Goal: Task Accomplishment & Management: Manage account settings

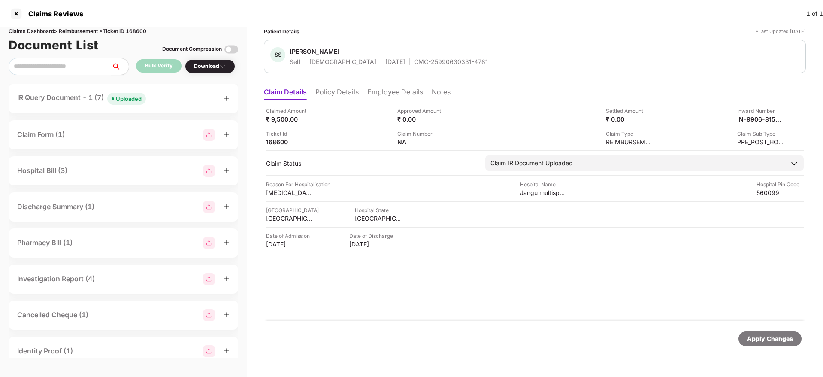
click at [414, 59] on div "GMC-25990630331-4781" at bounding box center [451, 62] width 74 height 8
copy div "GMC-25990630331-4781"
click at [165, 100] on div "IR Query Document - 1 (7) Uploaded" at bounding box center [123, 98] width 212 height 12
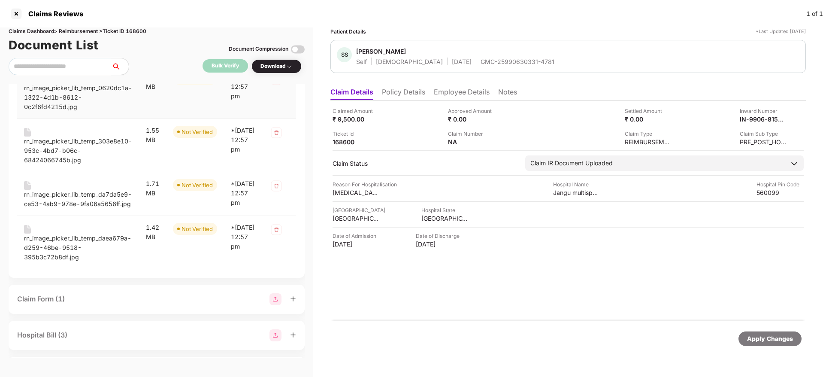
scroll to position [267, 0]
click at [42, 96] on div "rn_image_picker_lib_temp_0620dc1a-1322-4d1b-8612-0c2f6fd4215d.jpg" at bounding box center [78, 98] width 108 height 28
click at [56, 148] on div "rn_image_picker_lib_temp_303e8e10-953c-4bd7-b06c-68424066745b.jpg" at bounding box center [78, 151] width 108 height 28
click at [68, 204] on div "rn_image_picker_lib_temp_da7da5e9-ce53-4ab9-978e-9fa06a5656ff.jpg" at bounding box center [78, 199] width 108 height 19
click at [70, 258] on div "rn_image_picker_lib_temp_daea679a-d259-46be-9518-395b3c72b8df.jpg" at bounding box center [78, 248] width 108 height 28
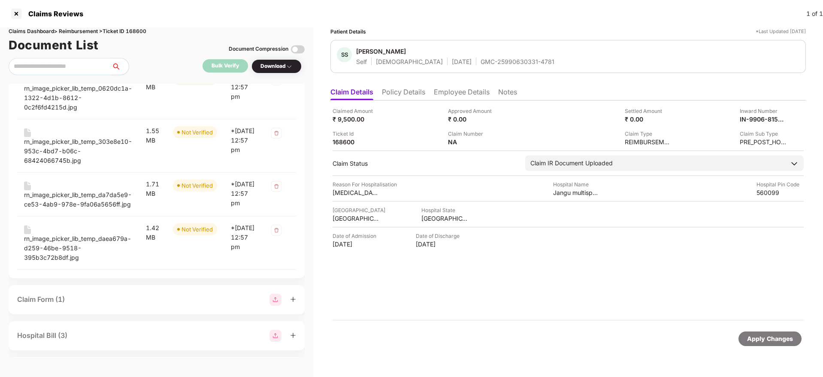
click at [161, 66] on div "Bulk Verify Download" at bounding box center [157, 66] width 296 height 17
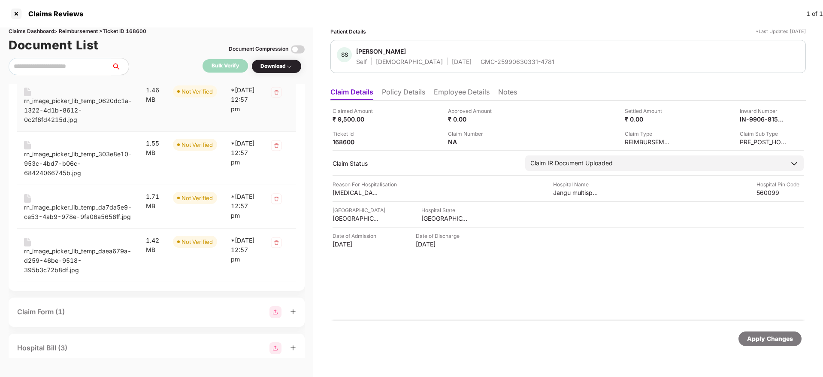
scroll to position [0, 0]
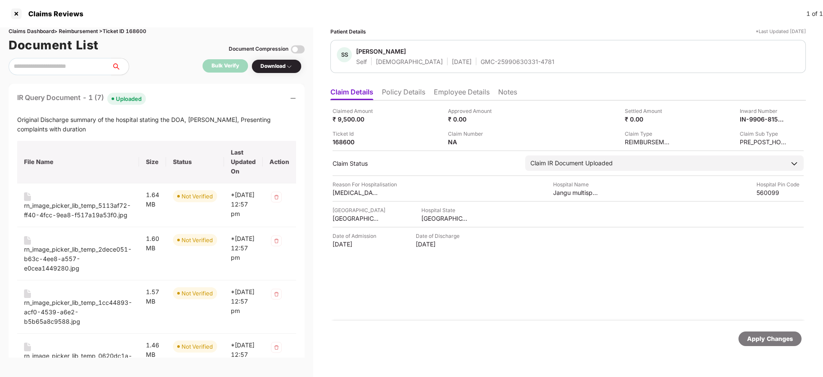
click at [172, 102] on div "IR Query Document - 1 (7) Uploaded" at bounding box center [156, 98] width 279 height 12
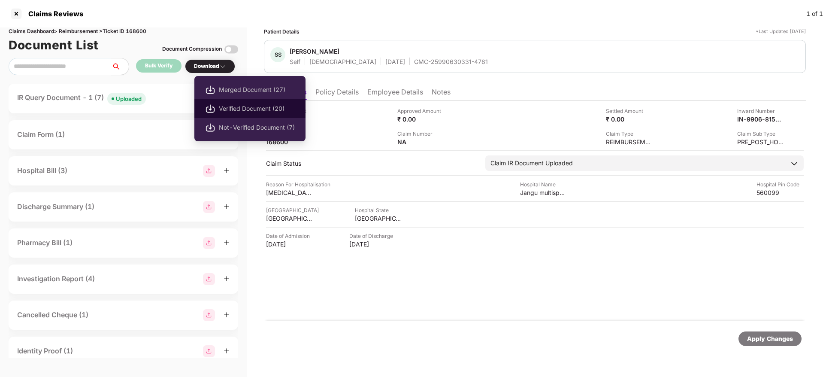
click at [232, 106] on span "Verified Document (20)" at bounding box center [257, 108] width 76 height 9
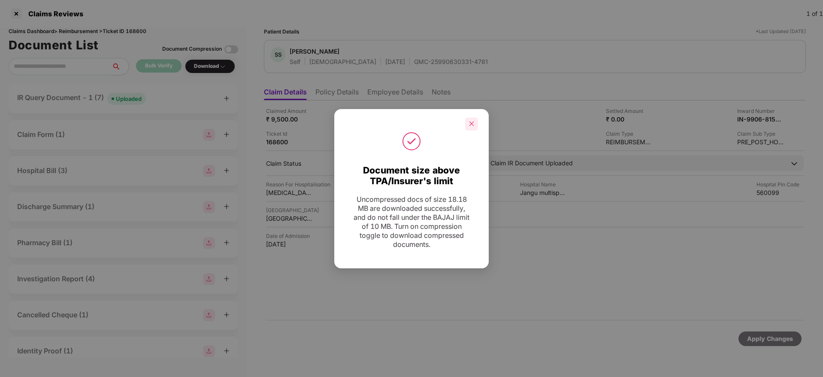
click at [476, 123] on div at bounding box center [471, 124] width 13 height 13
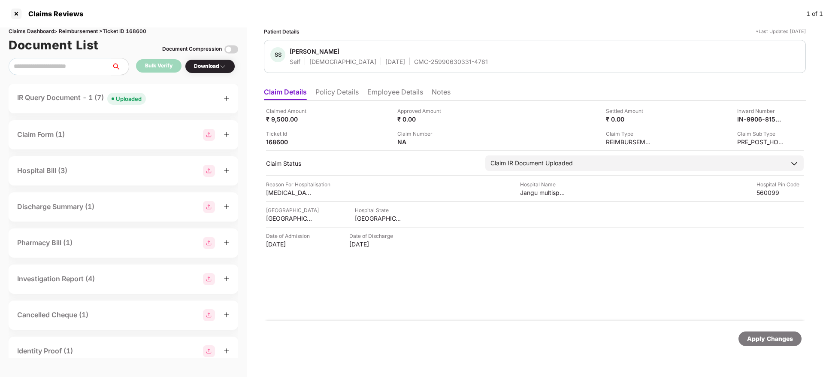
click at [176, 103] on div "IR Query Document - 1 (7) Uploaded" at bounding box center [123, 98] width 212 height 12
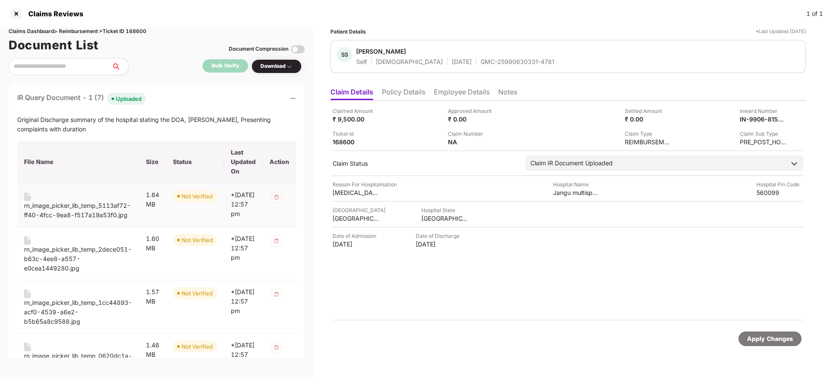
click at [84, 204] on div "rn_image_picker_lib_temp_5113af72-ff40-4fcc-9ea8-f517a19a53f0.jpg" at bounding box center [78, 210] width 108 height 19
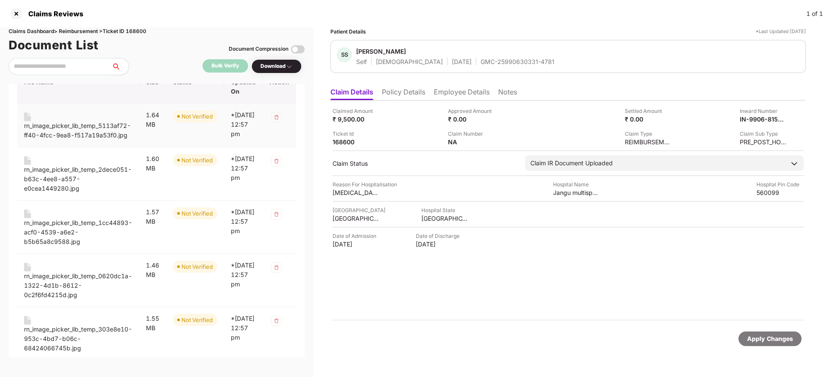
scroll to position [82, 0]
click at [101, 177] on div "rn_image_picker_lib_temp_2dece051-b63c-4ee8-a557-e0cea1449280.jpg" at bounding box center [78, 177] width 108 height 28
click at [99, 230] on div "rn_image_picker_lib_temp_1cc44893-acf0-4539-a6e2-b5b65a8c9588.jpg" at bounding box center [78, 230] width 108 height 28
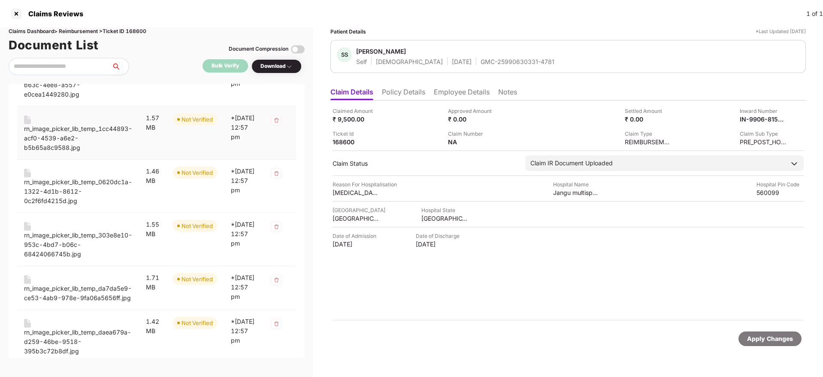
scroll to position [177, 0]
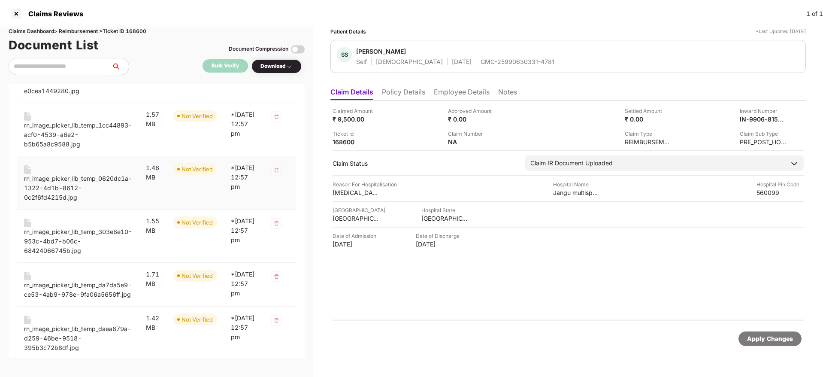
click at [91, 186] on div "rn_image_picker_lib_temp_0620dc1a-1322-4d1b-8612-0c2f6fd4215d.jpg" at bounding box center [78, 188] width 108 height 28
click at [91, 241] on div "rn_image_picker_lib_temp_303e8e10-953c-4bd7-b06c-68424066745b.jpg" at bounding box center [78, 241] width 108 height 28
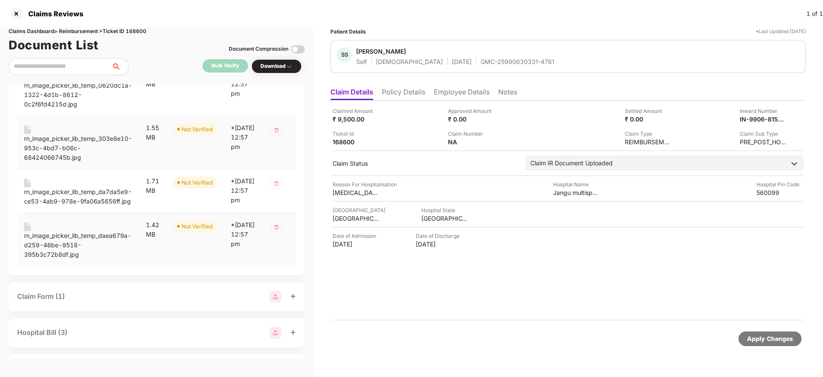
scroll to position [270, 0]
click at [97, 206] on div "rn_image_picker_lib_temp_da7da5e9-ce53-4ab9-978e-9fa06a5656ff.jpg" at bounding box center [78, 197] width 108 height 19
click at [96, 251] on div "rn_image_picker_lib_temp_daea679a-d259-46be-9518-395b3c72b8df.jpg" at bounding box center [78, 245] width 108 height 28
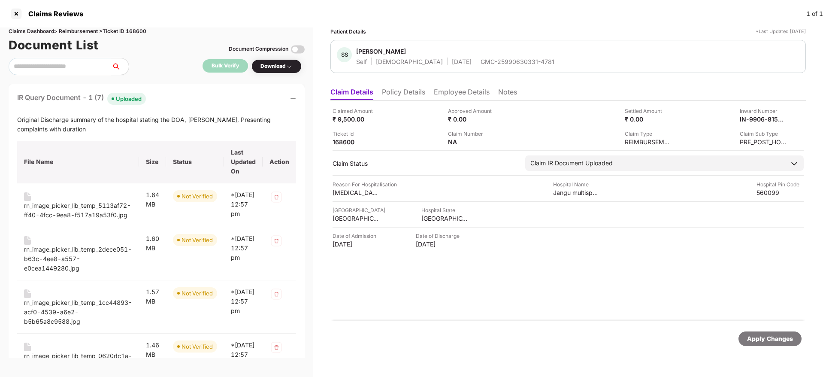
click at [172, 101] on div "IR Query Document - 1 (7) Uploaded" at bounding box center [156, 98] width 279 height 12
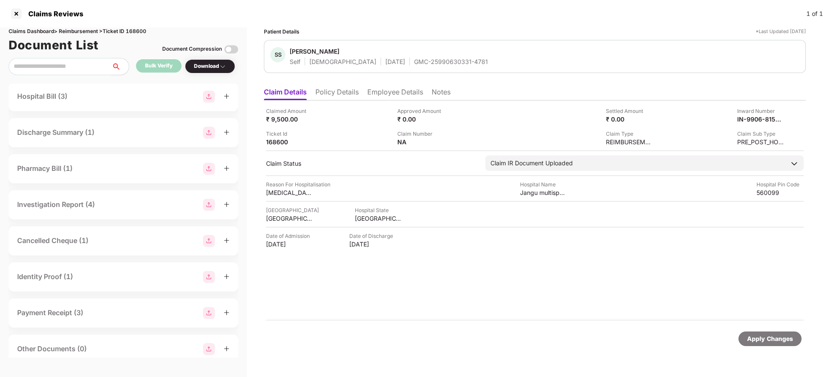
scroll to position [81, 0]
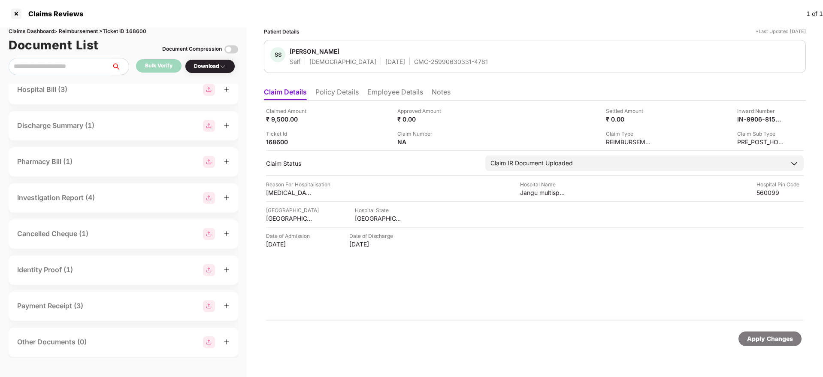
click at [138, 132] on div "Discharge Summary (1)" at bounding box center [124, 125] width 230 height 29
click at [124, 127] on div "Discharge Summary (1)" at bounding box center [123, 126] width 212 height 12
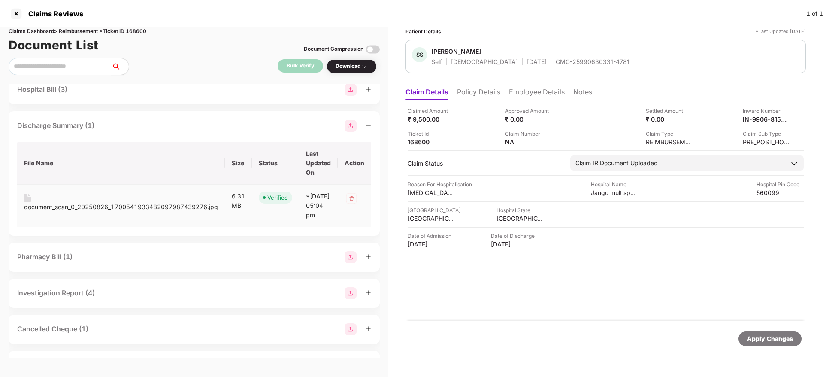
click at [80, 209] on div "document_scan_0_20250826_1700541933482097987439276.jpg" at bounding box center [121, 206] width 194 height 9
click at [159, 130] on div "Discharge Summary (1)" at bounding box center [194, 126] width 354 height 12
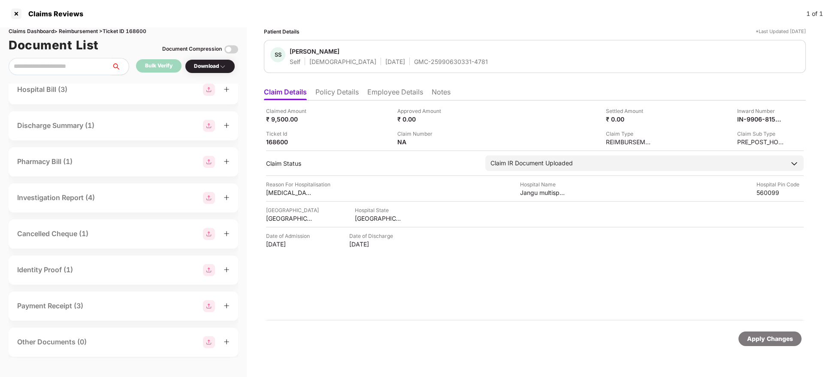
scroll to position [0, 0]
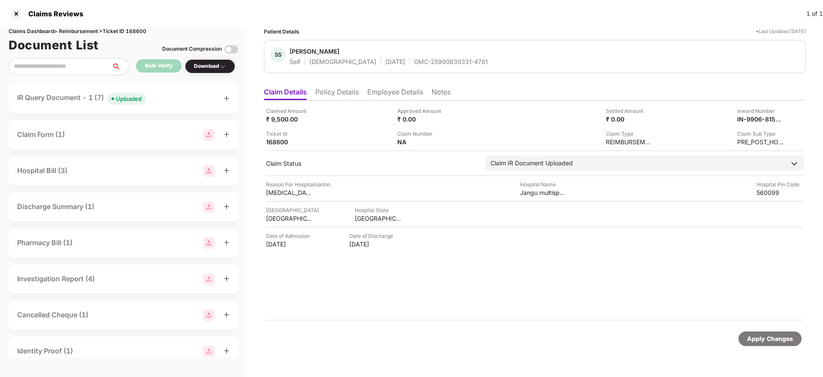
click at [164, 96] on div "IR Query Document - 1 (7) Uploaded" at bounding box center [123, 98] width 212 height 12
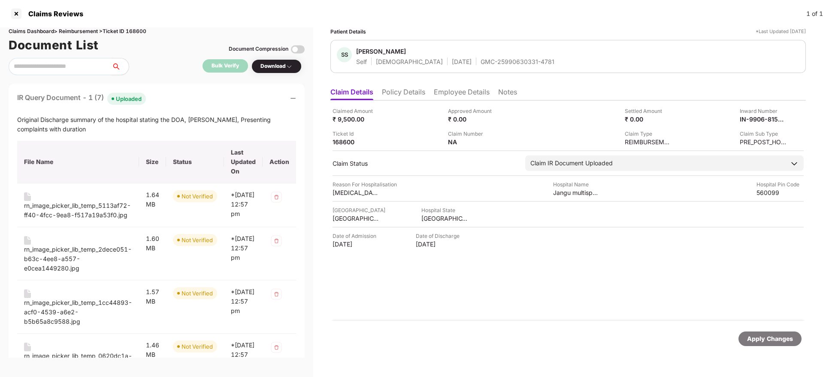
click at [32, 123] on div "Original Discharge summary of the hospital stating the DOA, DOD, Presenting com…" at bounding box center [156, 124] width 279 height 19
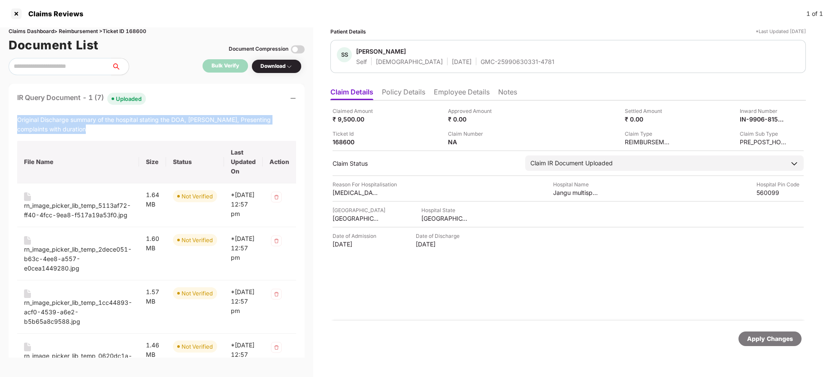
click at [32, 123] on div "Original Discharge summary of the hospital stating the DOA, DOD, Presenting com…" at bounding box center [156, 124] width 279 height 19
copy div "Original Discharge summary of the hospital stating the DOA, DOD, Presenting com…"
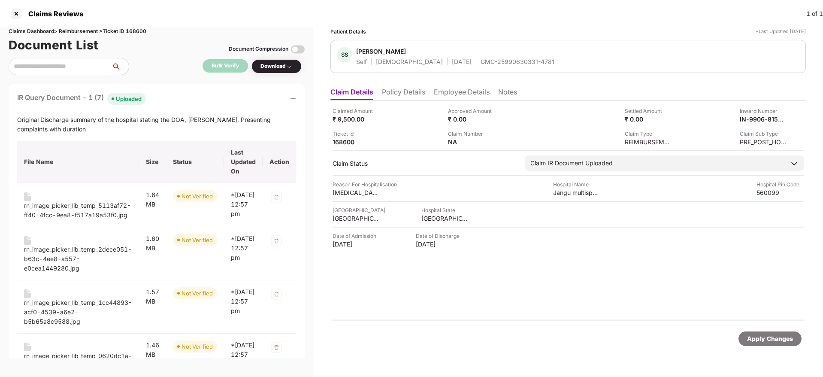
click at [185, 90] on div "IR Query Document - 1 (7) Uploaded Original Discharge summary of the hospital s…" at bounding box center [157, 315] width 296 height 462
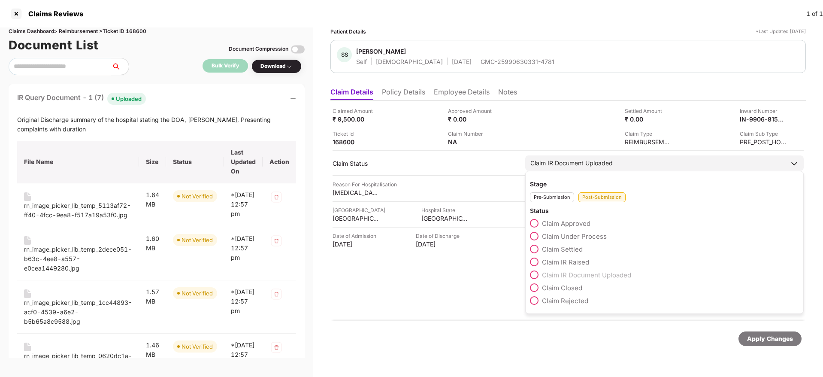
click at [536, 261] on span at bounding box center [534, 262] width 9 height 9
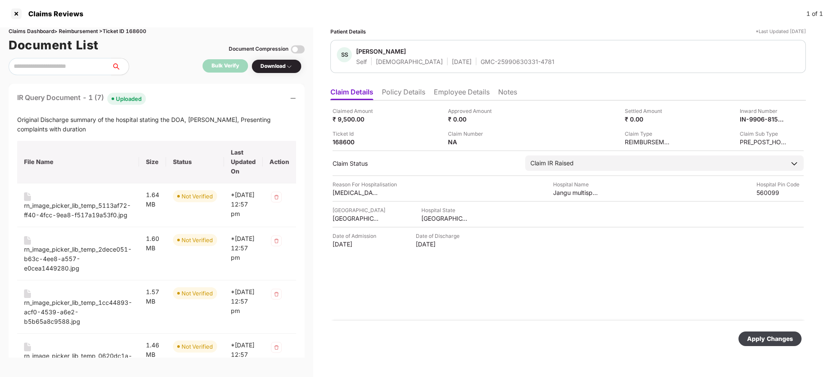
click at [768, 342] on div "Apply Changes" at bounding box center [770, 338] width 46 height 9
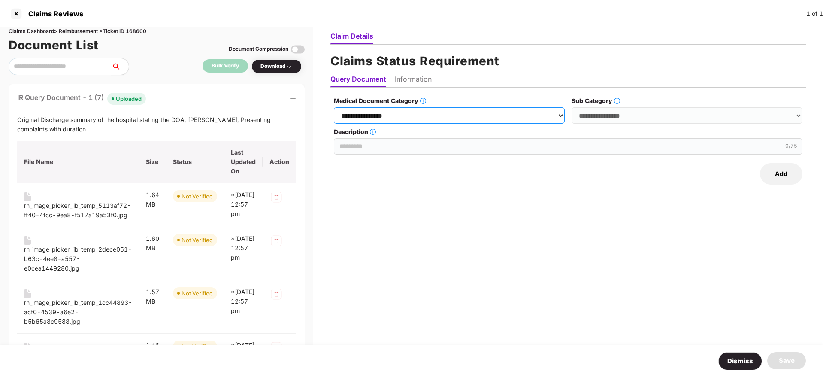
click at [411, 116] on select "**********" at bounding box center [449, 115] width 231 height 16
click at [337, 107] on select "**********" at bounding box center [449, 115] width 231 height 16
click at [601, 116] on select "**********" at bounding box center [687, 115] width 231 height 16
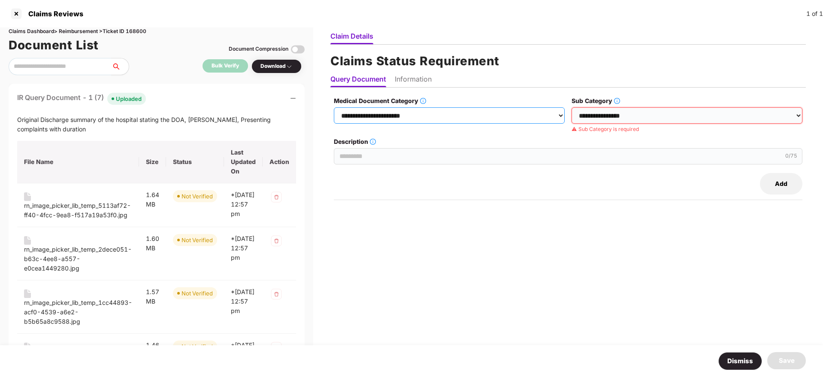
click at [485, 120] on select "**********" at bounding box center [449, 115] width 231 height 16
click at [337, 107] on select "**********" at bounding box center [449, 115] width 231 height 16
click at [381, 115] on select "**********" at bounding box center [449, 115] width 231 height 16
select select "**********"
click at [337, 107] on select "**********" at bounding box center [449, 115] width 231 height 16
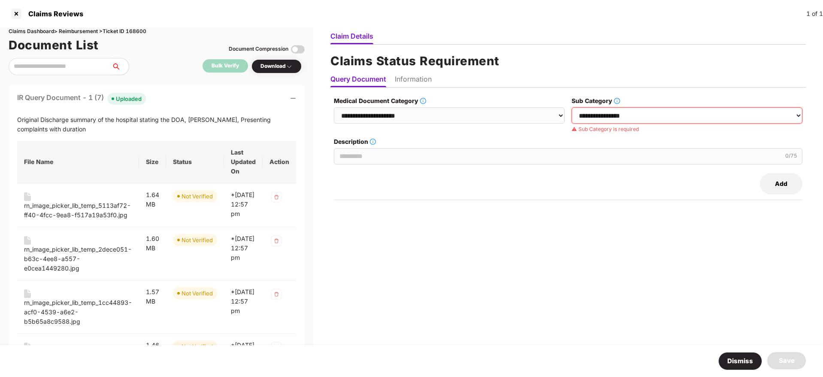
click at [598, 121] on select "**********" at bounding box center [687, 115] width 231 height 16
select select "**********"
click at [573, 107] on select "**********" at bounding box center [687, 115] width 231 height 16
click at [383, 144] on input "Description" at bounding box center [568, 146] width 469 height 16
paste input "**********"
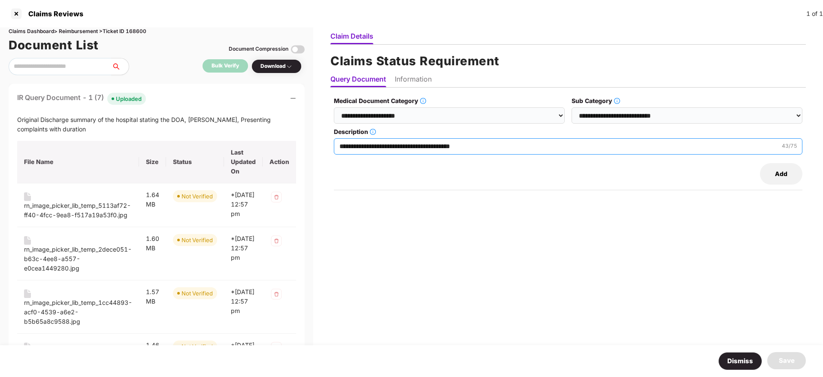
type input "**********"
click at [407, 76] on li "Information" at bounding box center [413, 81] width 37 height 12
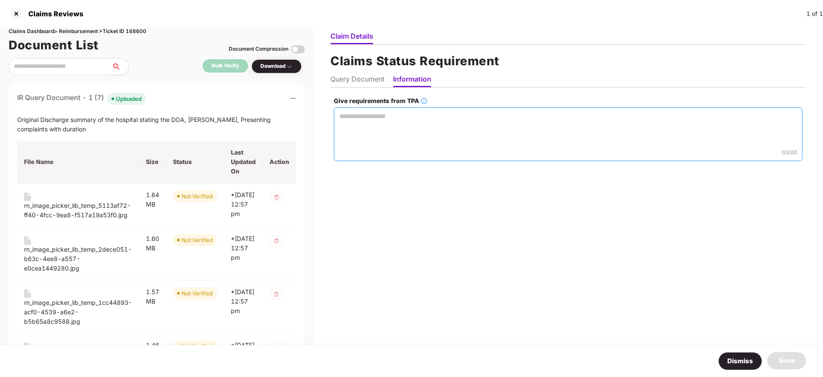
click at [363, 126] on textarea "Give requirements from TPA" at bounding box center [568, 134] width 469 height 54
paste textarea "**********"
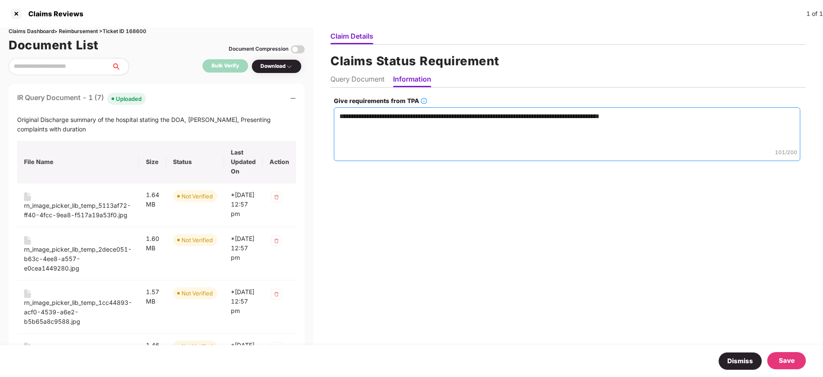
type textarea "**********"
click at [781, 357] on div "Save" at bounding box center [787, 360] width 16 height 10
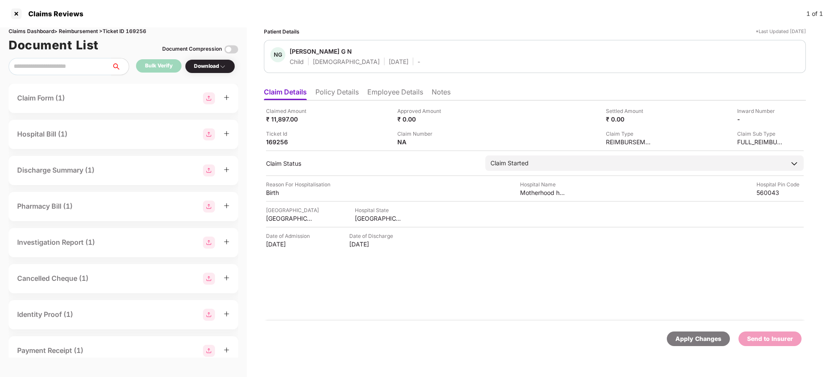
click at [345, 99] on li "Policy Details" at bounding box center [337, 94] width 43 height 12
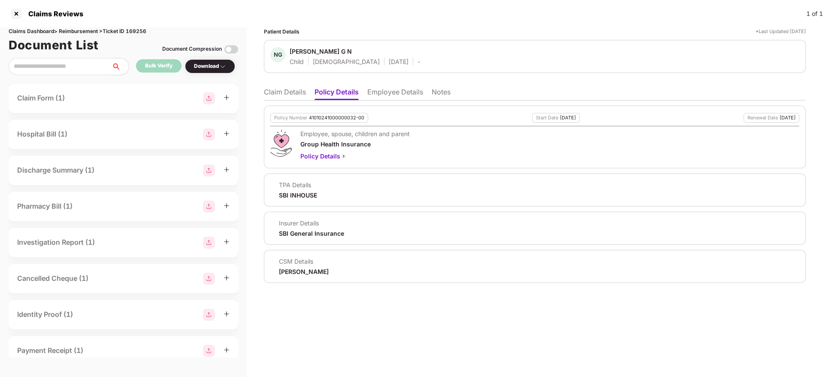
click at [382, 95] on li "Employee Details" at bounding box center [395, 94] width 56 height 12
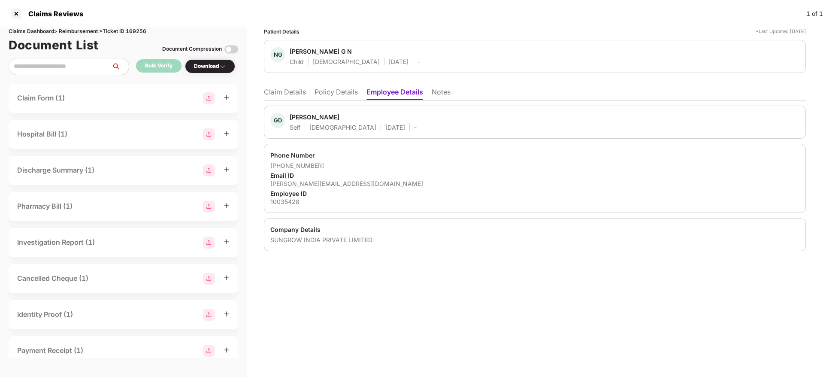
click at [328, 184] on div "gopika.d@in.sungrowpower.com" at bounding box center [534, 183] width 529 height 8
copy div "gopika.d@in.sungrowpower.com"
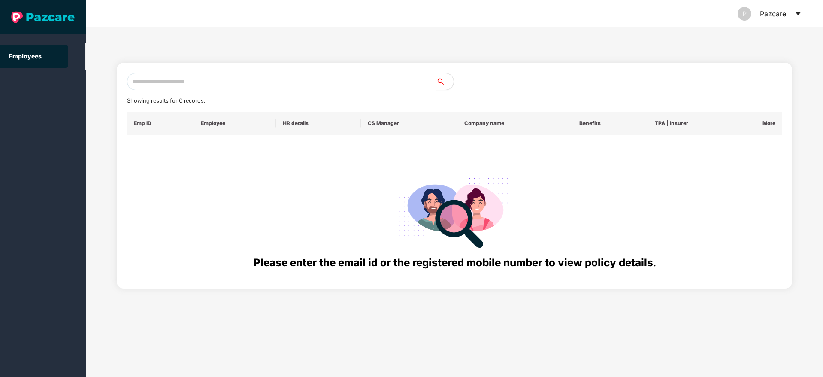
click at [163, 84] on input "text" at bounding box center [281, 81] width 309 height 17
paste input "**********"
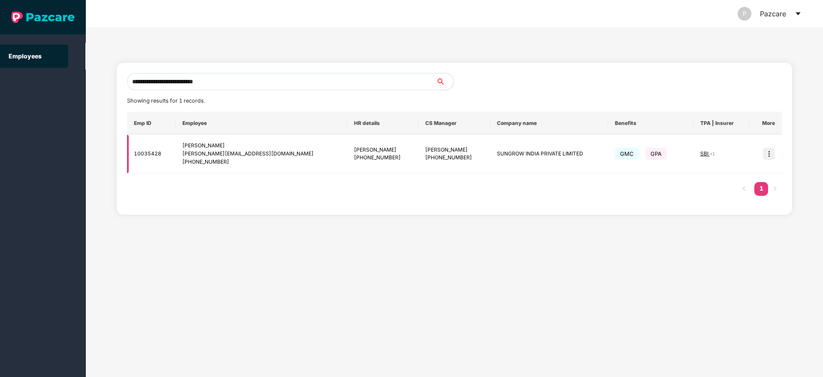
type input "**********"
click at [767, 150] on img at bounding box center [769, 154] width 12 height 12
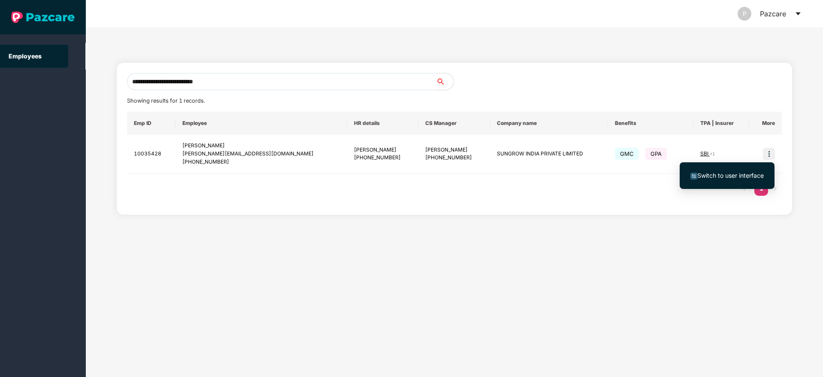
click at [728, 175] on span "Switch to user interface" at bounding box center [731, 175] width 67 height 7
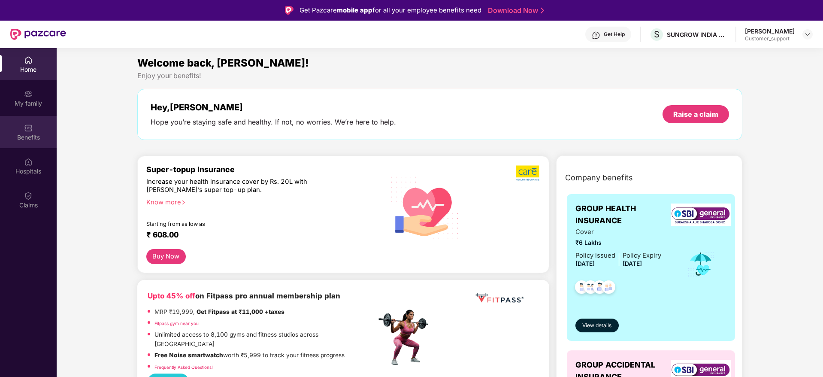
click at [28, 130] on img at bounding box center [28, 128] width 9 height 9
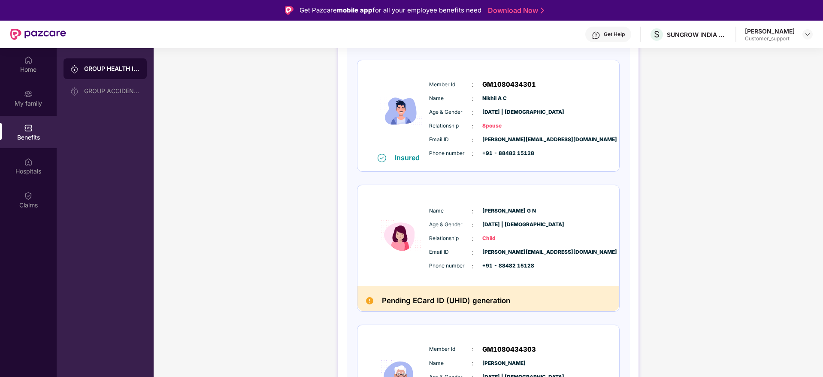
scroll to position [456, 0]
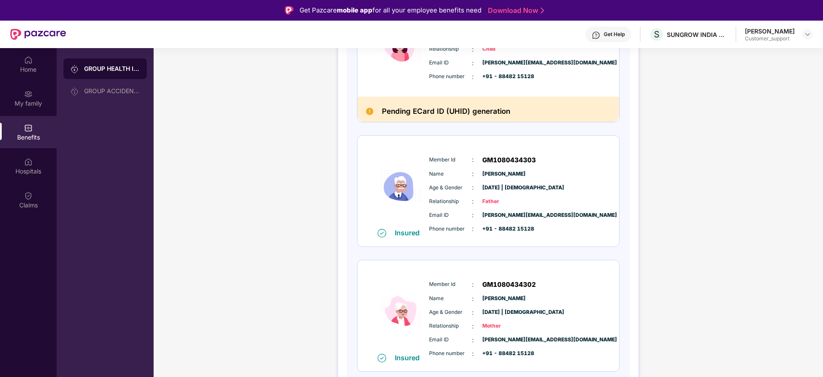
click at [352, 192] on div "Policy No: 41010241000000032-00 Health Card Insured Member Id : GM1080434300 Na…" at bounding box center [488, 41] width 283 height 724
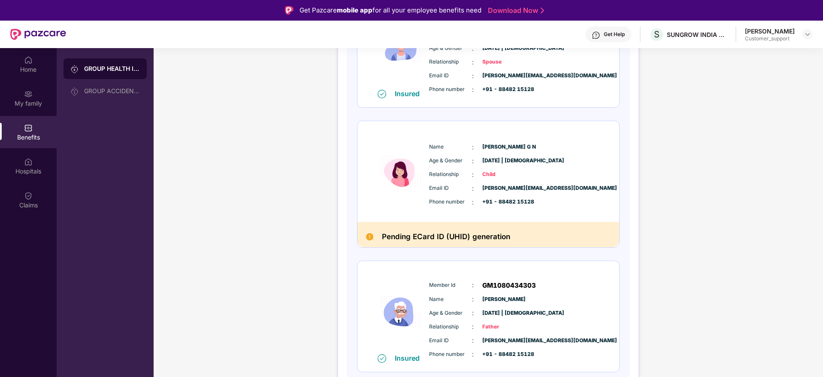
scroll to position [330, 0]
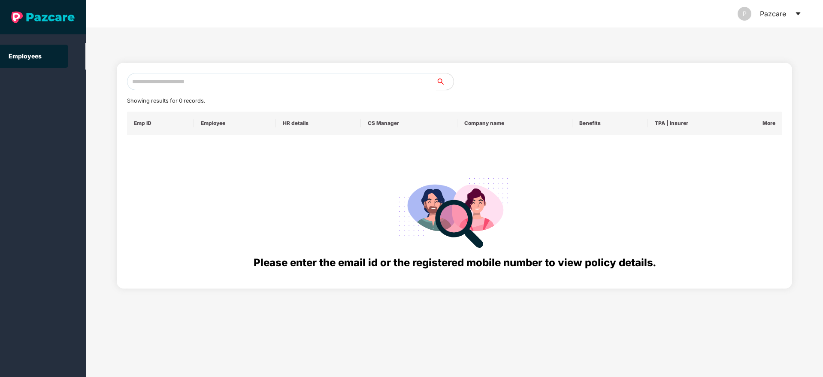
click at [163, 87] on input "text" at bounding box center [281, 81] width 309 height 17
paste input "**********"
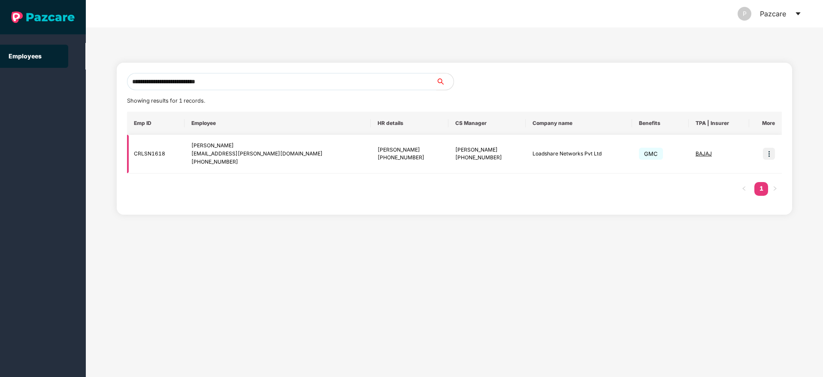
type input "**********"
click at [775, 156] on img at bounding box center [769, 154] width 12 height 12
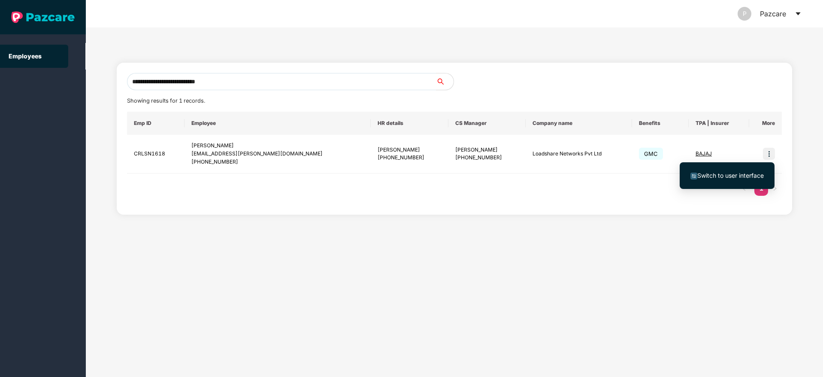
click at [735, 174] on span "Switch to user interface" at bounding box center [731, 175] width 67 height 7
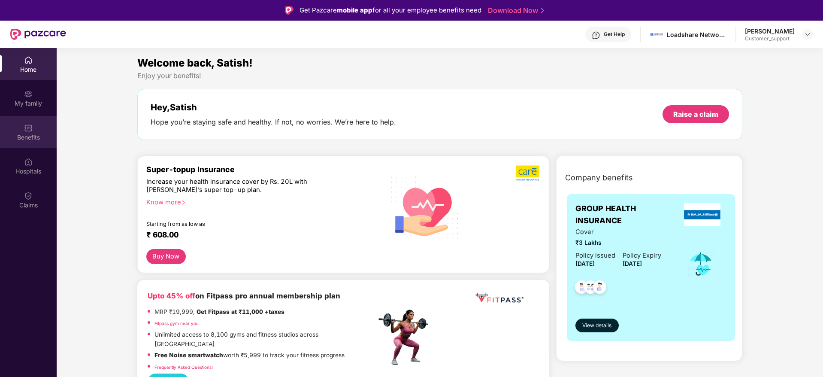
click at [10, 135] on div "Benefits" at bounding box center [28, 137] width 57 height 9
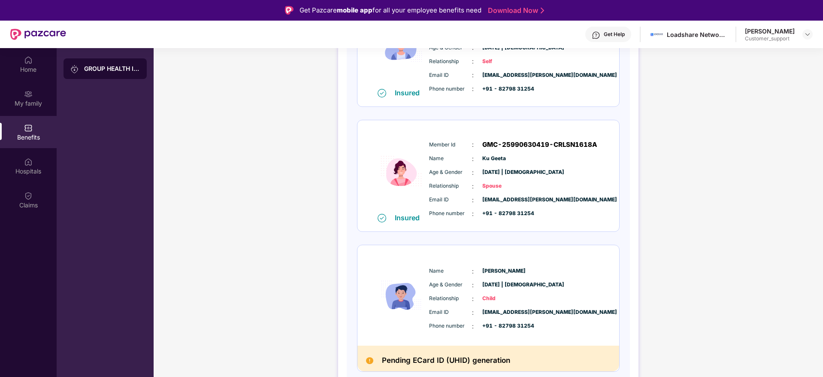
scroll to position [0, 0]
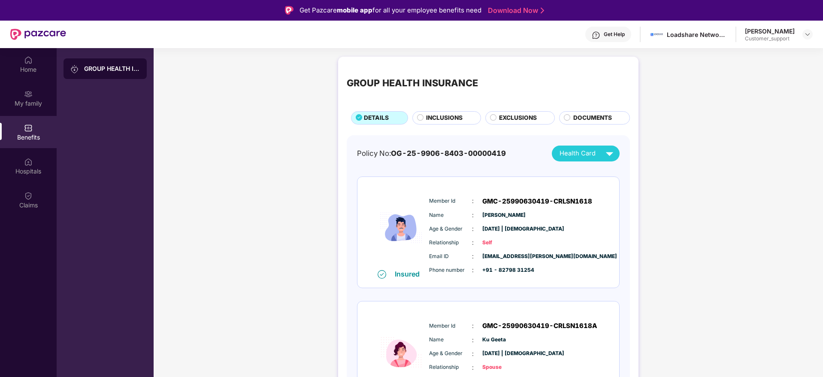
click at [608, 32] on div "Get Help" at bounding box center [614, 34] width 21 height 7
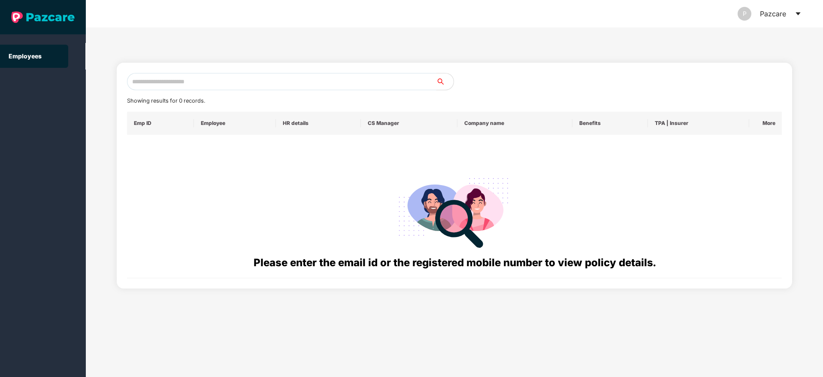
click at [146, 80] on input "text" at bounding box center [281, 81] width 309 height 17
paste input "**********"
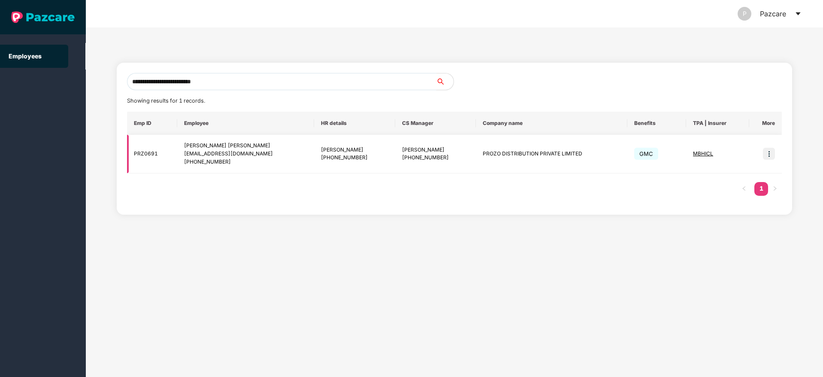
type input "**********"
click at [774, 153] on img at bounding box center [769, 154] width 12 height 12
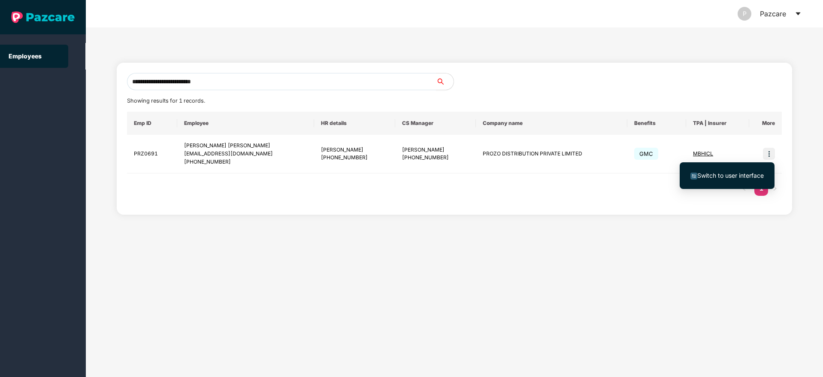
click at [731, 170] on li "Switch to user interface" at bounding box center [727, 176] width 95 height 18
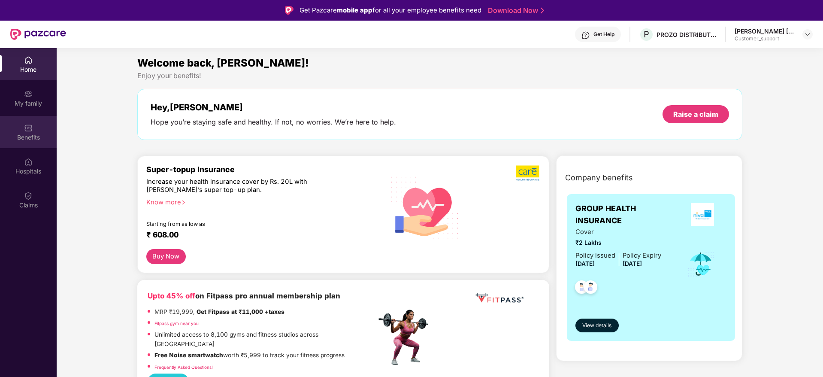
click at [43, 137] on div "Benefits" at bounding box center [28, 137] width 57 height 9
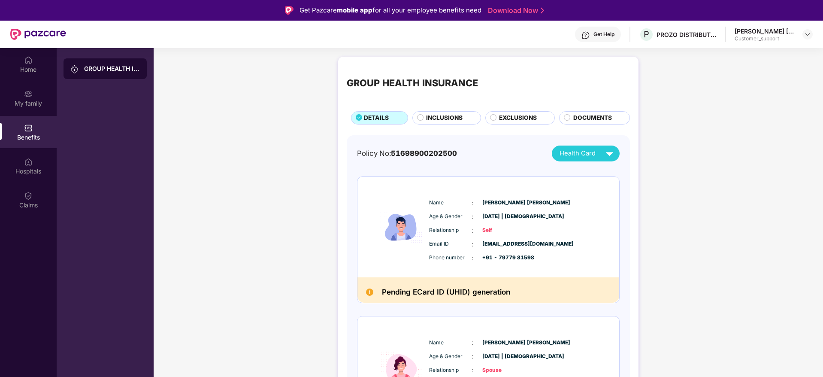
scroll to position [71, 0]
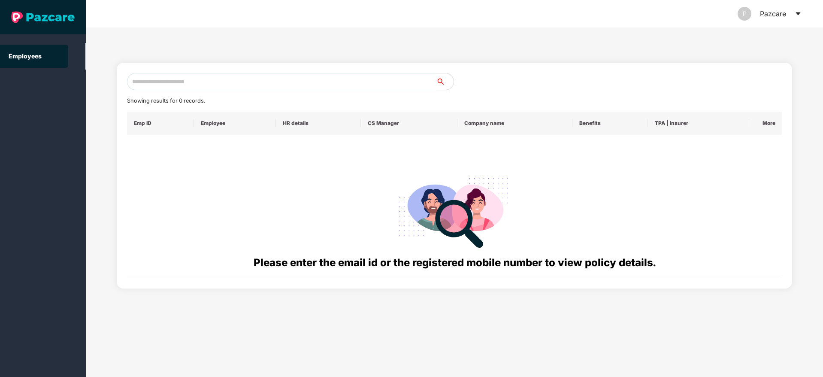
click at [170, 84] on input "text" at bounding box center [281, 81] width 309 height 17
paste input "**********"
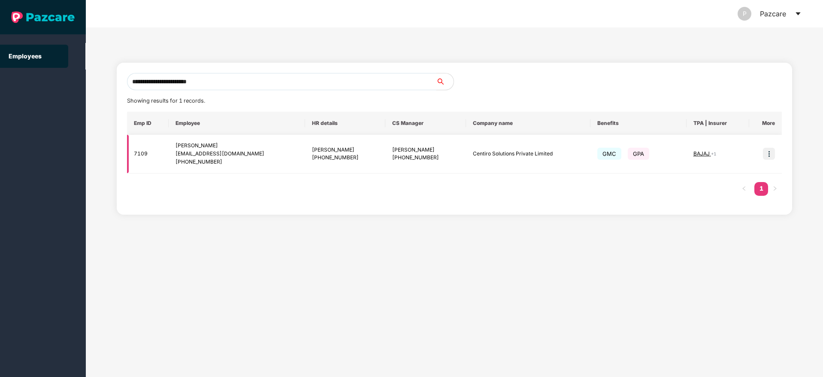
type input "**********"
click at [764, 152] on img at bounding box center [769, 154] width 12 height 12
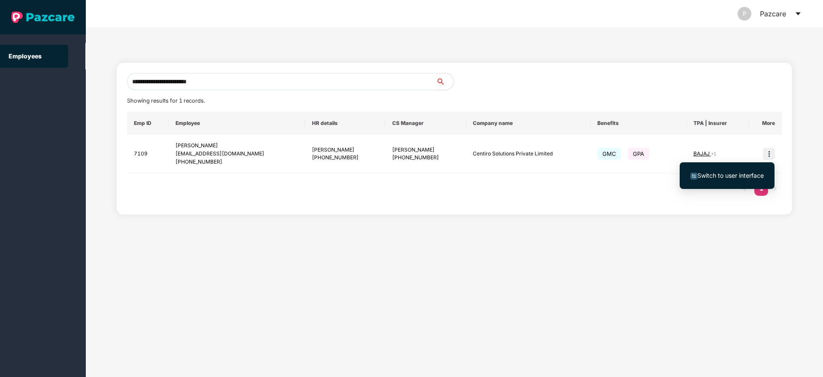
click at [725, 172] on span "Switch to user interface" at bounding box center [731, 175] width 67 height 7
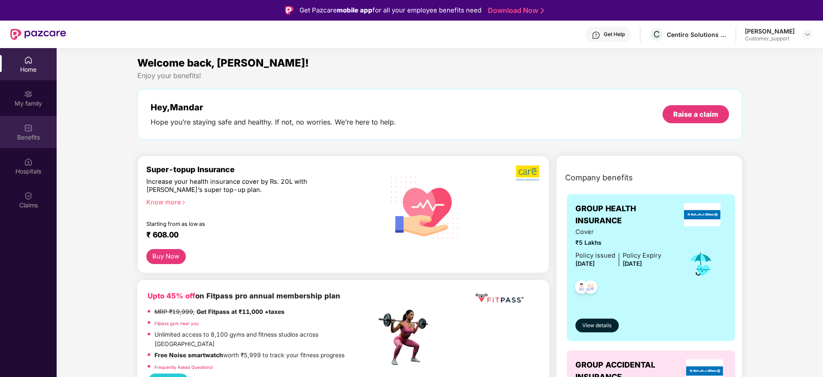
click at [32, 142] on div "Benefits" at bounding box center [28, 132] width 57 height 32
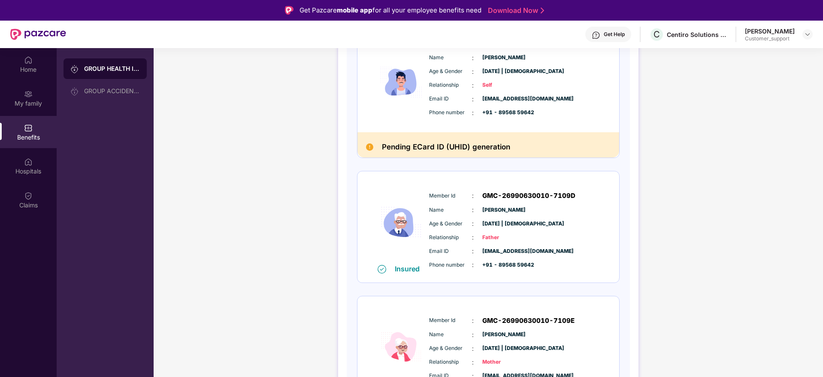
scroll to position [181, 0]
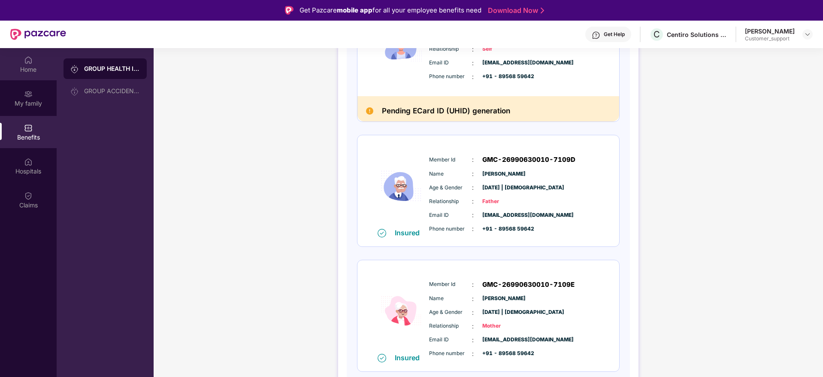
click at [26, 59] on img at bounding box center [28, 59] width 9 height 9
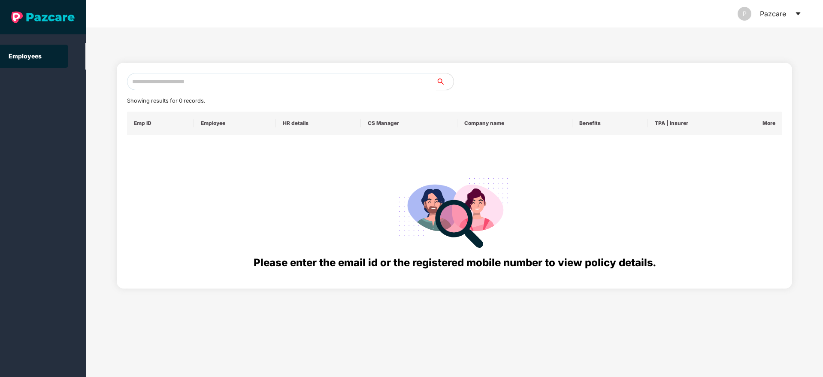
click at [149, 82] on input "text" at bounding box center [281, 81] width 309 height 17
paste input "**********"
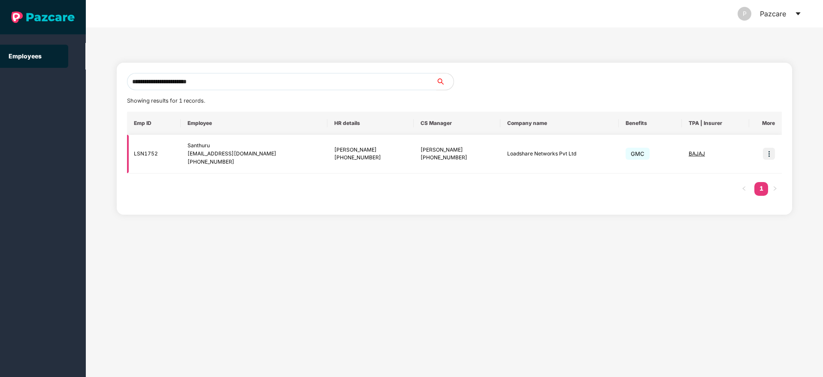
type input "**********"
click at [770, 154] on img at bounding box center [769, 154] width 12 height 12
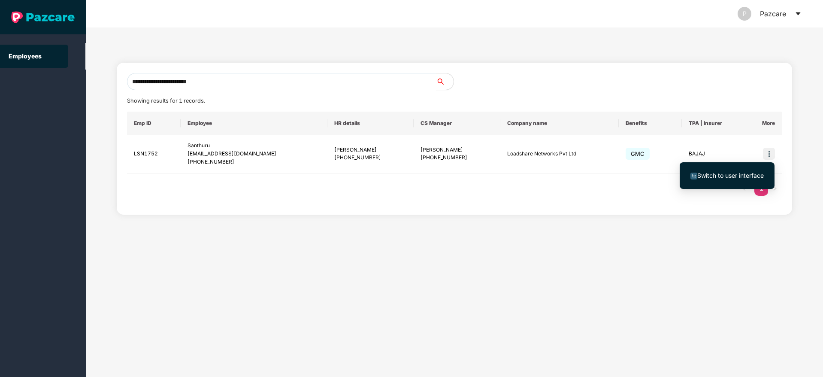
click at [721, 173] on span "Switch to user interface" at bounding box center [731, 175] width 67 height 7
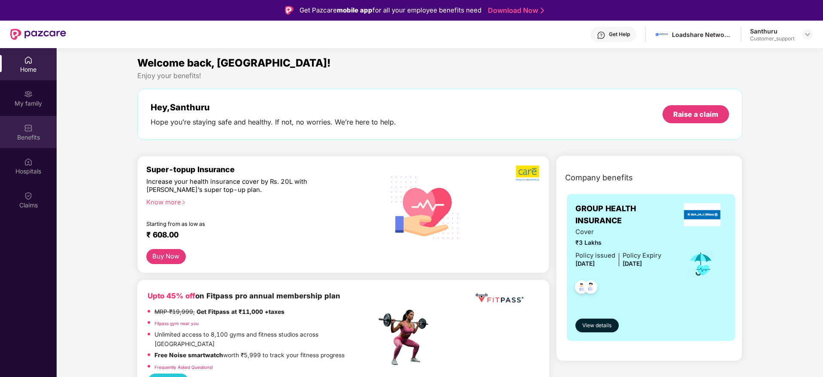
click at [43, 144] on div "Benefits" at bounding box center [28, 132] width 57 height 32
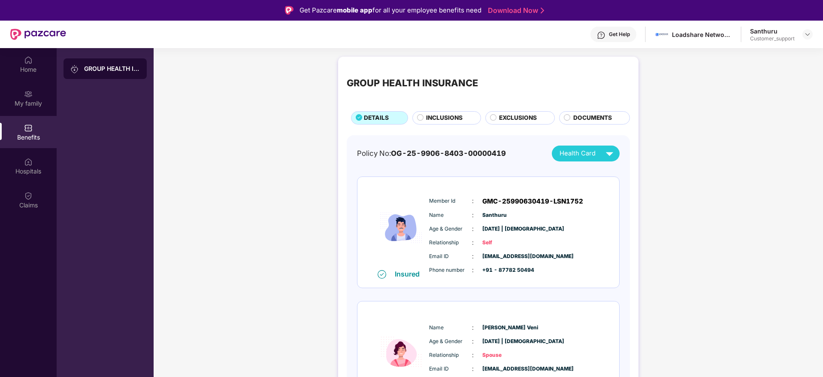
scroll to position [56, 0]
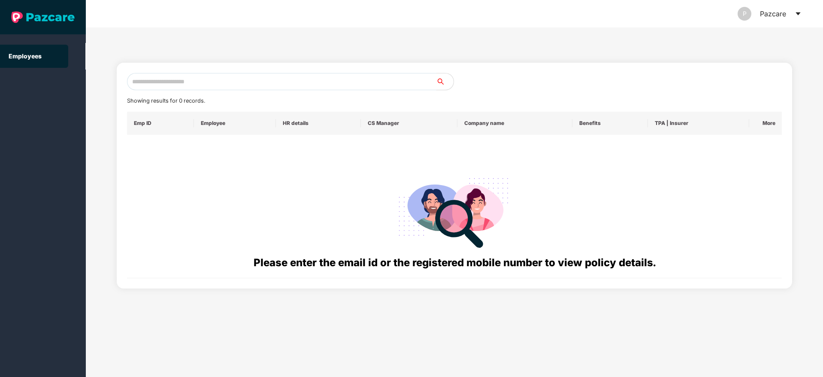
click at [176, 82] on input "text" at bounding box center [281, 81] width 309 height 17
paste input "**********"
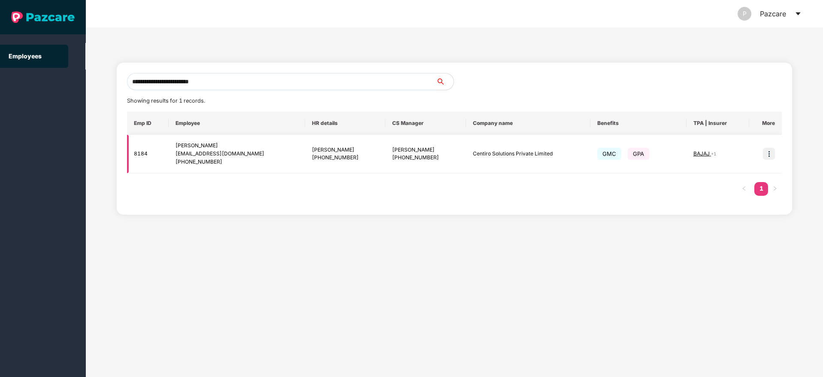
type input "**********"
click at [768, 152] on img at bounding box center [769, 154] width 12 height 12
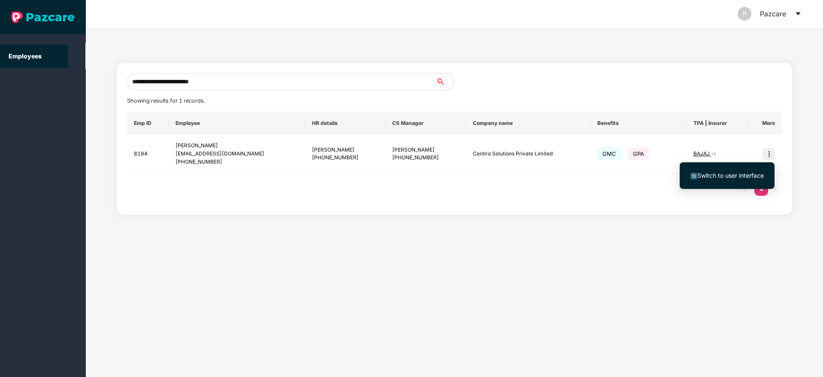
click at [716, 179] on span "Switch to user interface" at bounding box center [731, 175] width 67 height 7
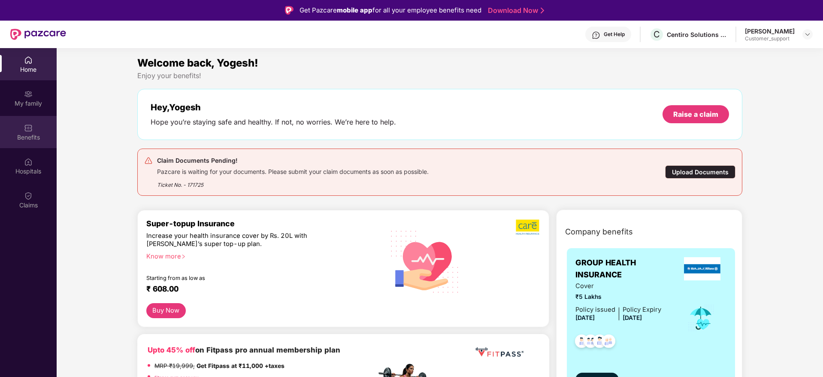
click at [39, 140] on div "Benefits" at bounding box center [28, 137] width 57 height 9
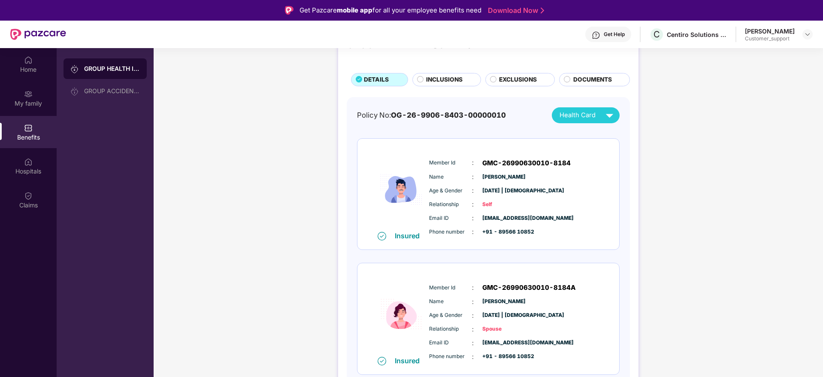
scroll to position [0, 0]
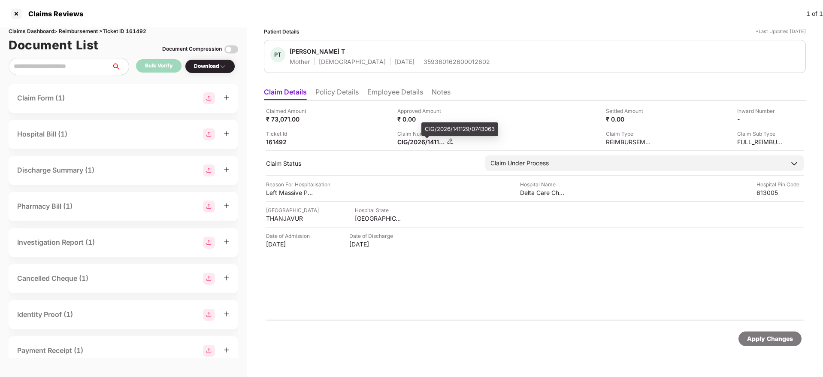
click at [419, 143] on div "CIG/2026/141129/0743063" at bounding box center [420, 142] width 47 height 8
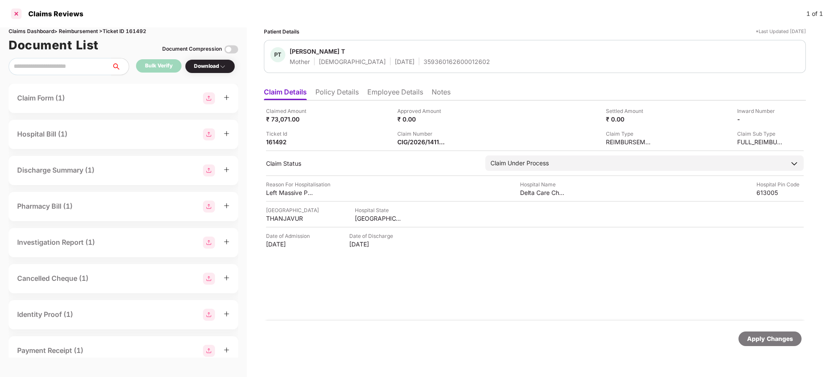
click at [15, 12] on div at bounding box center [16, 14] width 14 height 14
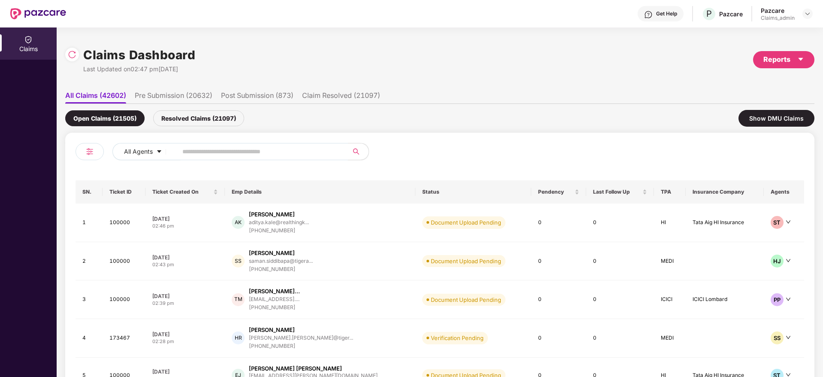
click at [194, 149] on input "text" at bounding box center [259, 151] width 154 height 13
paste input "******"
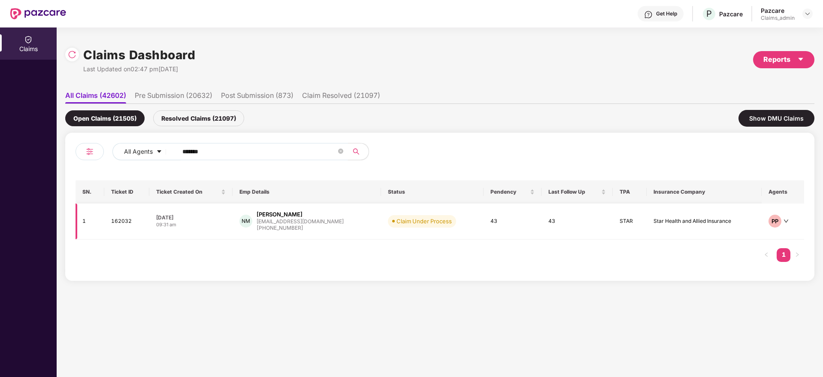
type input "******"
click at [208, 231] on td "31 Jul 2025 09:31 am" at bounding box center [191, 221] width 84 height 36
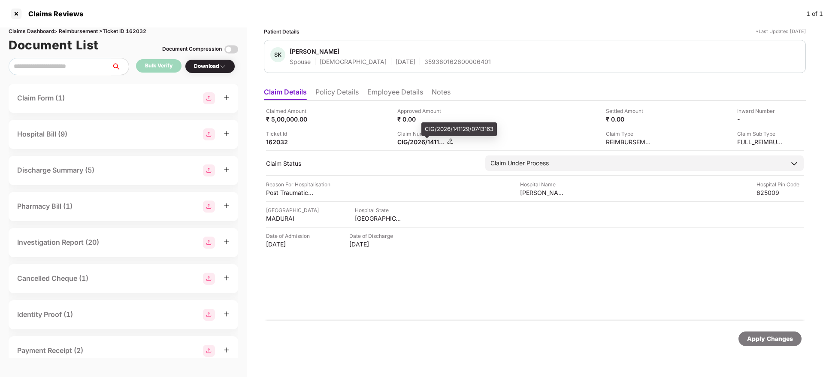
click at [414, 144] on div "CIG/2026/141129/0743163" at bounding box center [420, 142] width 47 height 8
copy div
click at [464, 126] on div "Claimed Amount ₹ 5,00,000.00 Approved Amount ₹ 0.00 Settled Amount ₹ 0.00 Inwar…" at bounding box center [535, 126] width 538 height 39
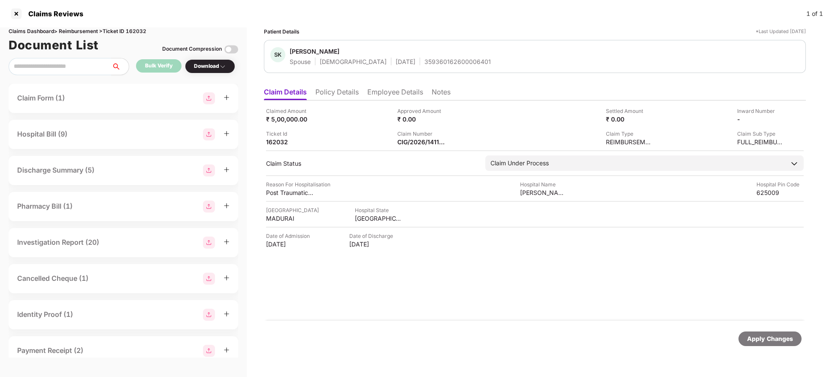
click at [334, 91] on li "Policy Details" at bounding box center [337, 94] width 43 height 12
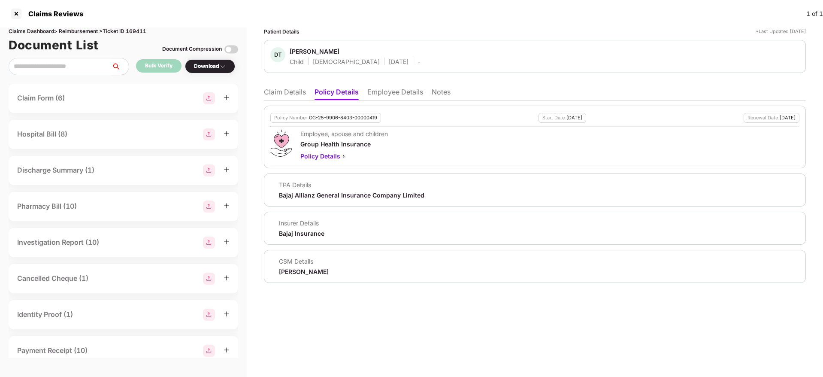
click at [383, 92] on li "Employee Details" at bounding box center [395, 94] width 56 height 12
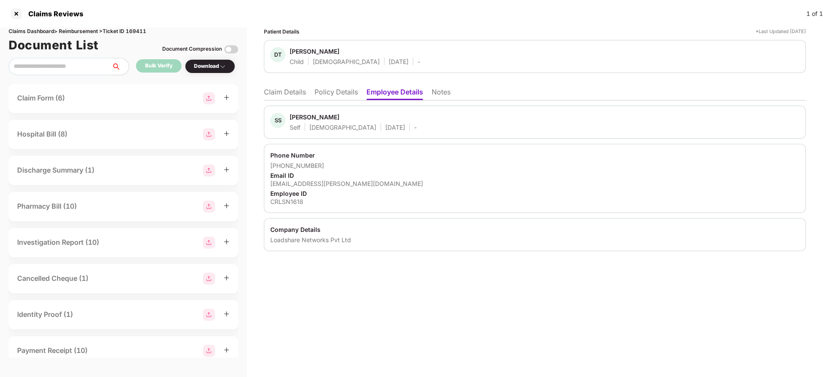
click at [314, 181] on div "[EMAIL_ADDRESS][PERSON_NAME][DOMAIN_NAME]" at bounding box center [534, 183] width 529 height 8
copy div "[EMAIL_ADDRESS][PERSON_NAME][DOMAIN_NAME]"
click at [346, 97] on li "Policy Details" at bounding box center [336, 94] width 43 height 12
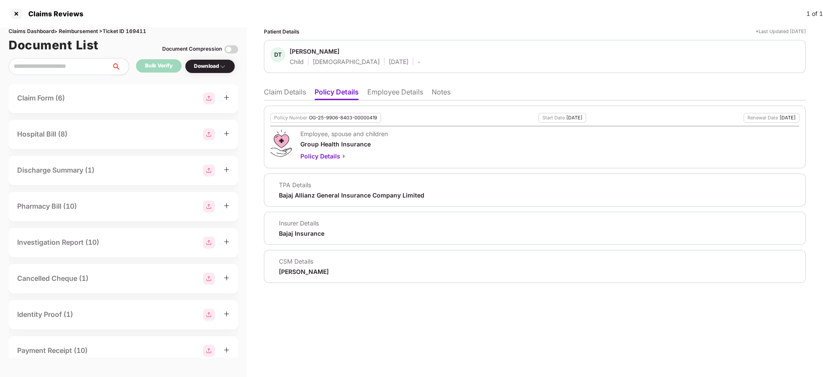
click at [278, 89] on li "Claim Details" at bounding box center [285, 94] width 42 height 12
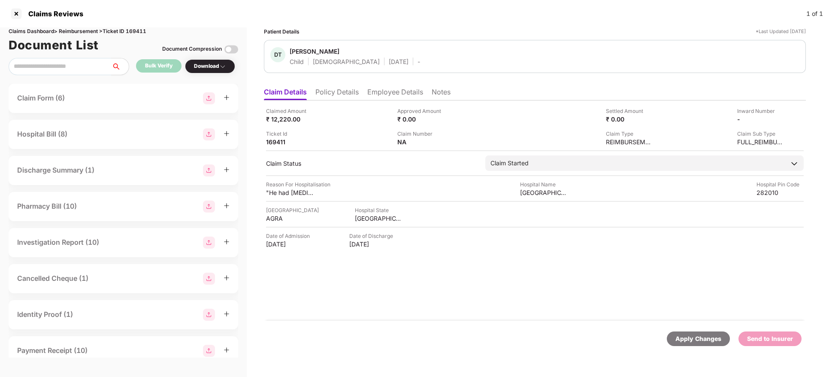
click at [341, 95] on li "Policy Details" at bounding box center [337, 94] width 43 height 12
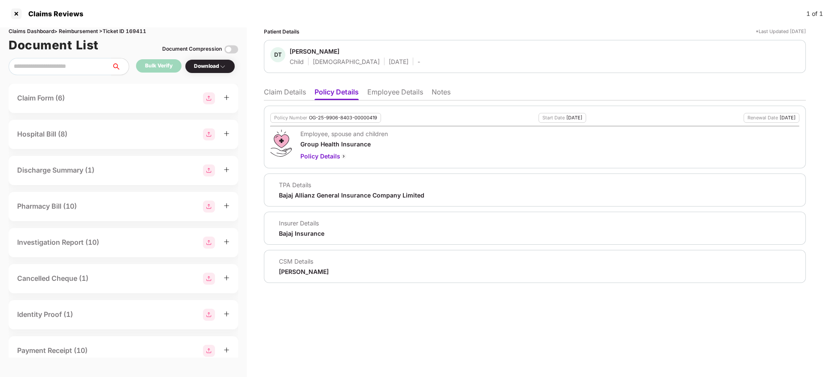
click at [277, 92] on li "Claim Details" at bounding box center [285, 94] width 42 height 12
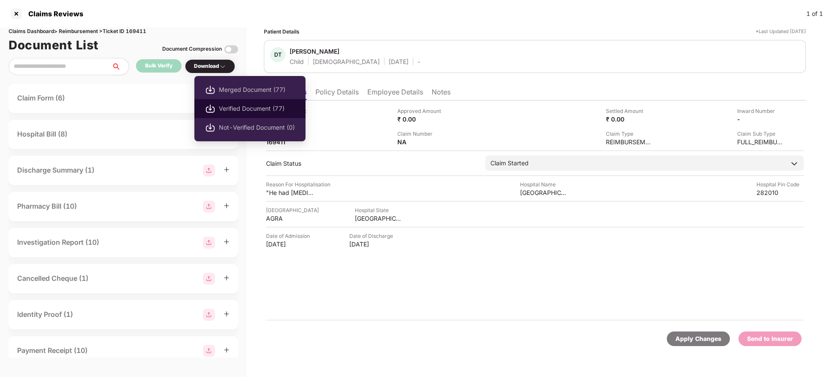
click at [241, 104] on span "Verified Document (77)" at bounding box center [257, 108] width 76 height 9
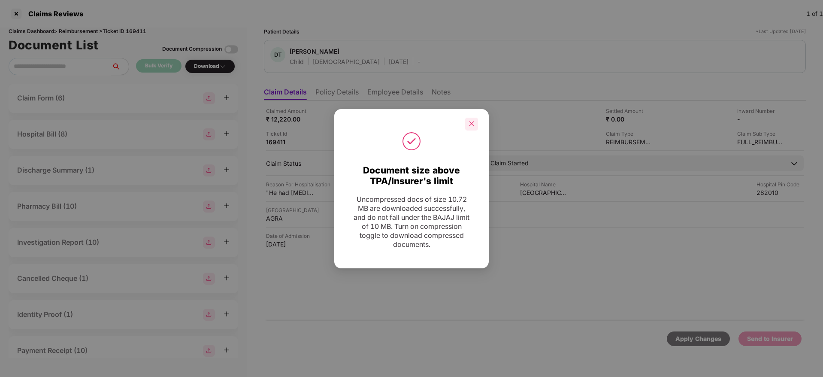
click at [468, 118] on div at bounding box center [471, 124] width 13 height 13
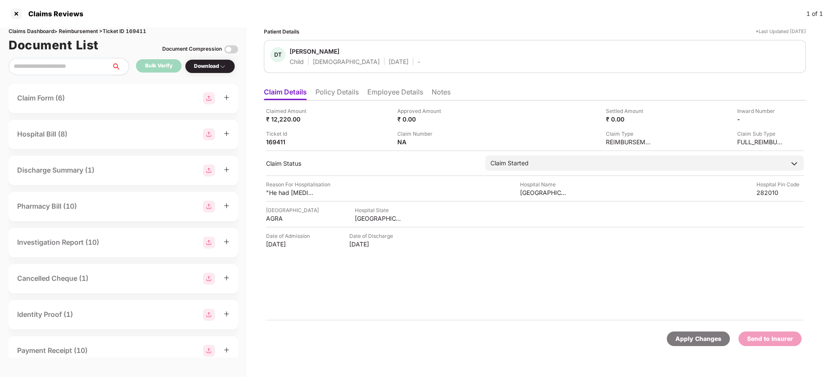
click at [135, 31] on div "Claims Dashboard > Reimbursement > Ticket ID 169411" at bounding box center [124, 31] width 230 height 8
copy div "169411"
click at [18, 14] on div at bounding box center [16, 14] width 14 height 14
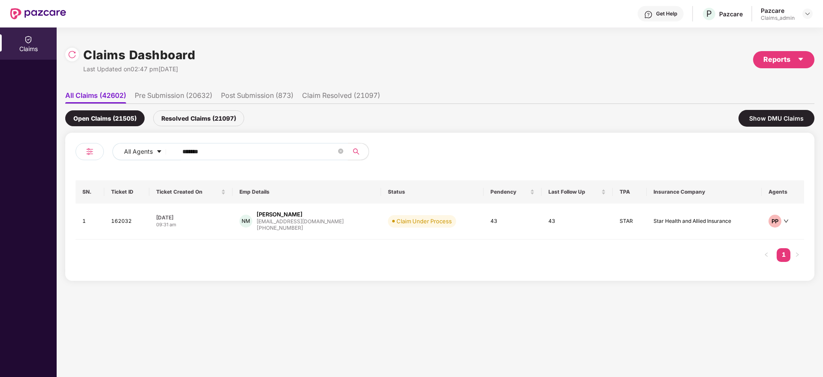
click at [200, 152] on input "******" at bounding box center [259, 151] width 154 height 13
paste input "text"
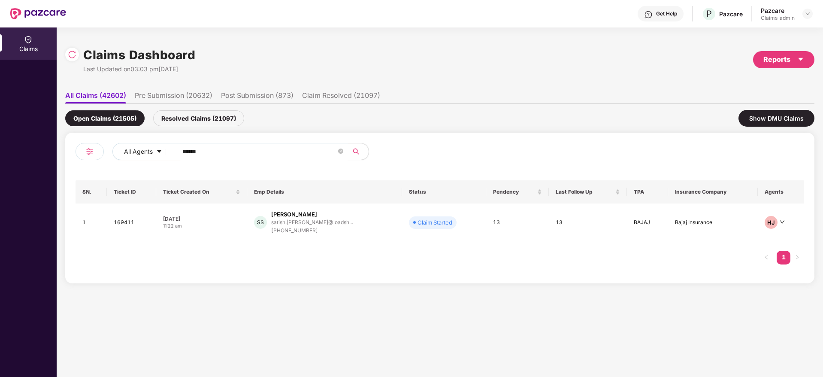
type input "******"
click at [223, 227] on div "11:22 am" at bounding box center [201, 225] width 77 height 7
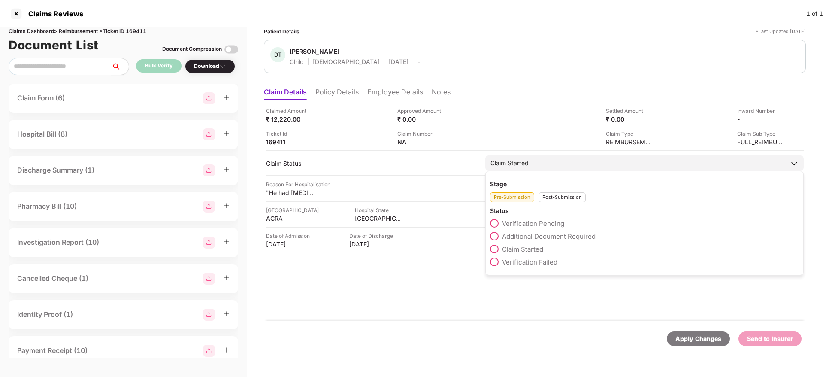
click at [548, 193] on div "Post-Submission" at bounding box center [562, 197] width 47 height 10
click at [494, 288] on span at bounding box center [494, 287] width 9 height 9
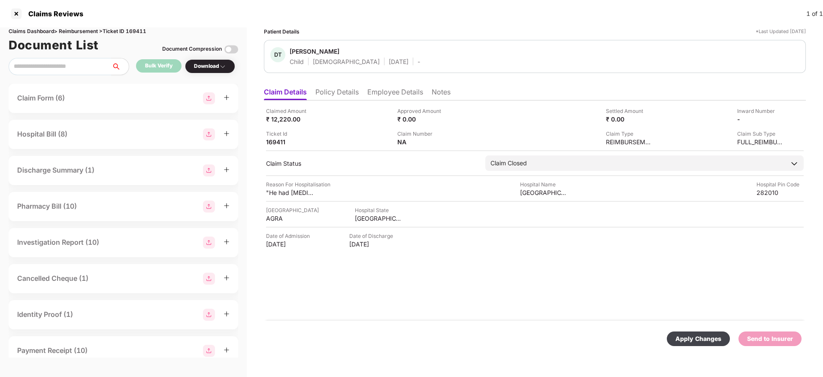
click at [683, 340] on div "Apply Changes" at bounding box center [699, 338] width 46 height 9
click at [346, 93] on li "Policy Details" at bounding box center [337, 94] width 43 height 12
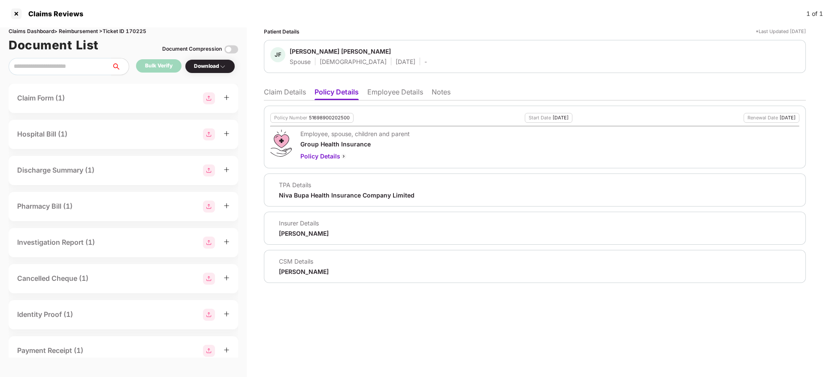
click at [400, 94] on li "Employee Details" at bounding box center [395, 94] width 56 height 12
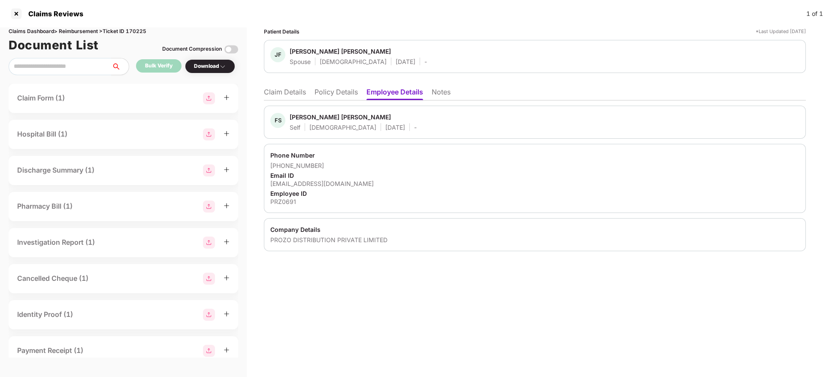
click at [328, 94] on li "Policy Details" at bounding box center [336, 94] width 43 height 12
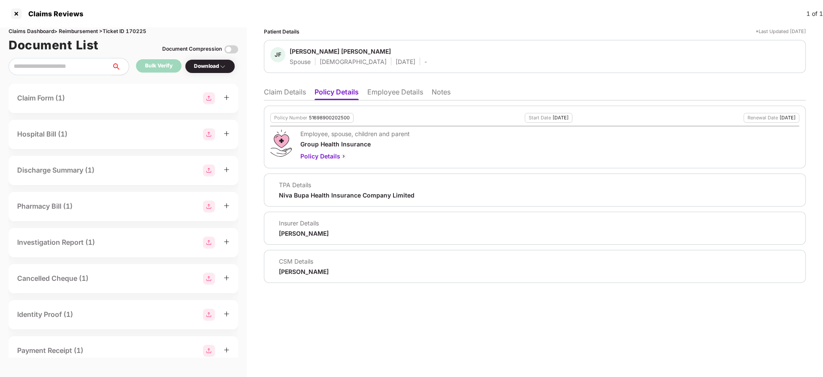
click at [287, 89] on li "Claim Details" at bounding box center [285, 94] width 42 height 12
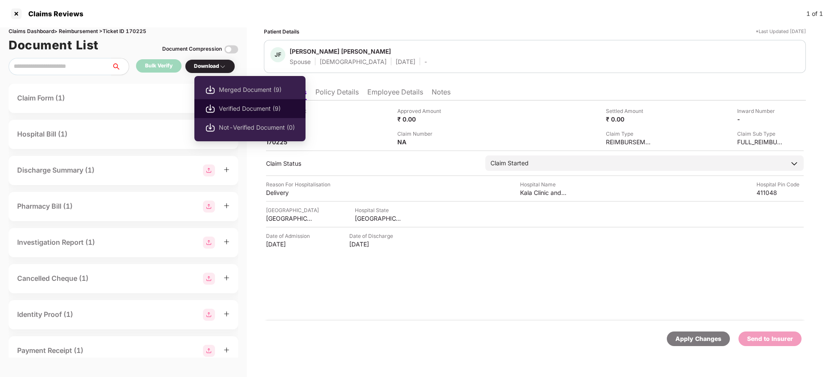
click at [245, 111] on span "Verified Document (9)" at bounding box center [257, 108] width 76 height 9
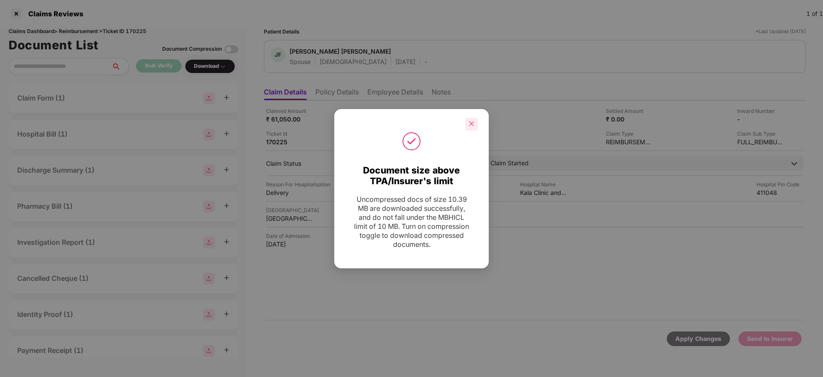
click at [475, 126] on div at bounding box center [471, 124] width 13 height 13
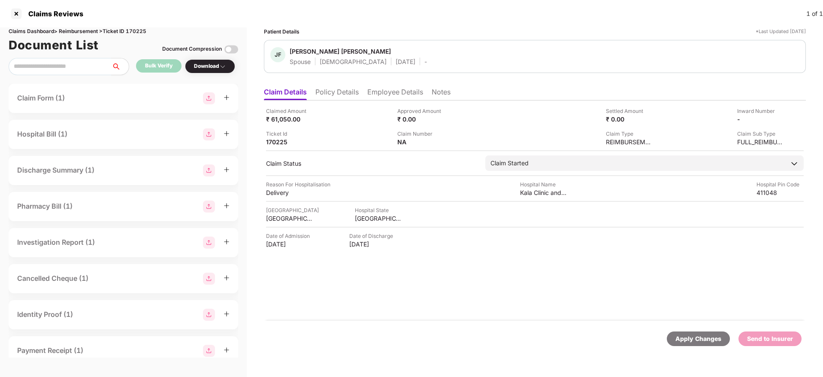
click at [376, 91] on li "Employee Details" at bounding box center [395, 94] width 56 height 12
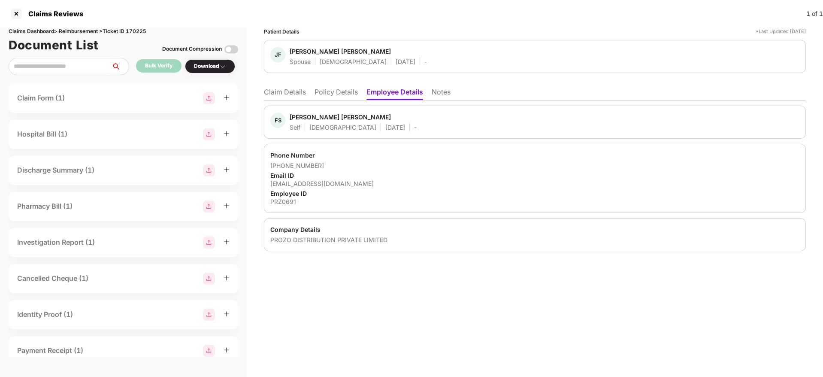
click at [334, 182] on div "[EMAIL_ADDRESS][DOMAIN_NAME]" at bounding box center [534, 183] width 529 height 8
copy div "[EMAIL_ADDRESS][DOMAIN_NAME]"
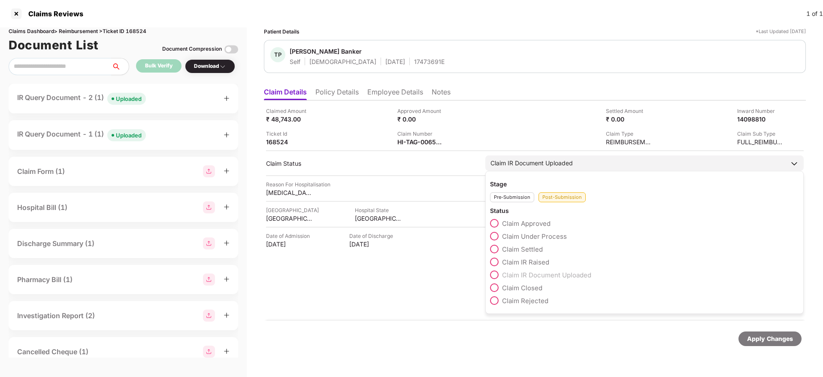
click at [495, 234] on span at bounding box center [494, 236] width 9 height 9
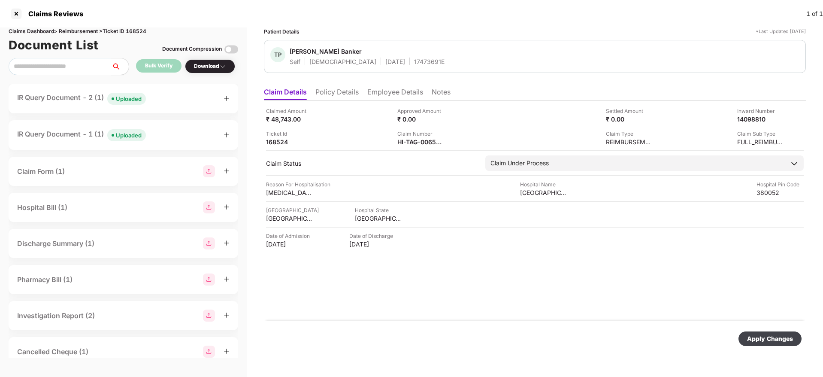
click at [763, 338] on div "Apply Changes" at bounding box center [770, 338] width 46 height 9
click at [167, 103] on div "IR Query Document - 2 (1) Uploaded" at bounding box center [123, 98] width 212 height 12
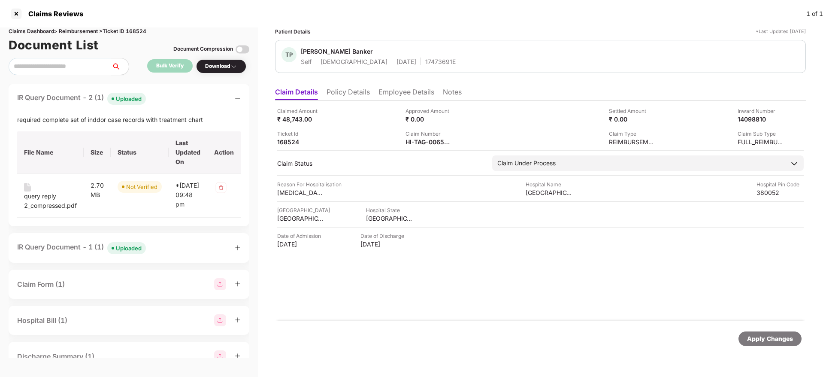
click at [167, 103] on div "IR Query Document - 2 (1) Uploaded" at bounding box center [129, 98] width 224 height 12
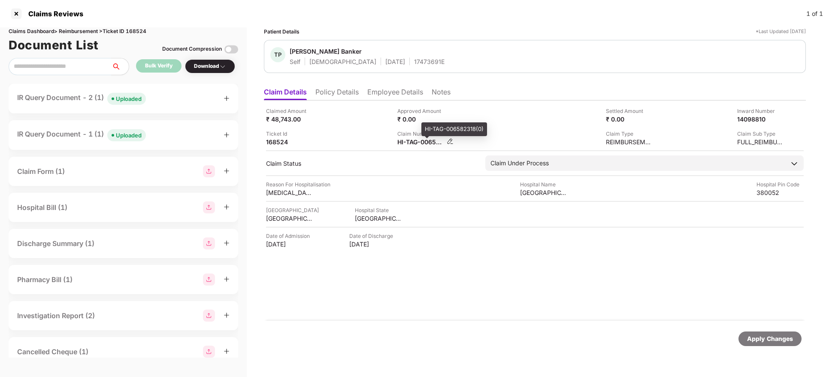
click at [412, 143] on div "HI-TAG-006582318(0)" at bounding box center [420, 142] width 47 height 8
copy div
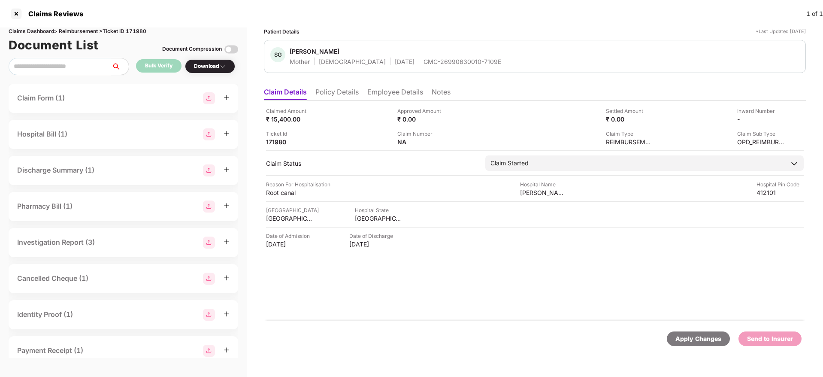
click at [334, 93] on li "Policy Details" at bounding box center [337, 94] width 43 height 12
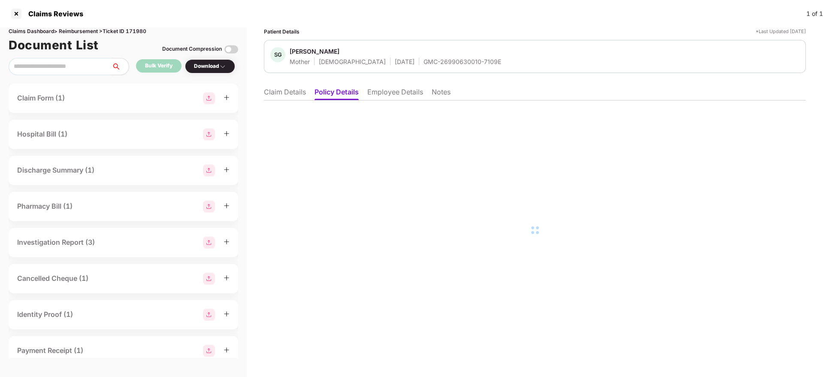
click at [276, 91] on li "Claim Details" at bounding box center [285, 94] width 42 height 12
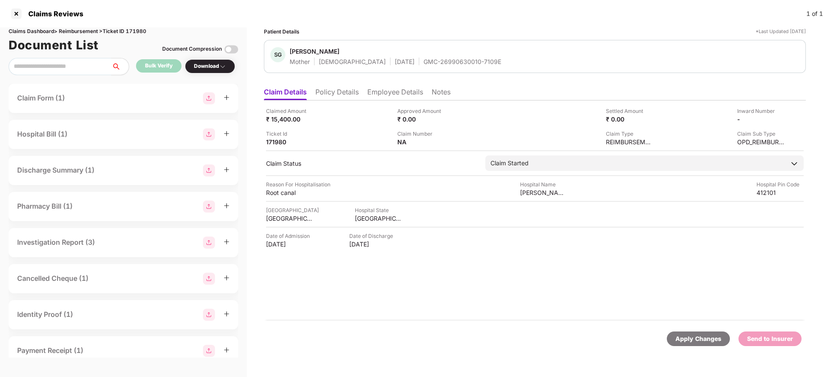
click at [388, 100] on li "Employee Details" at bounding box center [395, 94] width 56 height 12
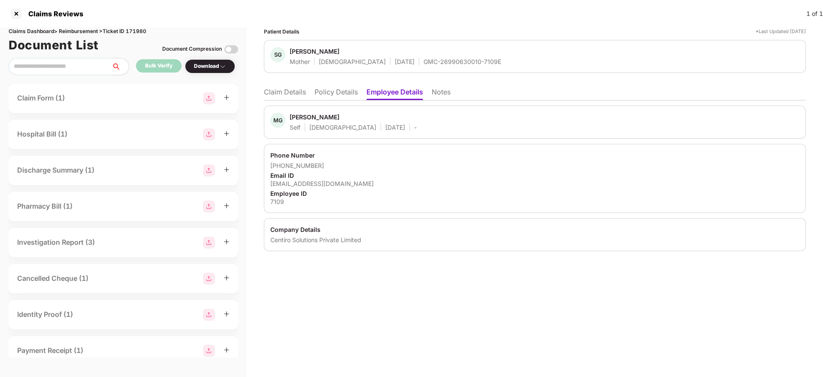
click at [308, 185] on div "mandar.chatur@centiro.com" at bounding box center [534, 183] width 529 height 8
copy div "mandar.chatur@centiro.com"
click at [290, 93] on li "Claim Details" at bounding box center [285, 94] width 42 height 12
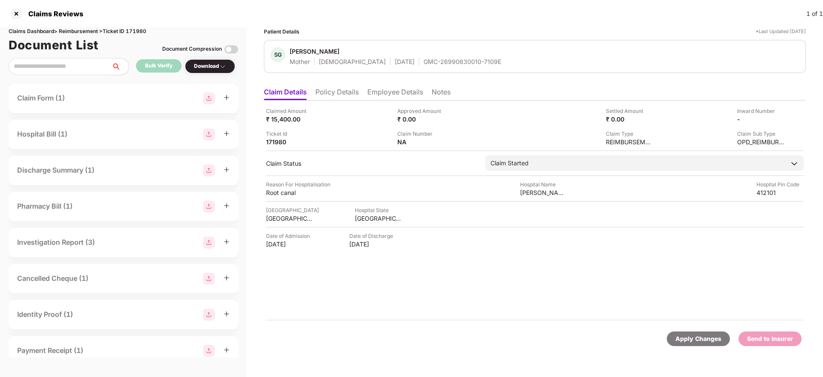
click at [337, 97] on li "Policy Details" at bounding box center [337, 94] width 43 height 12
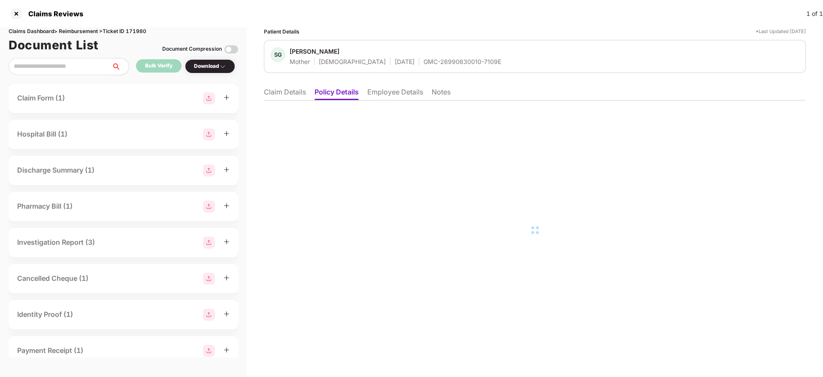
click at [393, 90] on li "Employee Details" at bounding box center [395, 94] width 56 height 12
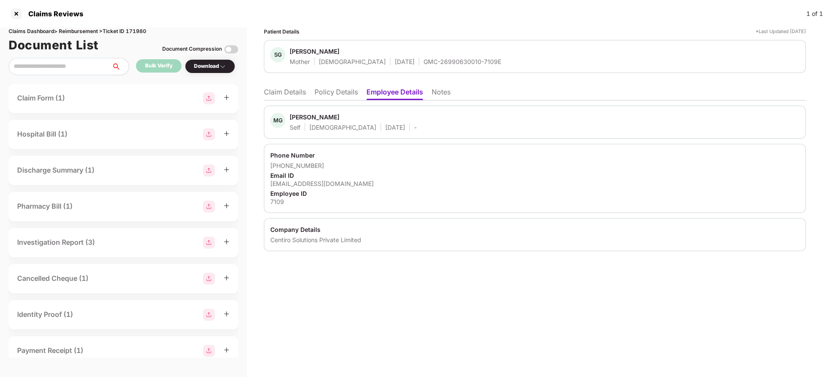
click at [289, 94] on li "Claim Details" at bounding box center [285, 94] width 42 height 12
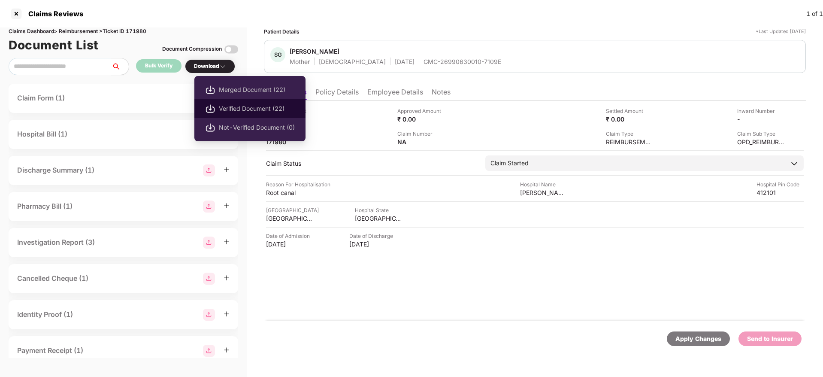
click at [231, 100] on li "Verified Document (22)" at bounding box center [249, 108] width 111 height 19
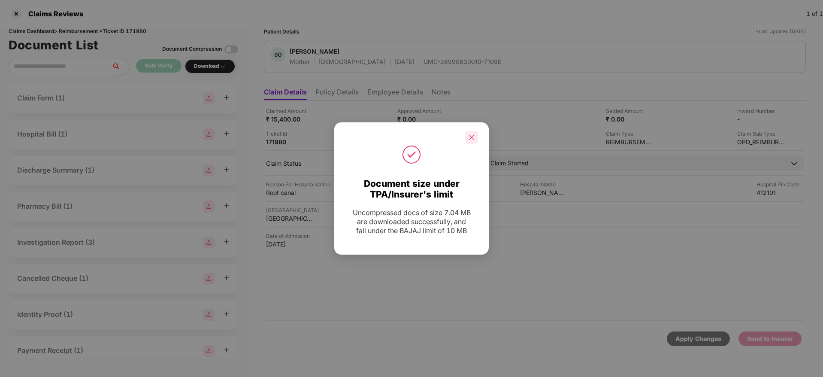
click at [472, 139] on icon "close" at bounding box center [472, 137] width 6 height 6
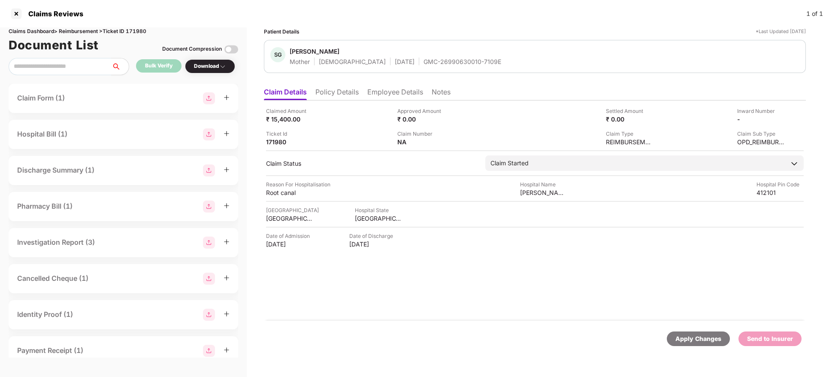
click at [392, 59] on div "Mother Female 26 May 1972 GMC-26990630010-7109E" at bounding box center [396, 62] width 212 height 8
copy div "GMC-26990630010-7109E"
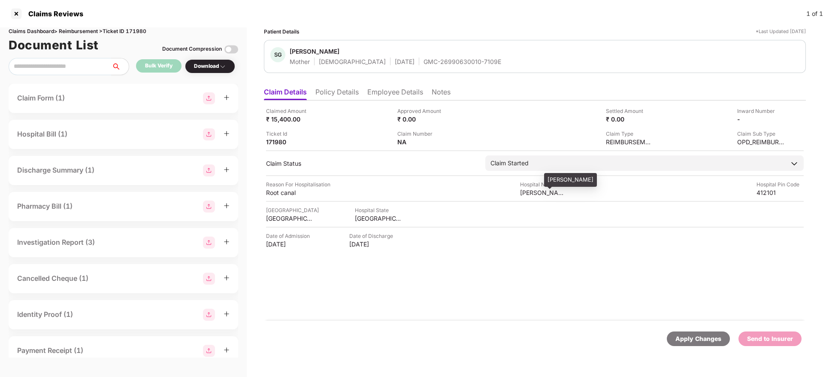
click at [532, 194] on div "Avdhoot" at bounding box center [543, 192] width 47 height 8
copy div "Avdhoot"
click at [269, 192] on div "Root canal" at bounding box center [289, 192] width 47 height 8
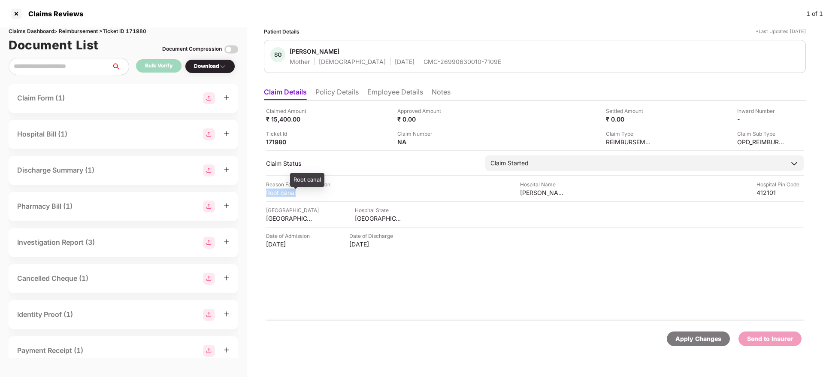
click at [269, 192] on div "Root canal" at bounding box center [289, 192] width 47 height 8
copy div "Root canal"
click at [391, 89] on li "Employee Details" at bounding box center [395, 94] width 56 height 12
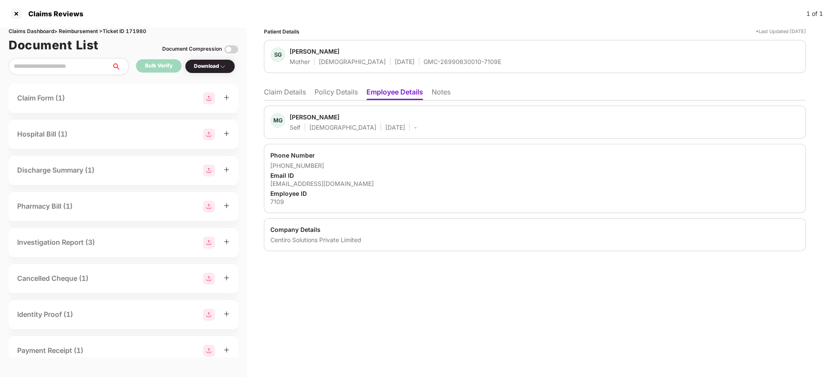
click at [306, 184] on div "mandar.chatur@centiro.com" at bounding box center [534, 183] width 529 height 8
copy div "mandar.chatur@centiro.com"
drag, startPoint x: 281, startPoint y: 165, endPoint x: 334, endPoint y: 165, distance: 53.2
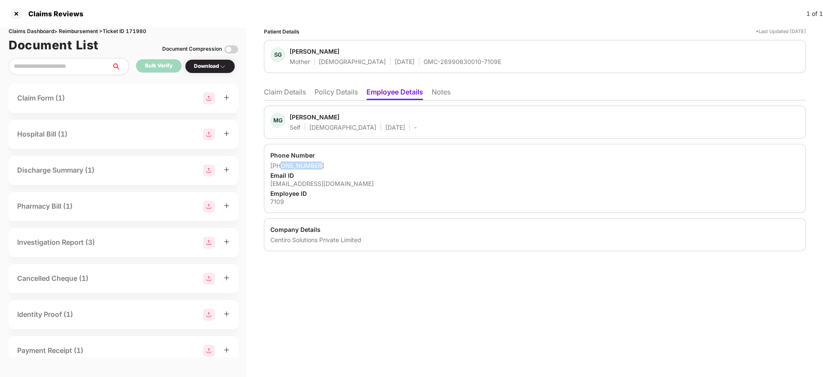
click at [334, 165] on div "+918956859642" at bounding box center [534, 165] width 529 height 8
copy div "8956859642"
click at [275, 94] on li "Claim Details" at bounding box center [285, 94] width 42 height 12
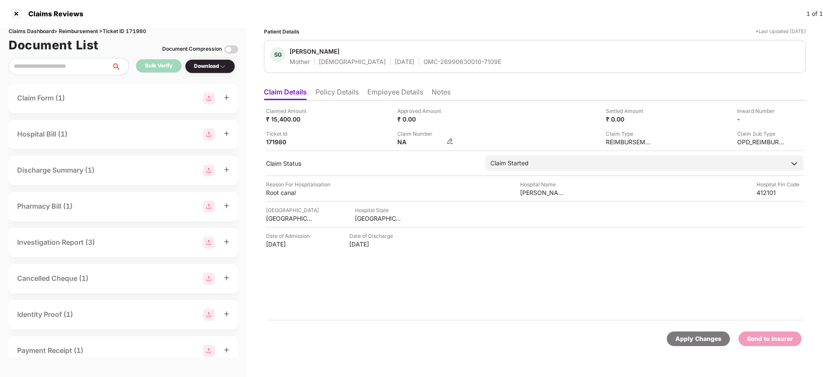
click at [450, 140] on img at bounding box center [450, 141] width 7 height 7
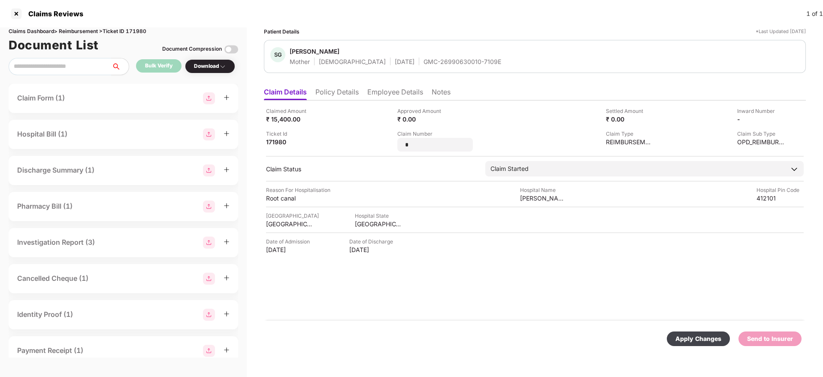
type input "**********"
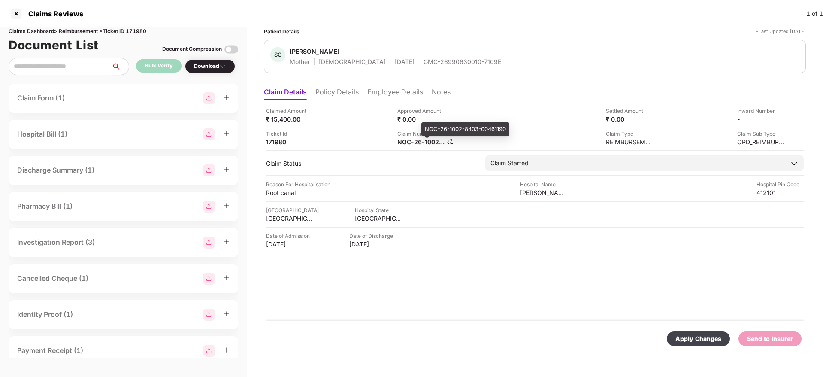
click at [425, 143] on div "NOC-26-1002-8403-00461190" at bounding box center [420, 142] width 47 height 8
click at [448, 139] on img at bounding box center [450, 141] width 7 height 7
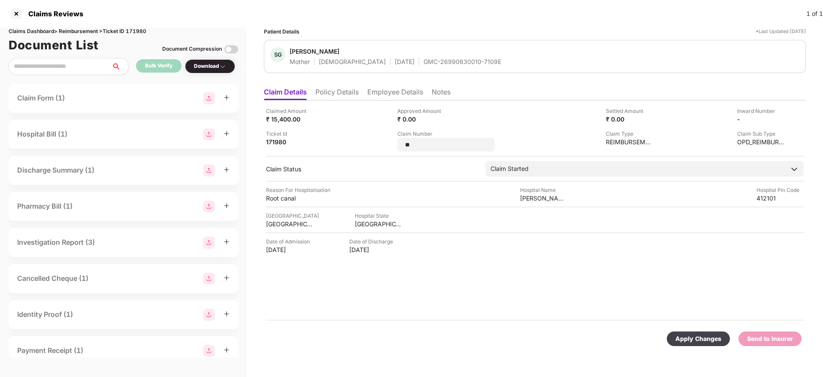
type input "*"
type input "**********"
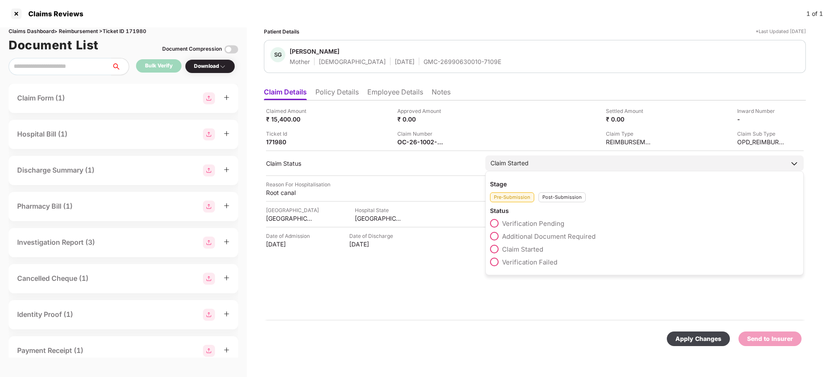
click at [551, 203] on div "Stage Pre-Submission Post-Submission Status Verification Pending Additional Doc…" at bounding box center [644, 223] width 319 height 104
click at [550, 198] on div "Post-Submission" at bounding box center [562, 197] width 47 height 10
click at [494, 236] on span at bounding box center [494, 236] width 9 height 9
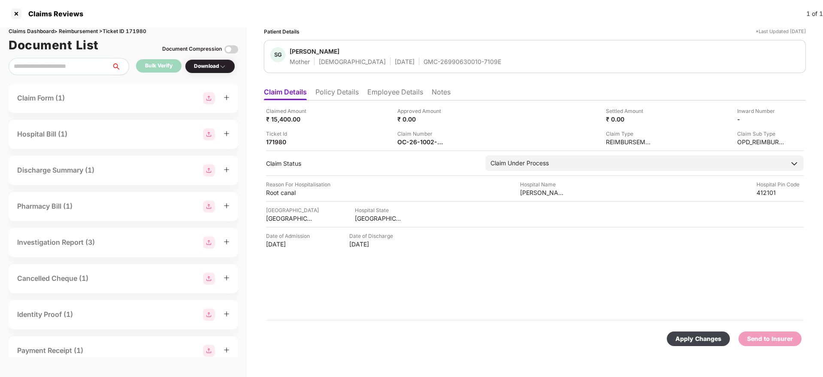
click at [700, 343] on div "Apply Changes" at bounding box center [699, 338] width 46 height 9
click at [337, 98] on li "Policy Details" at bounding box center [337, 94] width 43 height 12
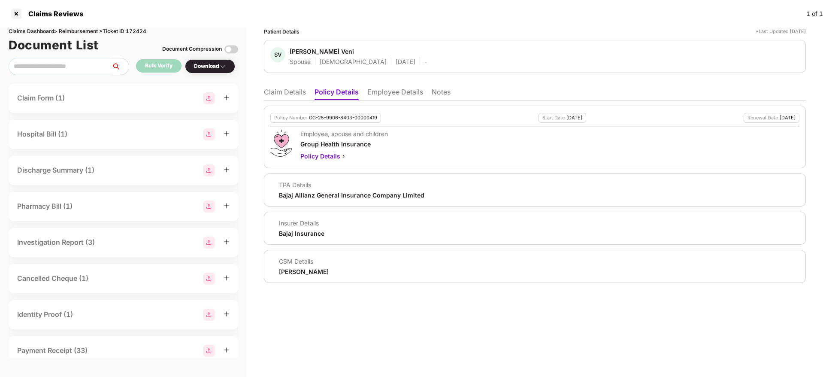
click at [375, 93] on li "Employee Details" at bounding box center [395, 94] width 56 height 12
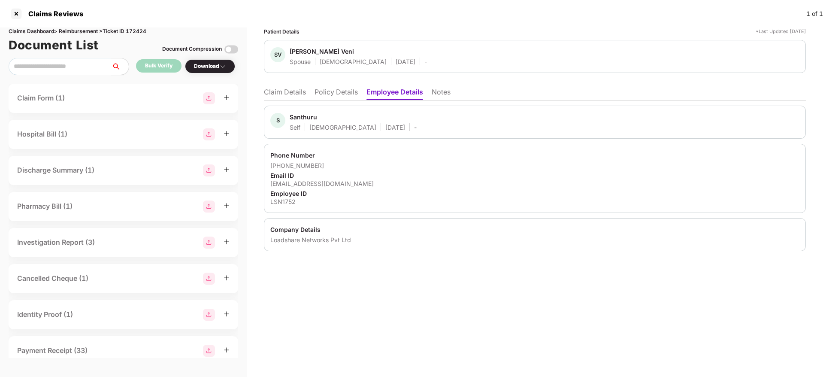
click at [322, 184] on div "chanchandru7693@gmail.com" at bounding box center [534, 183] width 529 height 8
copy div "chanchandru7693@gmail.com"
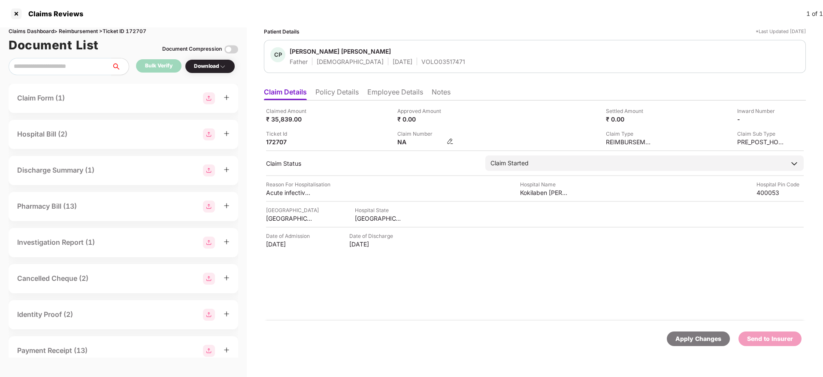
click at [450, 142] on img at bounding box center [450, 141] width 7 height 7
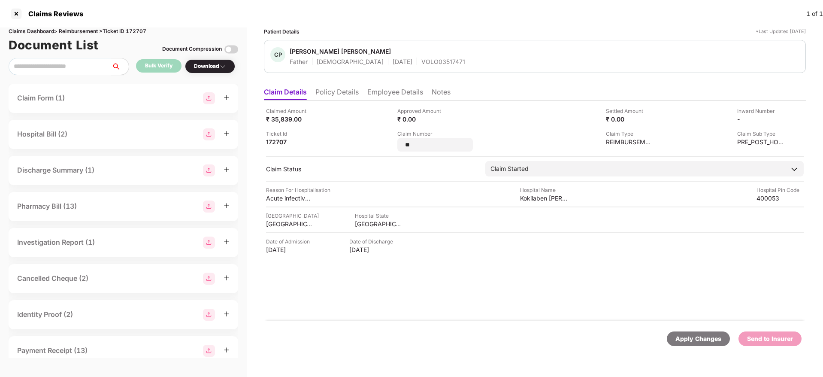
type input "*"
type input "*********"
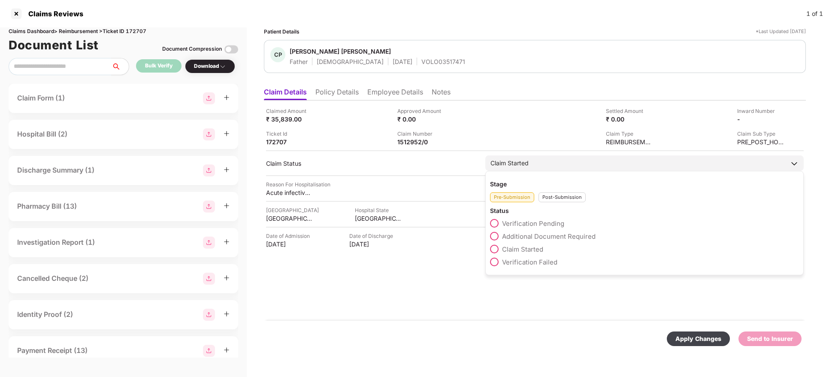
click at [551, 202] on div "Post-Submission" at bounding box center [562, 197] width 47 height 10
click at [499, 234] on span at bounding box center [494, 236] width 9 height 9
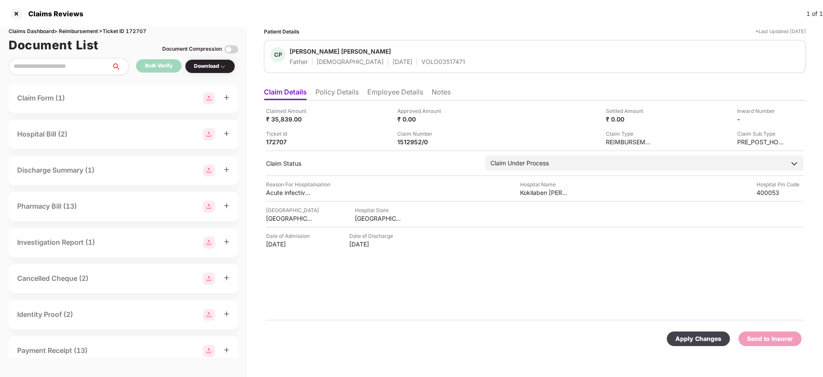
click at [689, 343] on div "Apply Changes" at bounding box center [698, 338] width 63 height 15
click at [140, 33] on div "Claims Dashboard > Reimbursement > Ticket ID 172707" at bounding box center [124, 31] width 230 height 8
copy div "172707"
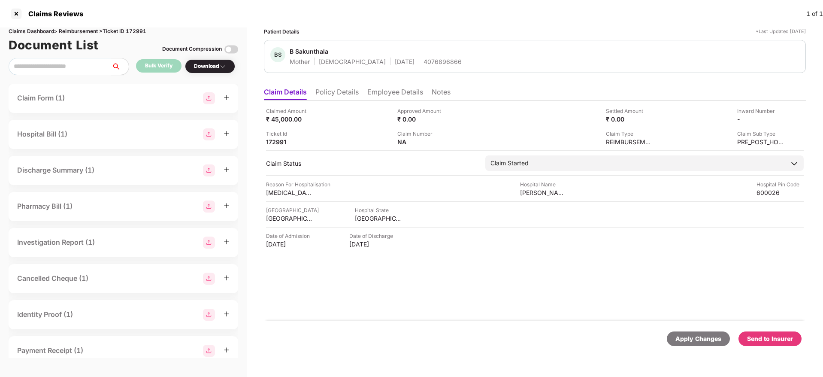
click at [331, 94] on li "Policy Details" at bounding box center [337, 94] width 43 height 12
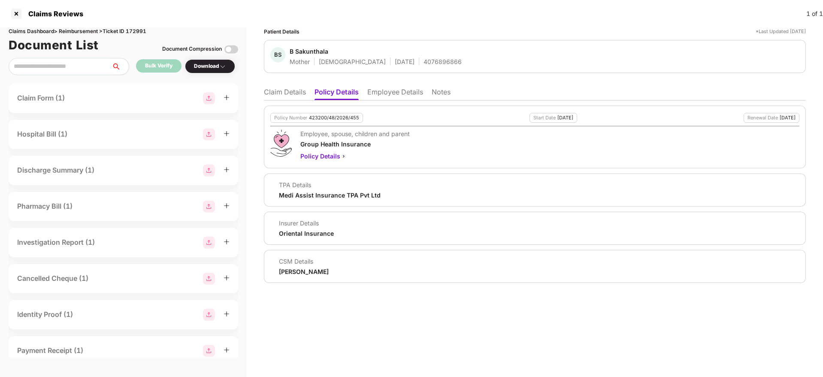
click at [379, 92] on li "Employee Details" at bounding box center [395, 94] width 56 height 12
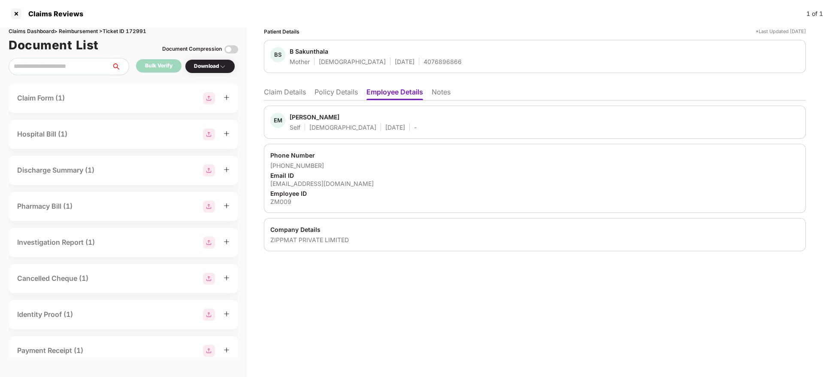
click at [293, 90] on li "Claim Details" at bounding box center [285, 94] width 42 height 12
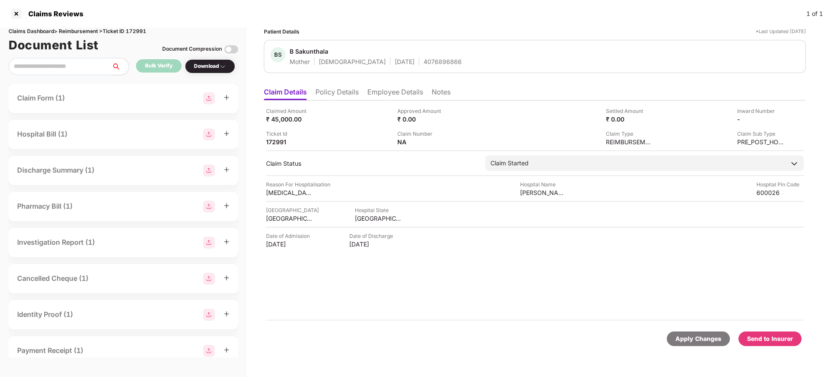
click at [341, 91] on li "Policy Details" at bounding box center [337, 94] width 43 height 12
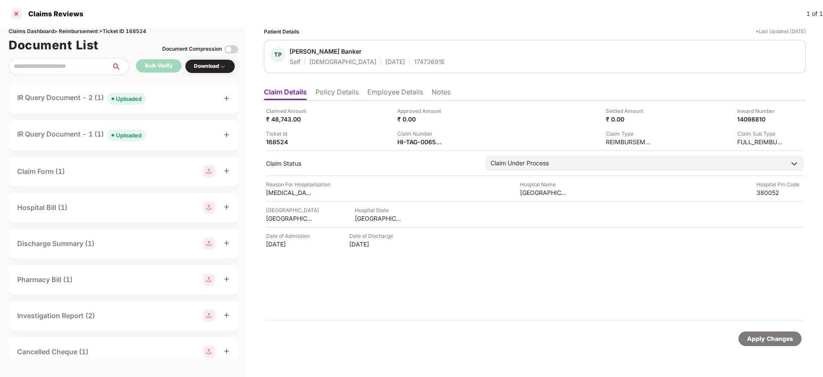
click at [17, 14] on div at bounding box center [16, 14] width 14 height 14
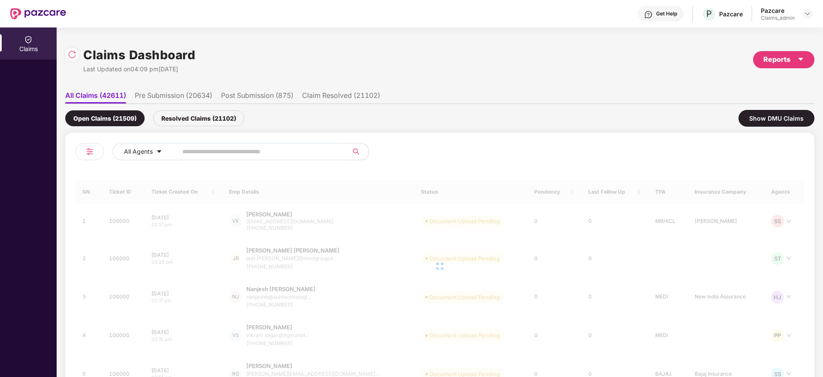
click at [199, 150] on input "text" at bounding box center [259, 151] width 154 height 13
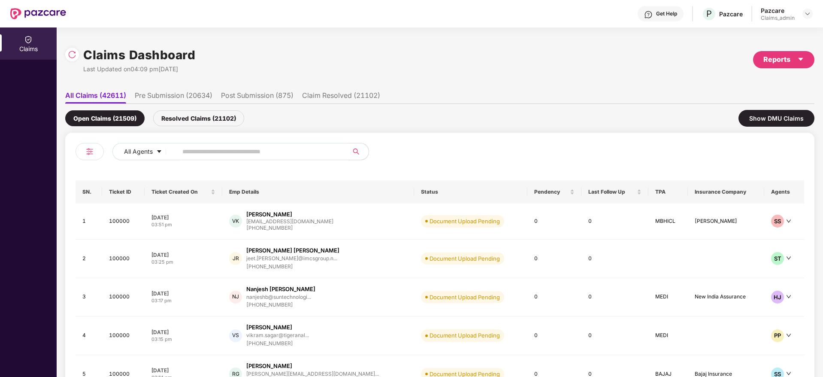
paste input "******"
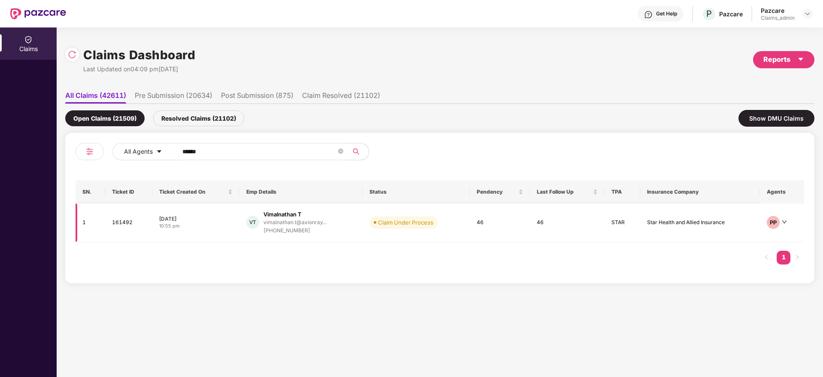
type input "******"
click at [217, 221] on div "27 Jul 2025" at bounding box center [195, 218] width 73 height 7
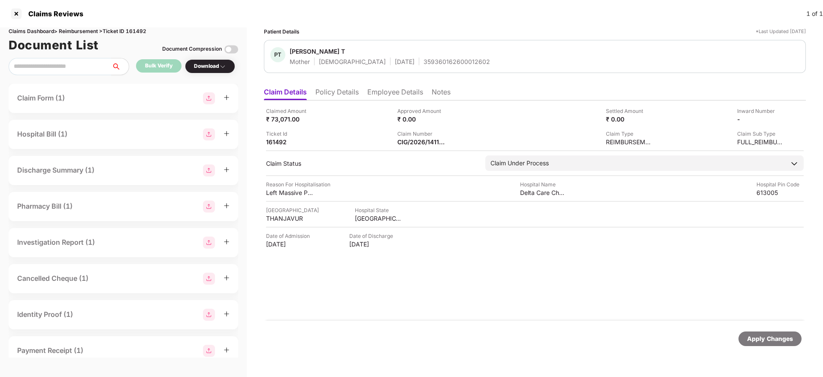
click at [402, 91] on li "Employee Details" at bounding box center [395, 94] width 56 height 12
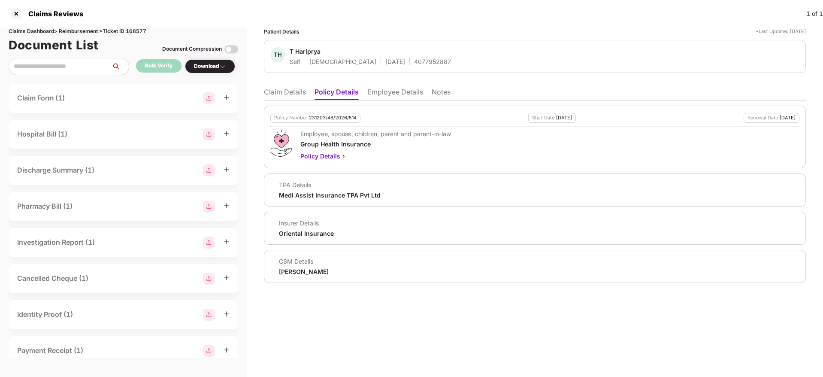
click at [274, 90] on li "Claim Details" at bounding box center [285, 94] width 42 height 12
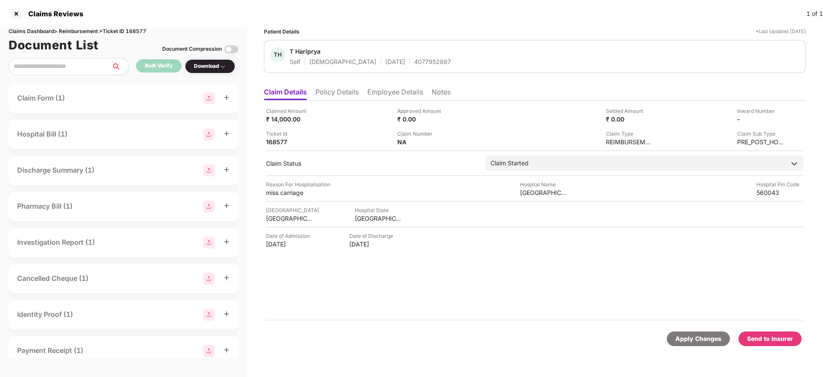
click at [342, 91] on li "Policy Details" at bounding box center [337, 94] width 43 height 12
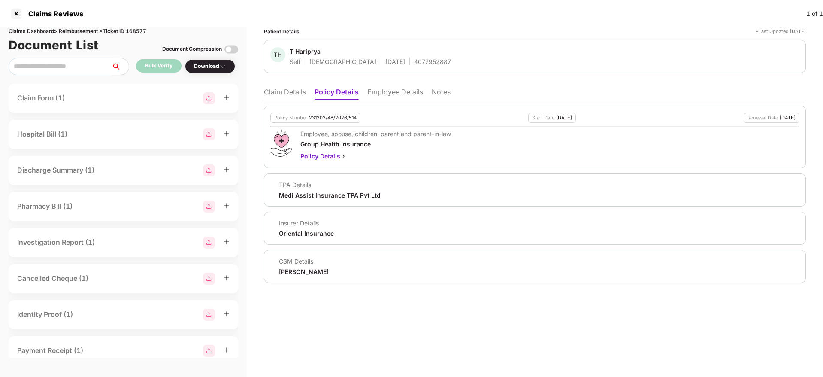
click at [285, 96] on li "Claim Details" at bounding box center [285, 94] width 42 height 12
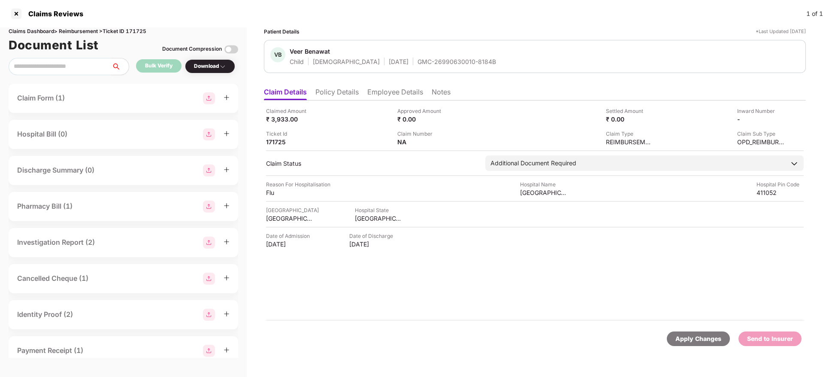
click at [341, 96] on li "Policy Details" at bounding box center [337, 94] width 43 height 12
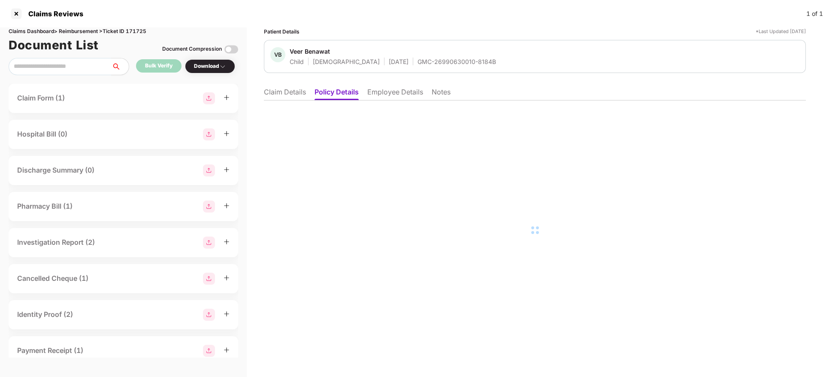
click at [395, 95] on li "Employee Details" at bounding box center [395, 94] width 56 height 12
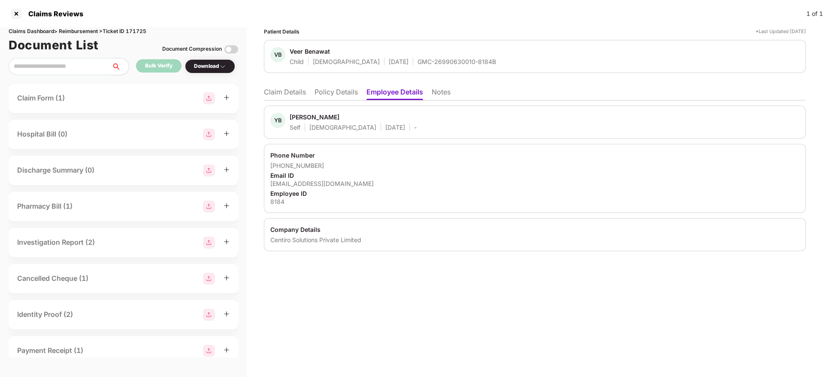
click at [317, 183] on div "[EMAIL_ADDRESS][DOMAIN_NAME]" at bounding box center [534, 183] width 529 height 8
copy div "[EMAIL_ADDRESS][DOMAIN_NAME]"
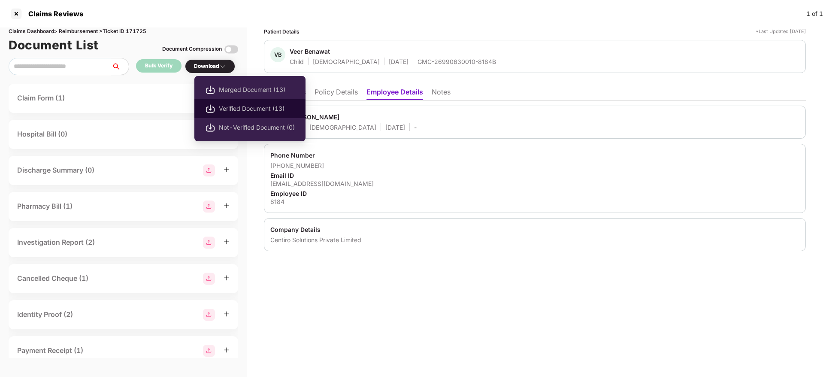
click at [243, 107] on span "Verified Document (13)" at bounding box center [257, 108] width 76 height 9
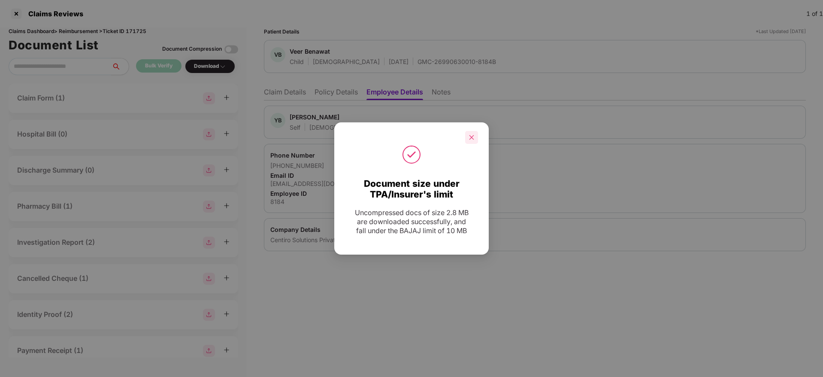
click at [471, 138] on icon "close" at bounding box center [472, 137] width 5 height 5
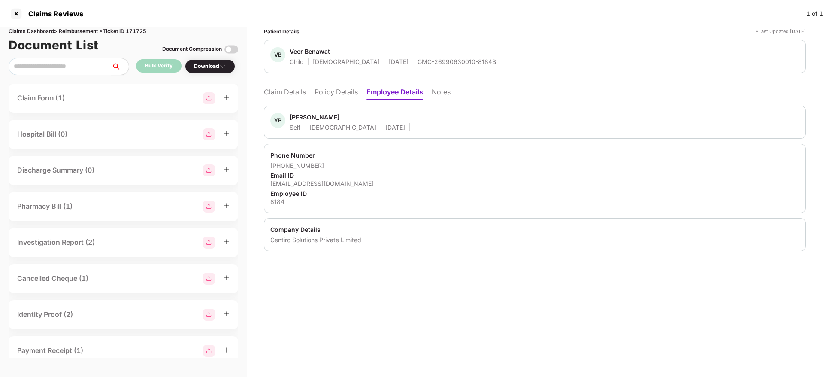
click at [264, 92] on li "Claim Details" at bounding box center [285, 94] width 42 height 12
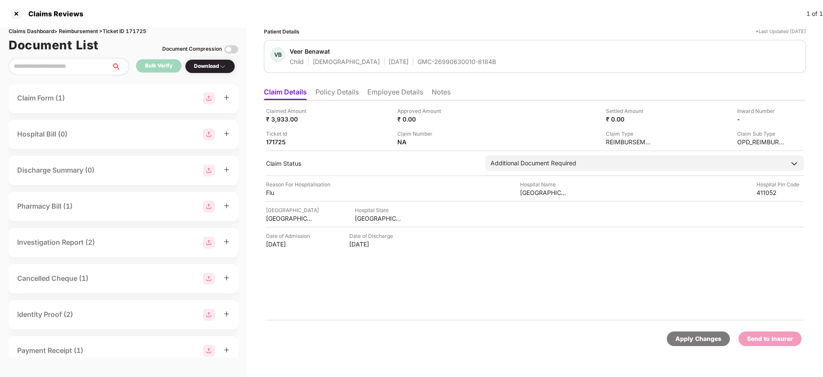
click at [418, 61] on div "GMC-26990630010-8184B" at bounding box center [457, 62] width 79 height 8
copy div "GMC-26990630010-8184B"
click at [530, 194] on div "Agrawal Hospital" at bounding box center [543, 192] width 47 height 8
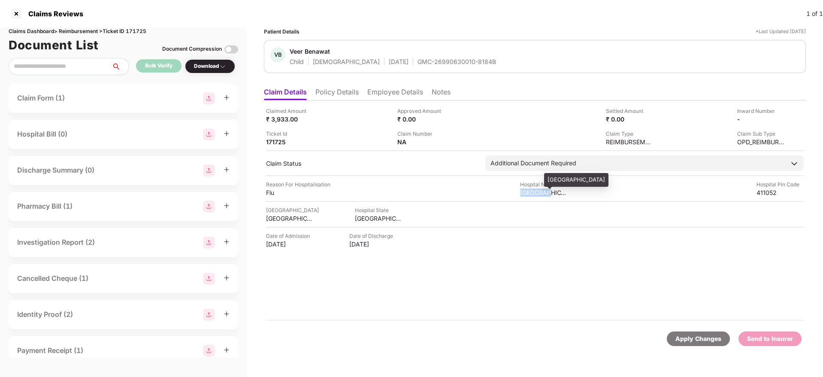
click at [530, 194] on div "Agrawal Hospital" at bounding box center [543, 192] width 47 height 8
copy div "Agrawal Hospital"
click at [267, 192] on div "Flu" at bounding box center [289, 192] width 47 height 8
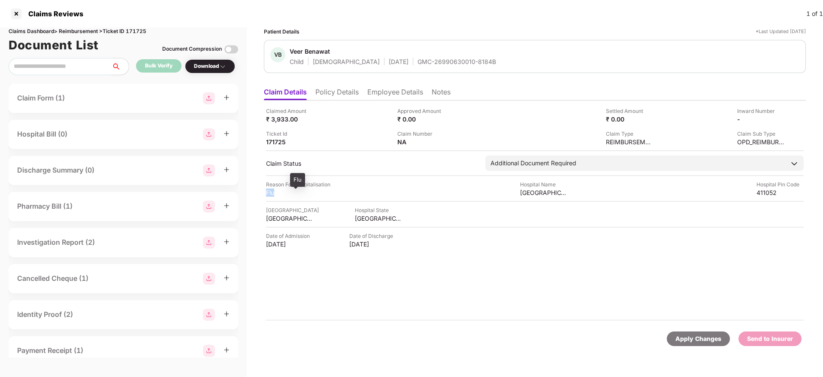
copy div "Flu"
click at [378, 93] on li "Employee Details" at bounding box center [395, 94] width 56 height 12
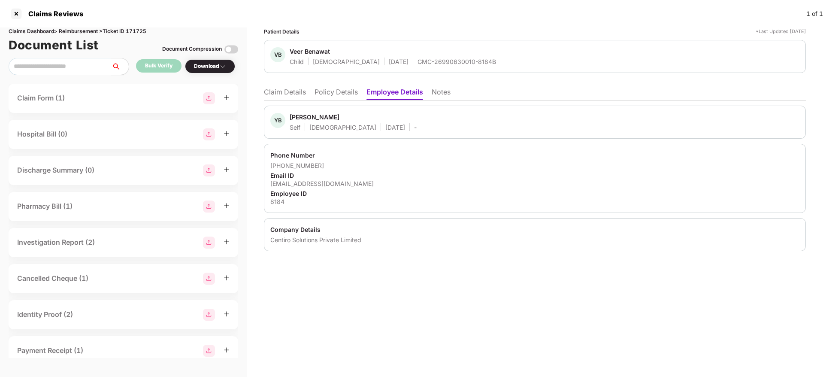
click at [314, 181] on div "yogesh.benawat@centiro.com" at bounding box center [534, 183] width 529 height 8
copy div "yogesh.benawat@centiro.com"
drag, startPoint x: 280, startPoint y: 165, endPoint x: 327, endPoint y: 165, distance: 46.8
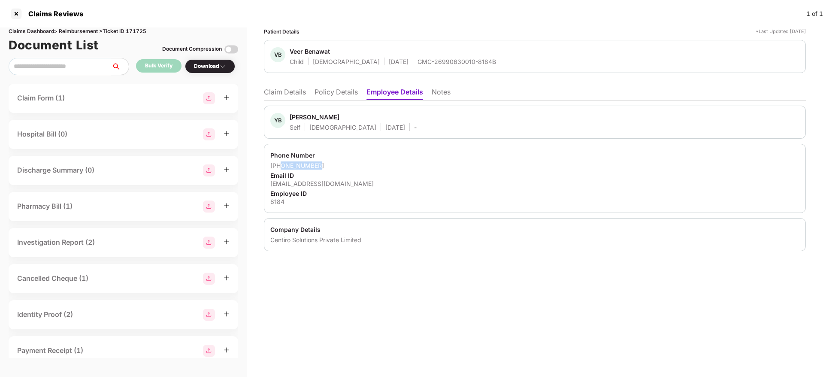
click at [327, 165] on div "+918956610852" at bounding box center [534, 165] width 529 height 8
copy div "8956610852"
click at [283, 91] on li "Claim Details" at bounding box center [285, 94] width 42 height 12
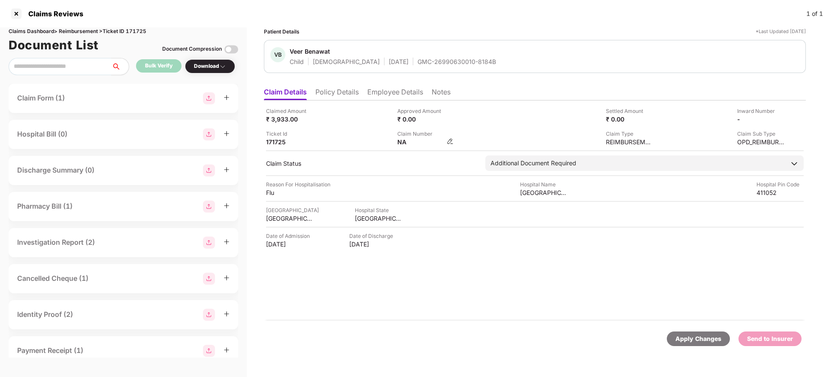
click at [453, 143] on img at bounding box center [450, 141] width 7 height 7
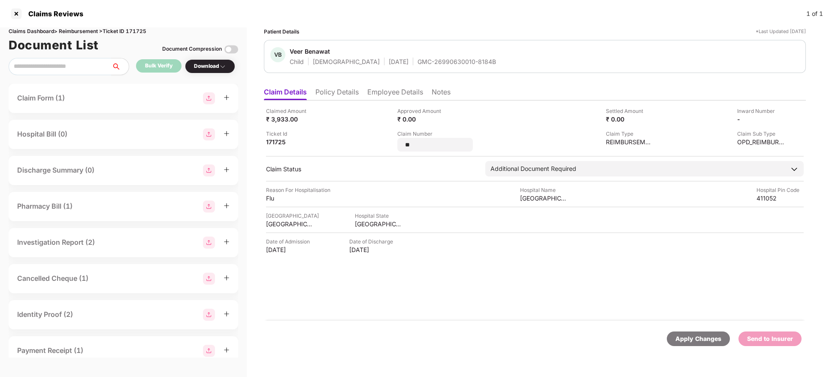
type input "*"
type input "**********"
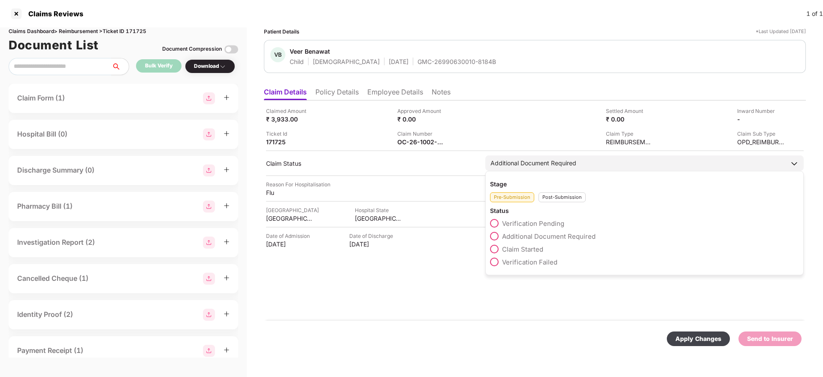
click at [555, 200] on div "Post-Submission" at bounding box center [562, 197] width 47 height 10
click at [494, 234] on span at bounding box center [494, 236] width 9 height 9
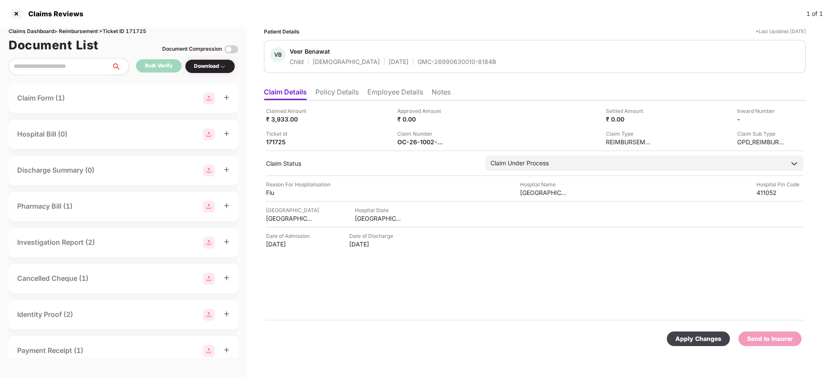
click at [692, 343] on div "Apply Changes" at bounding box center [699, 338] width 46 height 9
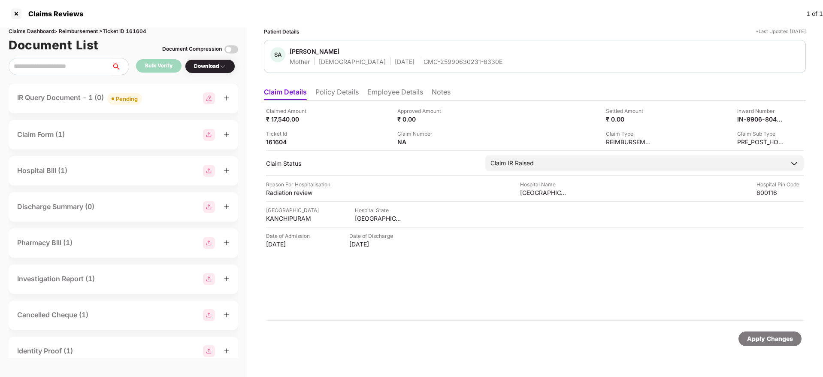
click at [340, 94] on li "Policy Details" at bounding box center [337, 94] width 43 height 12
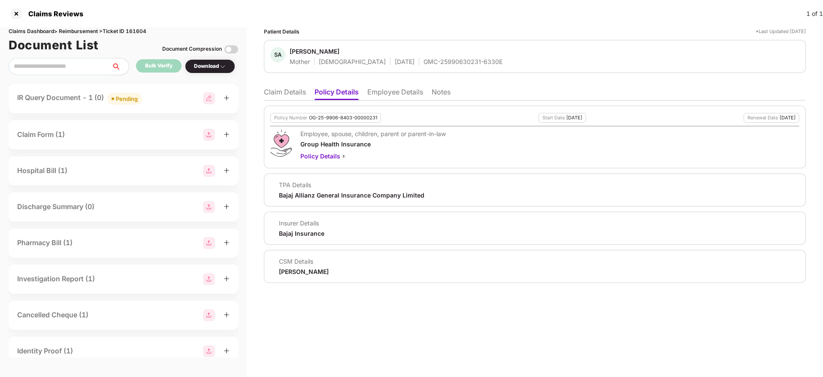
click at [269, 89] on li "Claim Details" at bounding box center [285, 94] width 42 height 12
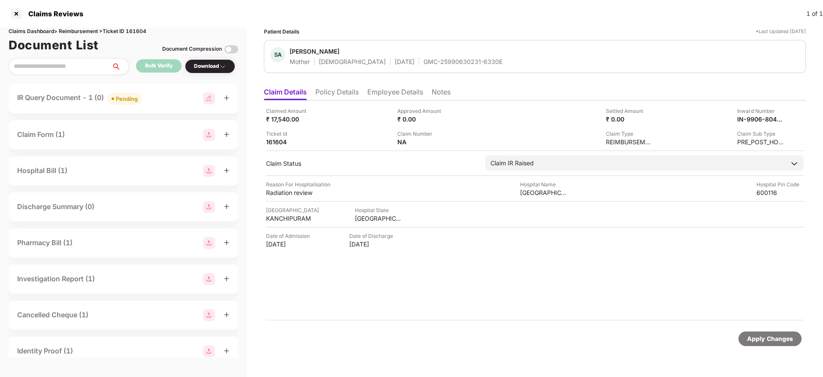
click at [424, 64] on div "GMC-25990630231-6330E" at bounding box center [463, 62] width 79 height 8
copy div "GMC-25990630231-6330E"
click at [376, 120] on div "Claimed Amount ₹ 17,540.00" at bounding box center [328, 115] width 125 height 16
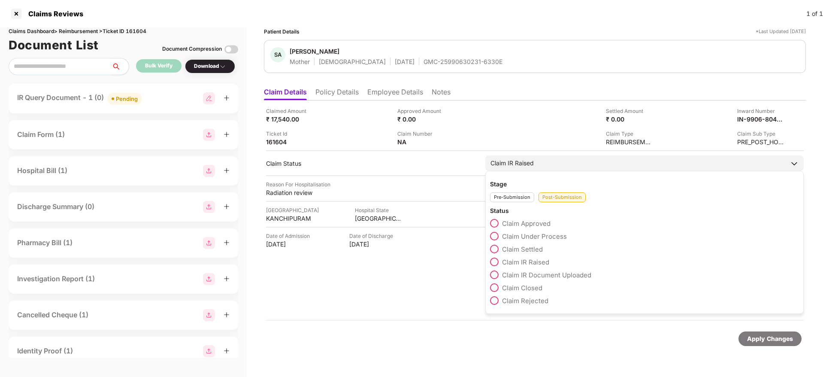
click at [493, 288] on span at bounding box center [494, 287] width 9 height 9
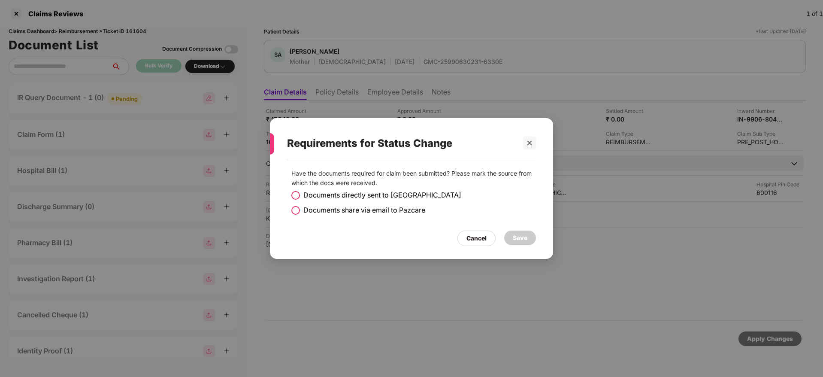
click at [293, 191] on span at bounding box center [295, 195] width 9 height 9
click at [519, 232] on div "Save" at bounding box center [520, 238] width 32 height 15
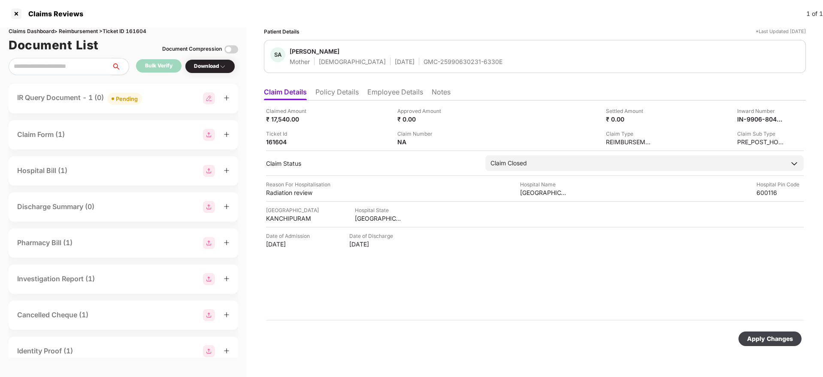
click at [774, 336] on div "Apply Changes" at bounding box center [770, 338] width 46 height 9
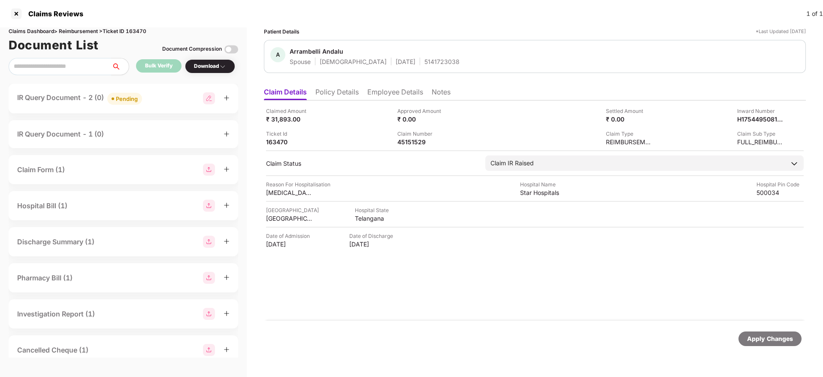
click at [169, 102] on div "IR Query Document - 2 (0) Pending" at bounding box center [123, 98] width 212 height 12
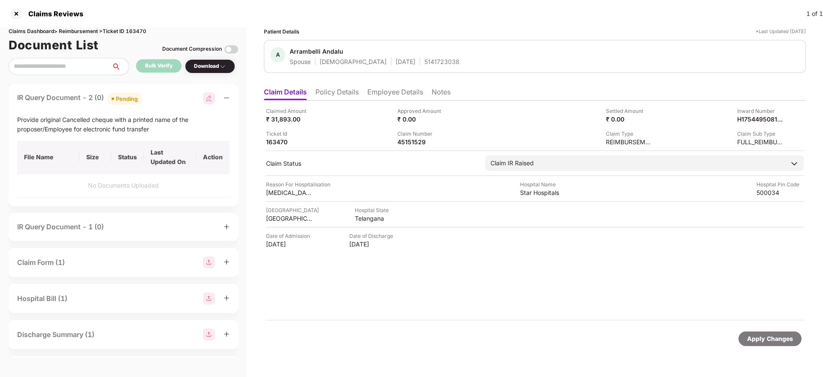
click at [169, 102] on div "IR Query Document - 2 (0) Pending" at bounding box center [123, 98] width 212 height 12
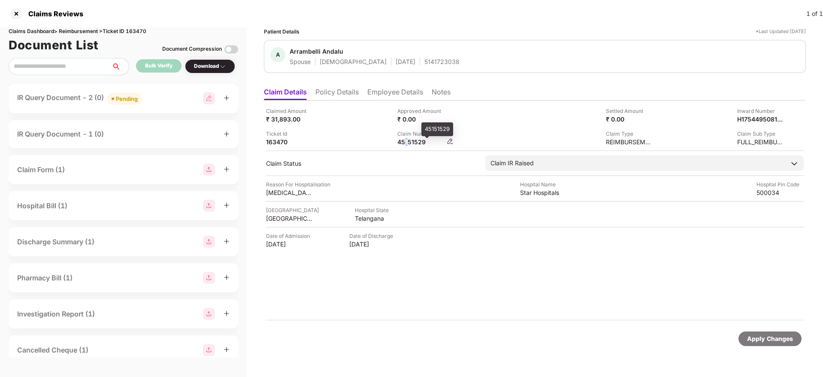
click at [407, 143] on div "45151529" at bounding box center [420, 142] width 47 height 8
click at [371, 130] on div "Ticket Id 163470" at bounding box center [328, 138] width 125 height 16
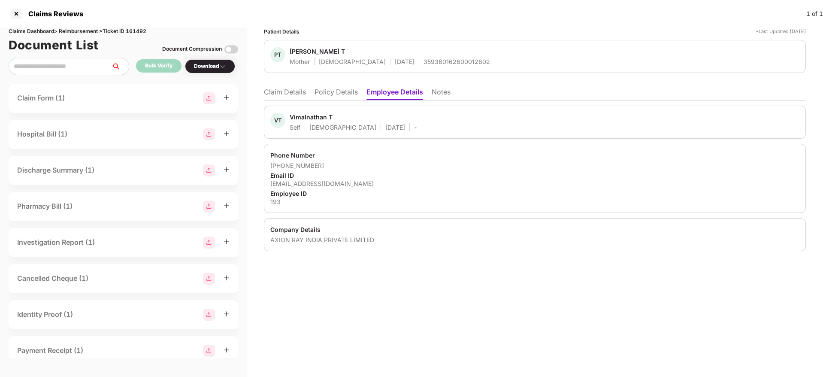
click at [286, 95] on li "Claim Details" at bounding box center [285, 94] width 42 height 12
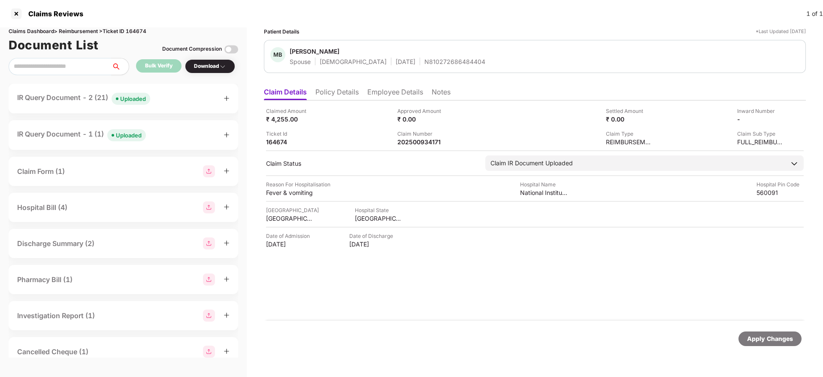
click at [335, 94] on li "Policy Details" at bounding box center [337, 94] width 43 height 12
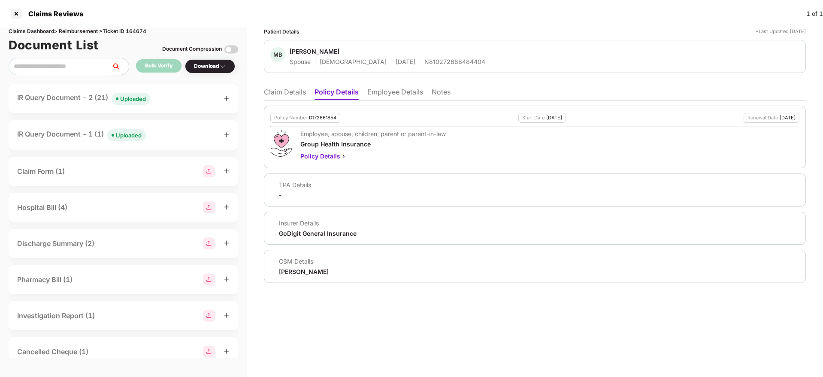
click at [291, 91] on li "Claim Details" at bounding box center [285, 94] width 42 height 12
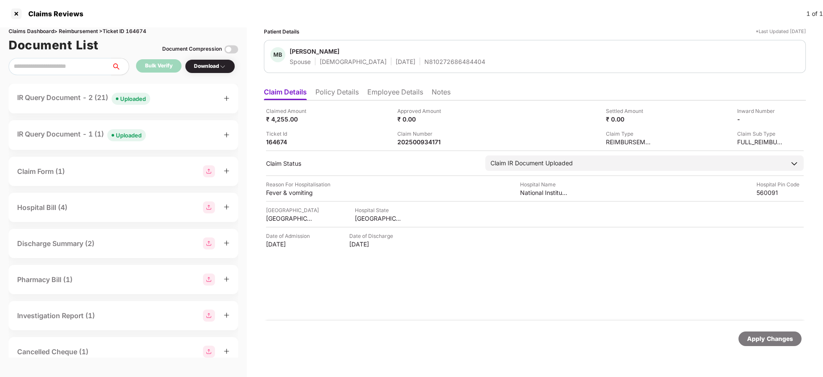
click at [166, 131] on div "IR Query Document - 1 (1) Uploaded" at bounding box center [123, 135] width 212 height 12
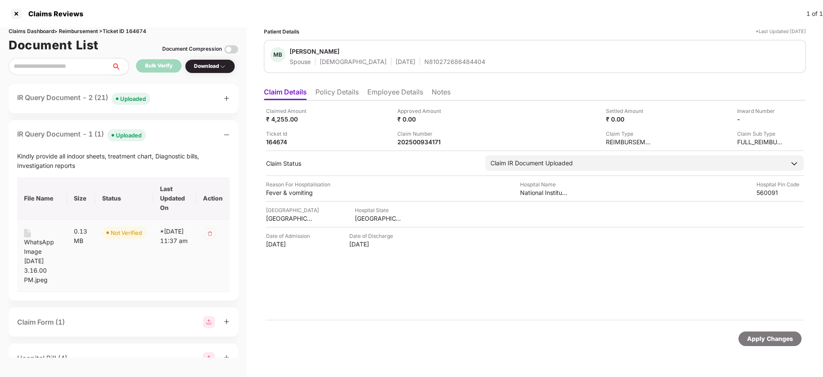
click at [32, 259] on div "WhatsApp Image [DATE] 3.16.00 PM.jpeg" at bounding box center [42, 260] width 36 height 47
click at [170, 102] on div "IR Query Document - 2 (21) Uploaded" at bounding box center [123, 98] width 212 height 12
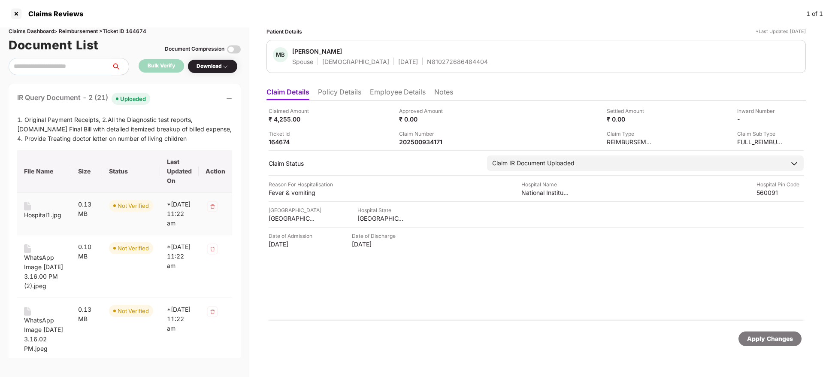
click at [43, 214] on div "Hospital1.jpg" at bounding box center [42, 214] width 37 height 9
click at [36, 269] on div "WhatsApp Image [DATE] 3.16.00 PM (2).jpeg" at bounding box center [44, 272] width 40 height 38
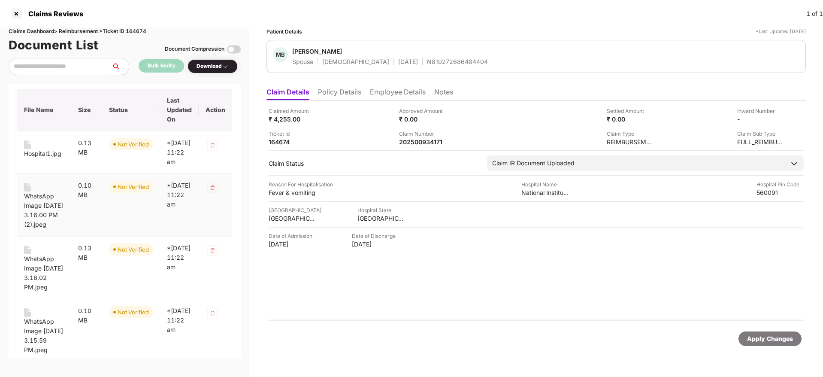
scroll to position [79, 0]
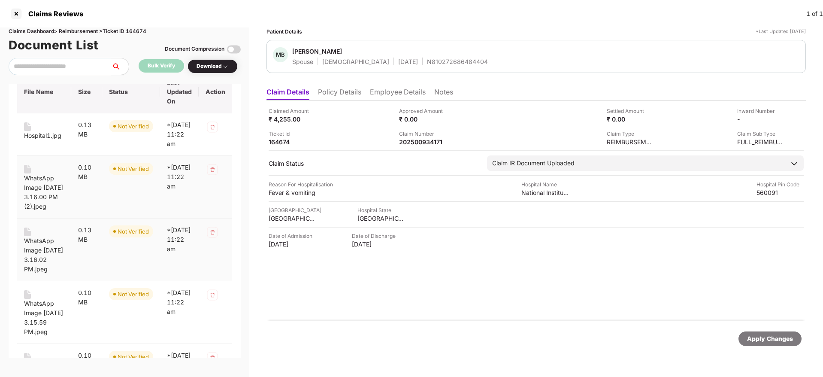
click at [36, 269] on div "WhatsApp Image [DATE] 3.16.02 PM.jpeg" at bounding box center [44, 255] width 40 height 38
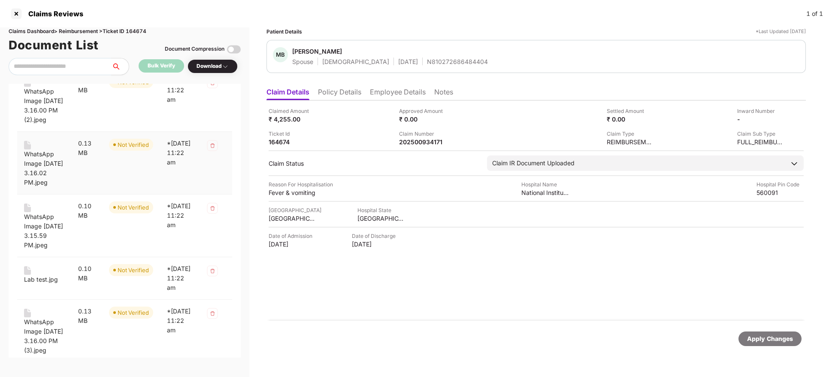
scroll to position [168, 0]
click at [36, 248] on div "WhatsApp Image [DATE] 3.15.59 PM.jpeg" at bounding box center [44, 229] width 40 height 38
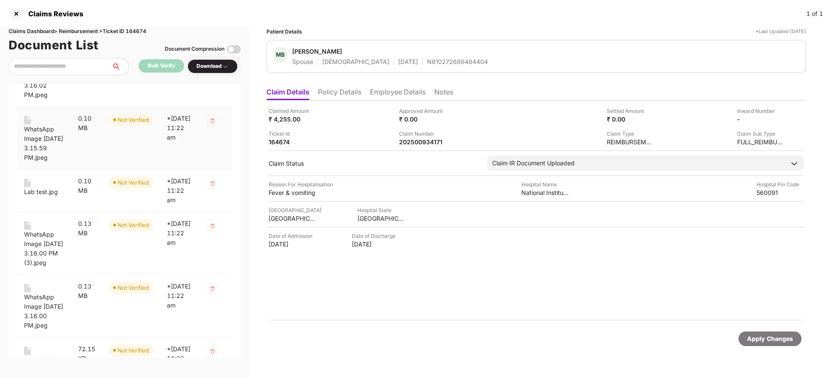
scroll to position [255, 0]
click at [47, 195] on div "Lab test.jpg" at bounding box center [41, 190] width 34 height 9
click at [46, 266] on div "WhatsApp Image [DATE] 3.16.00 PM (3).jpeg" at bounding box center [44, 247] width 40 height 38
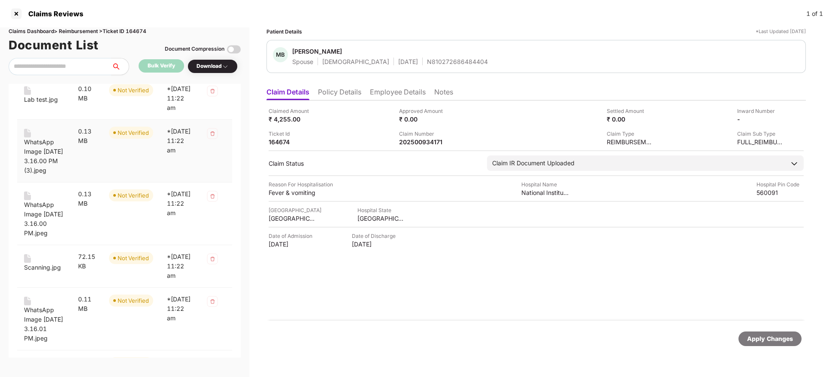
scroll to position [346, 0]
click at [46, 237] on div "WhatsApp Image [DATE] 3.16.00 PM.jpeg" at bounding box center [44, 219] width 40 height 38
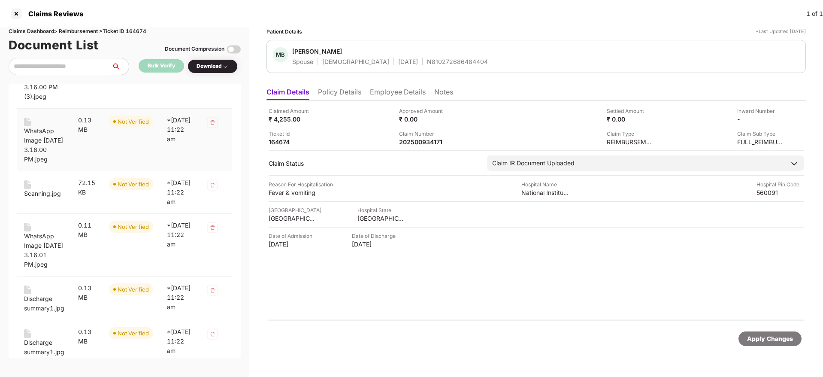
scroll to position [440, 0]
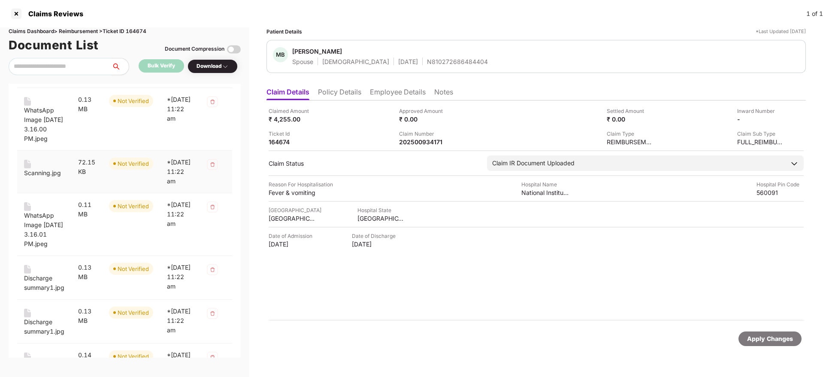
click at [35, 178] on div "Scanning.jpg" at bounding box center [42, 172] width 37 height 9
click at [45, 249] on div "WhatsApp Image [DATE] 3.16.01 PM.jpeg" at bounding box center [44, 230] width 40 height 38
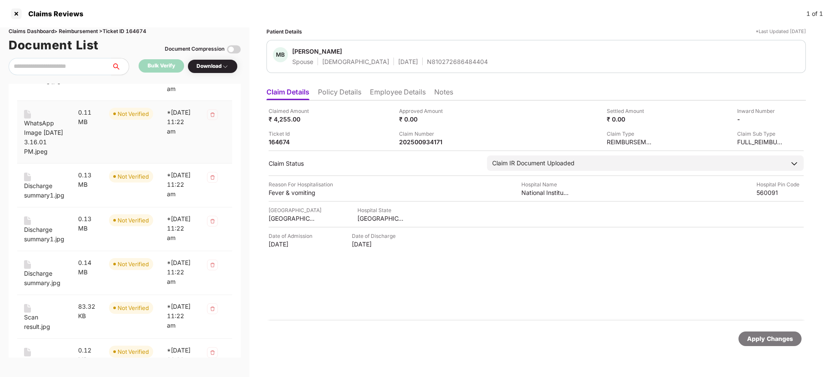
scroll to position [533, 0]
click at [44, 200] on div "Discharge summary1.jpg" at bounding box center [44, 190] width 40 height 19
click at [46, 243] on div "Discharge summary1.jpg" at bounding box center [44, 233] width 40 height 19
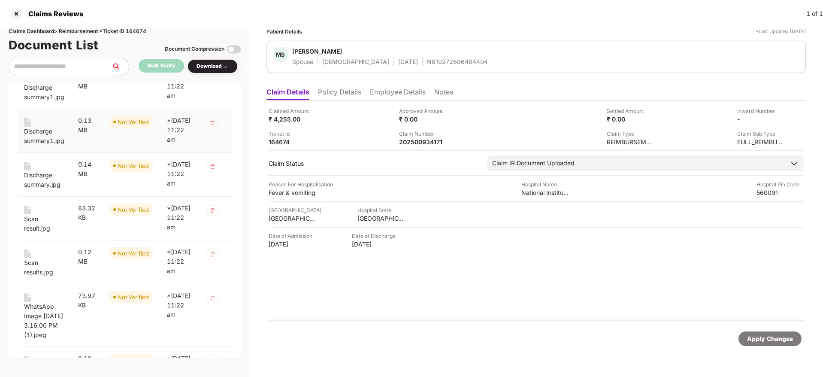
scroll to position [635, 0]
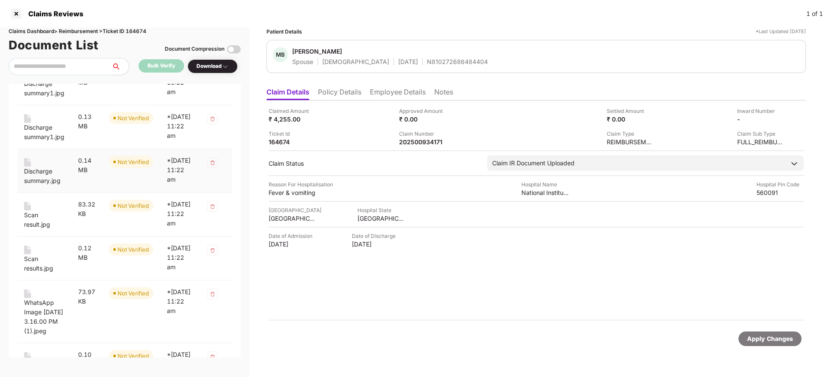
click at [36, 185] on div "Discharge summary.jpg" at bounding box center [44, 176] width 40 height 19
click at [29, 229] on div "Scan result.jpg" at bounding box center [44, 219] width 40 height 19
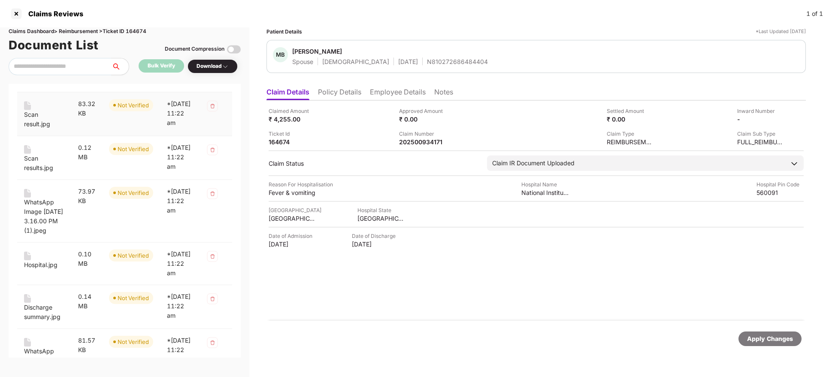
scroll to position [747, 0]
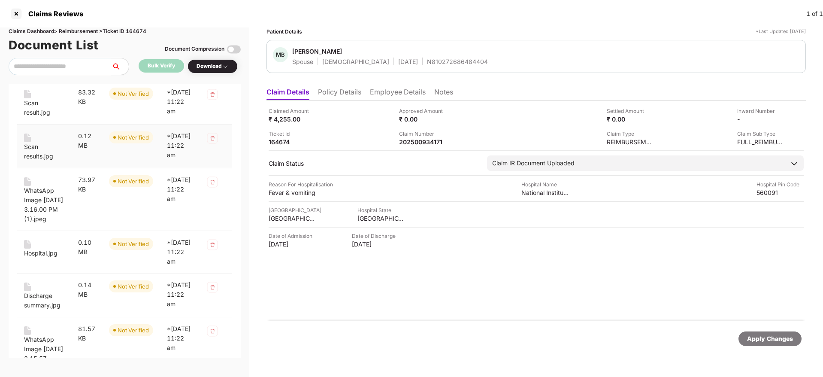
click at [36, 161] on div "Scan results.jpg" at bounding box center [44, 151] width 40 height 19
click at [41, 224] on div "WhatsApp Image [DATE] 3.16.00 PM (1).jpeg" at bounding box center [44, 205] width 40 height 38
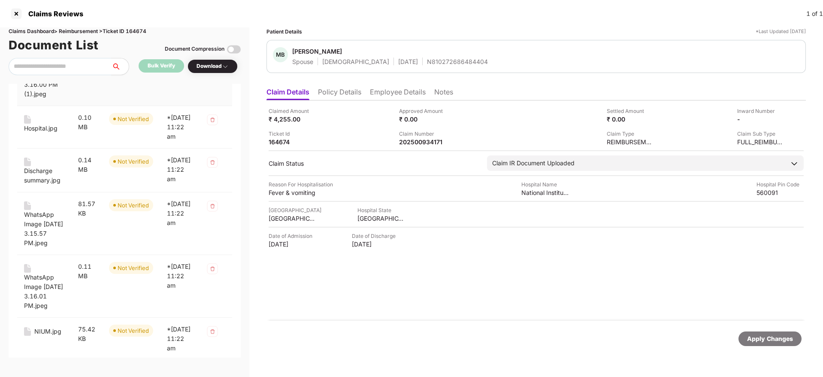
scroll to position [873, 0]
click at [35, 132] on div "Hospital.jpg" at bounding box center [40, 126] width 33 height 9
click at [42, 184] on div "Discharge summary.jpg" at bounding box center [44, 174] width 40 height 19
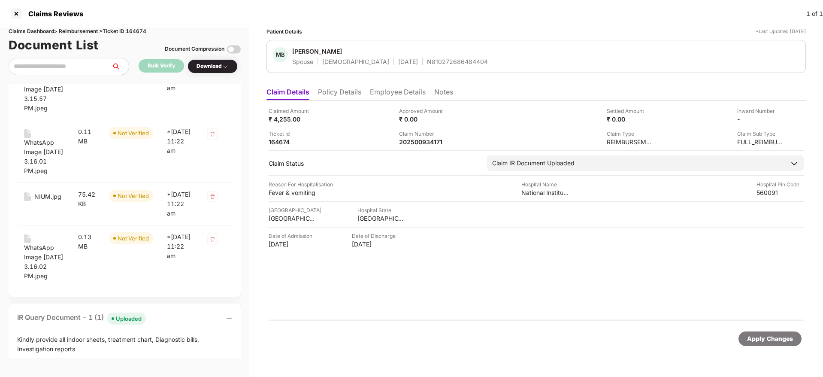
scroll to position [1010, 0]
click at [46, 110] on div "WhatsApp Image [DATE] 3.15.57 PM.jpeg" at bounding box center [44, 91] width 40 height 38
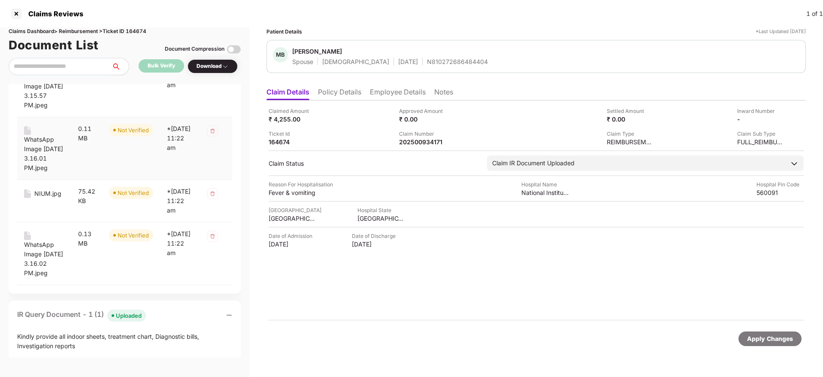
click at [46, 173] on div "WhatsApp Image [DATE] 3.16.01 PM.jpeg" at bounding box center [44, 154] width 40 height 38
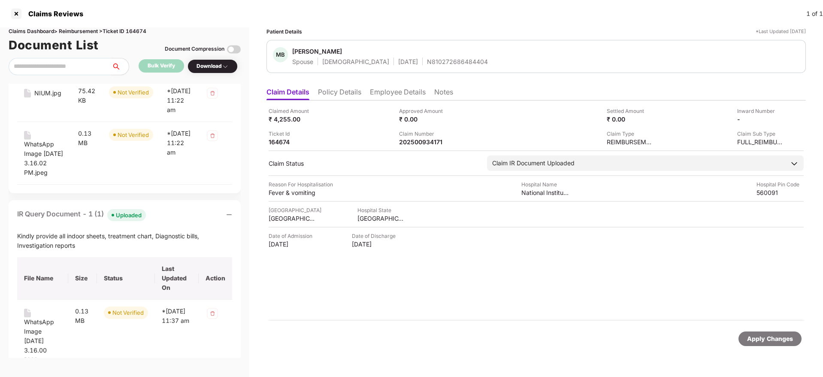
scroll to position [1111, 0]
click at [52, 97] on div "NIUM.jpg" at bounding box center [47, 92] width 27 height 9
click at [32, 176] on div "WhatsApp Image [DATE] 3.16.02 PM.jpeg" at bounding box center [44, 158] width 40 height 38
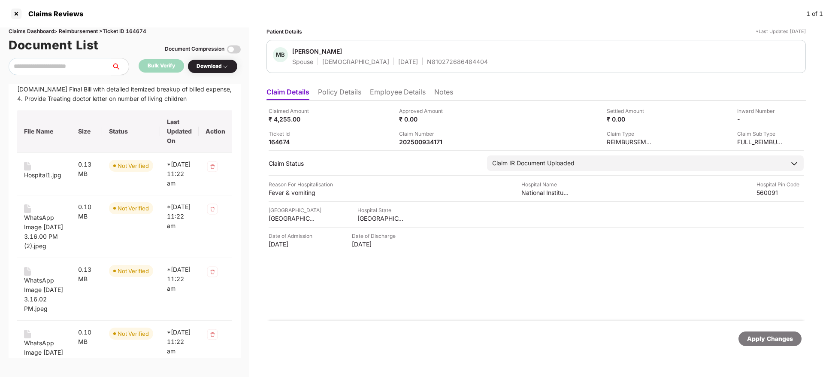
scroll to position [0, 0]
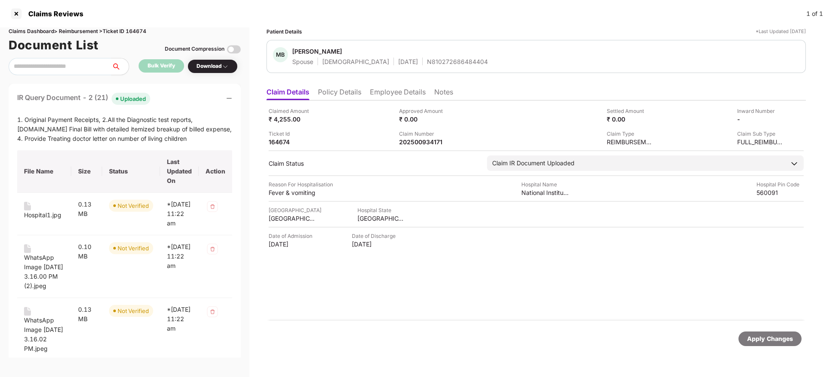
click at [176, 97] on div "IR Query Document - 2 (21) Uploaded" at bounding box center [124, 98] width 215 height 12
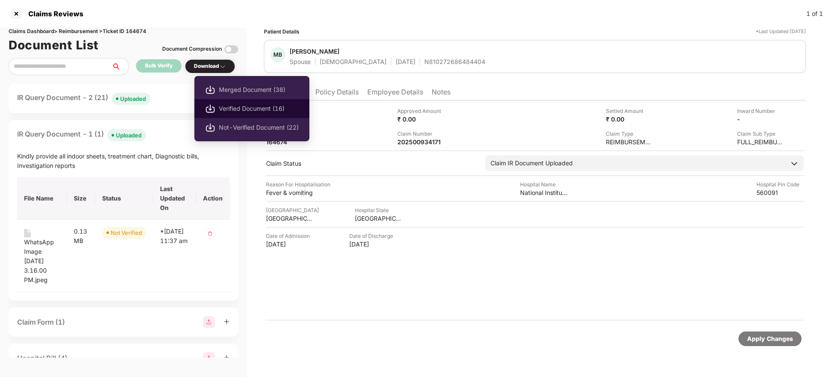
click at [248, 108] on span "Verified Document (16)" at bounding box center [259, 108] width 80 height 9
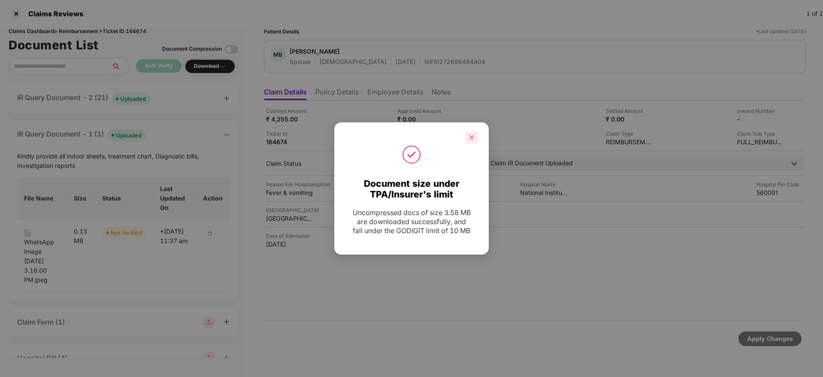
click at [473, 137] on icon "close" at bounding box center [472, 137] width 6 height 6
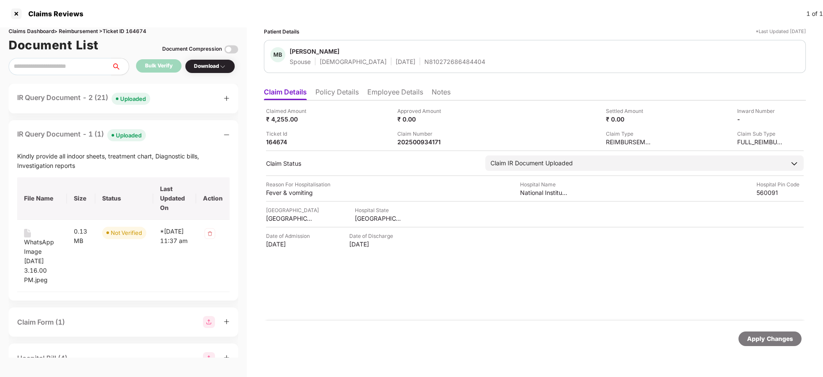
click at [177, 94] on div "IR Query Document - 2 (21) Uploaded" at bounding box center [123, 98] width 212 height 12
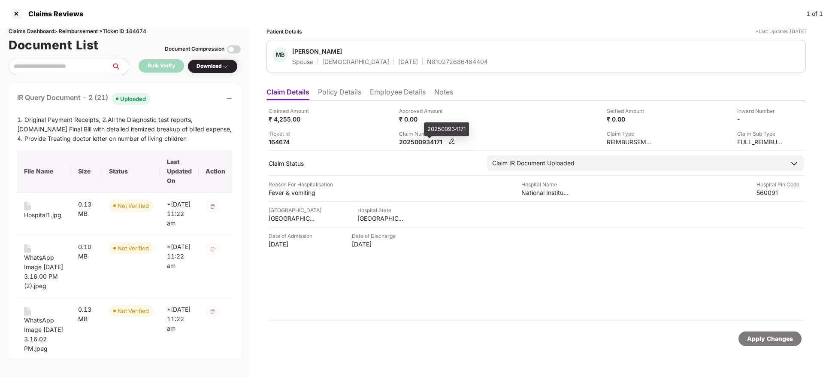
click at [426, 143] on div "202500934171" at bounding box center [422, 142] width 47 height 8
copy div
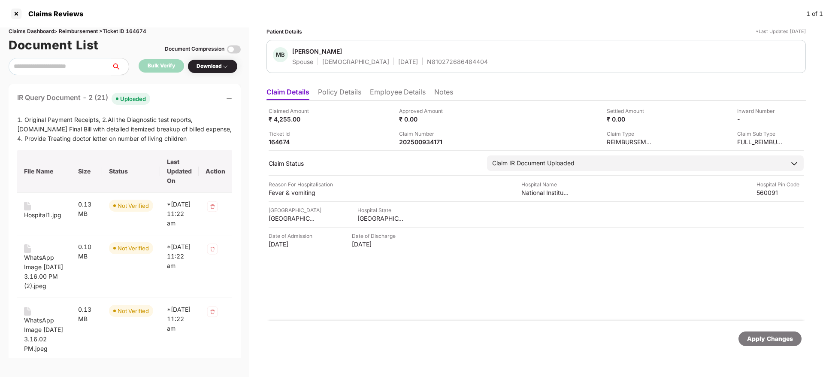
click at [164, 97] on div "IR Query Document - 2 (21) Uploaded" at bounding box center [124, 98] width 215 height 12
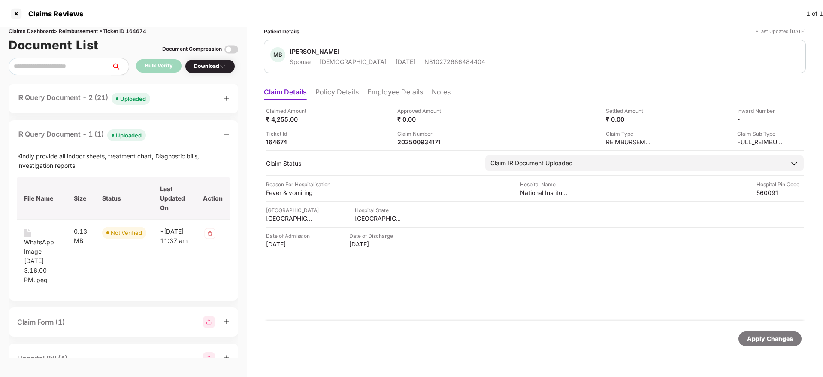
click at [164, 97] on div "IR Query Document - 2 (21) Uploaded" at bounding box center [123, 98] width 212 height 12
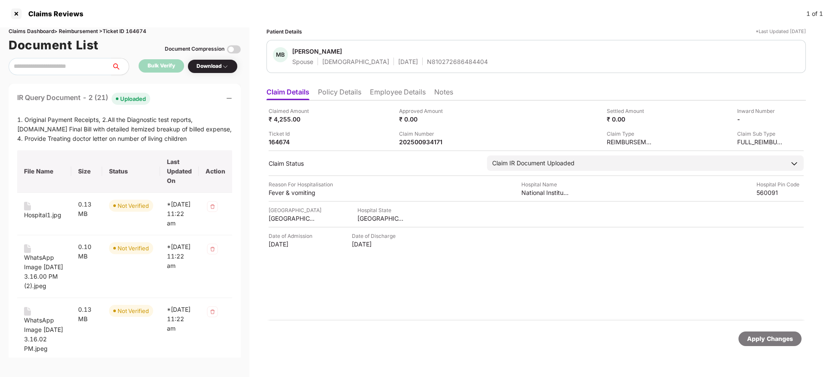
click at [164, 97] on div "IR Query Document - 2 (21) Uploaded" at bounding box center [124, 98] width 215 height 12
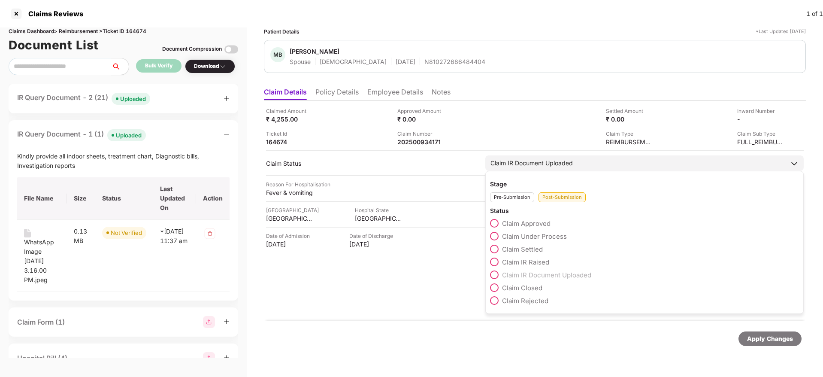
click at [494, 264] on span at bounding box center [494, 262] width 9 height 9
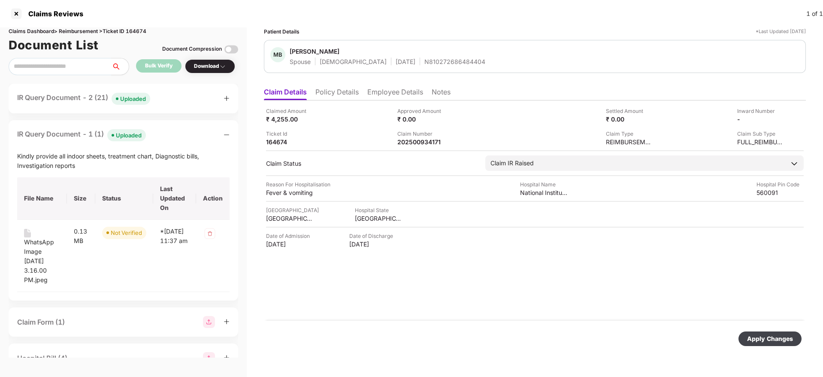
click at [774, 336] on div "Apply Changes" at bounding box center [770, 338] width 46 height 9
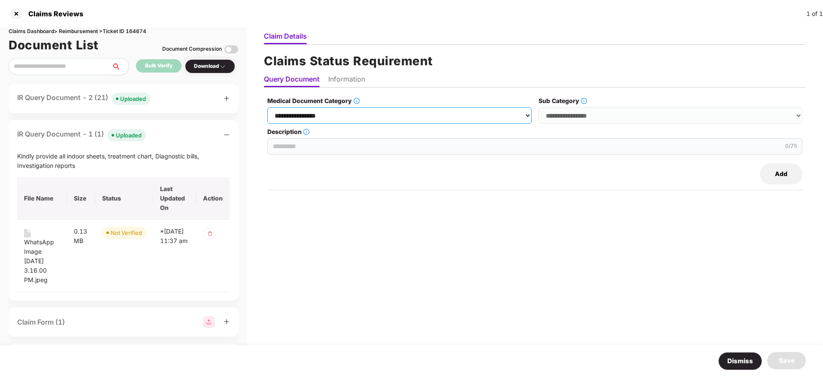
click at [355, 115] on select "**********" at bounding box center [399, 115] width 264 height 16
select select "**********"
click at [268, 107] on select "**********" at bounding box center [399, 115] width 264 height 16
click at [565, 116] on select "**********" at bounding box center [671, 115] width 264 height 16
select select "**********"
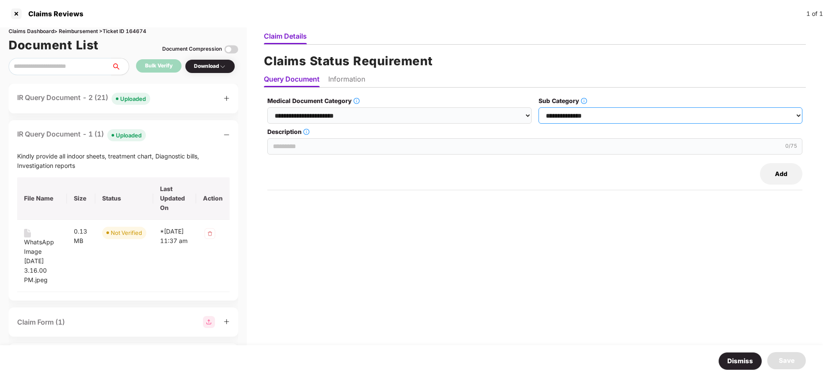
click at [539, 107] on select "**********" at bounding box center [671, 115] width 264 height 16
click at [370, 141] on input "Description" at bounding box center [534, 146] width 535 height 16
paste input "**********"
type input "**********"
click at [348, 72] on ul "Query Document Information" at bounding box center [535, 78] width 542 height 17
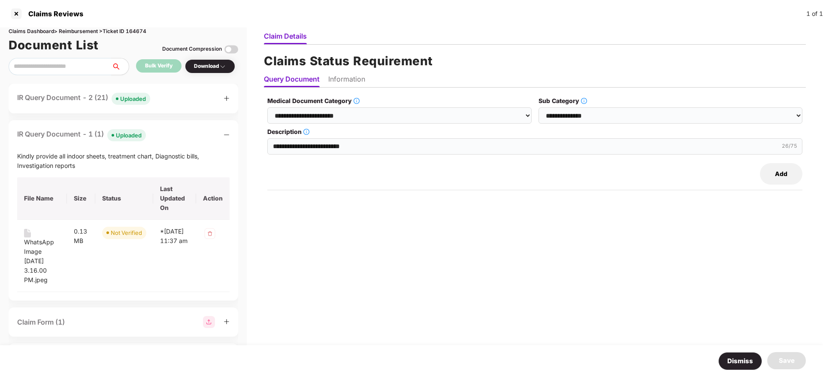
click at [349, 77] on li "Information" at bounding box center [346, 81] width 37 height 12
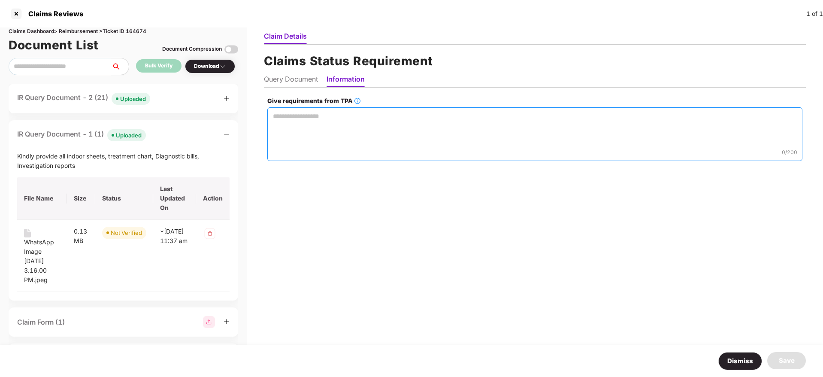
click at [301, 128] on textarea "Give requirements from TPA" at bounding box center [534, 134] width 535 height 54
paste textarea "**********"
type textarea "**********"
click at [786, 356] on div "Save" at bounding box center [787, 360] width 16 height 10
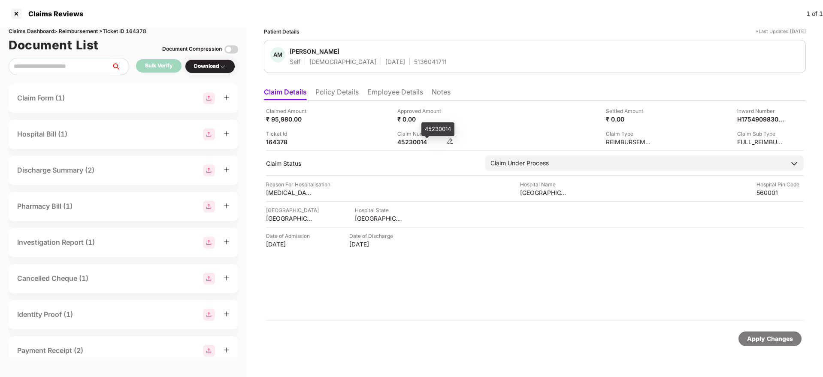
click at [406, 139] on div "45230014" at bounding box center [420, 142] width 47 height 8
copy div "45230014"
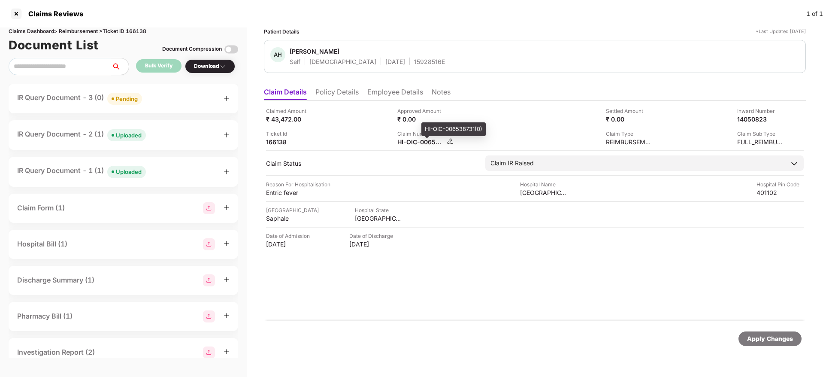
click at [413, 142] on div "HI-OIC-006538731(0)" at bounding box center [420, 142] width 47 height 8
copy div
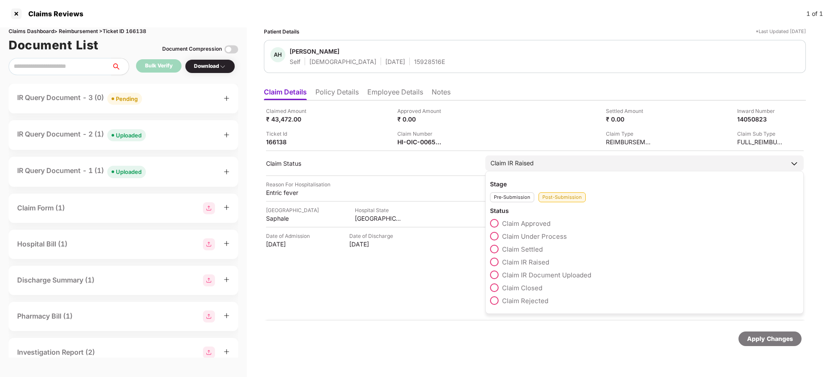
click at [496, 237] on span at bounding box center [494, 236] width 9 height 9
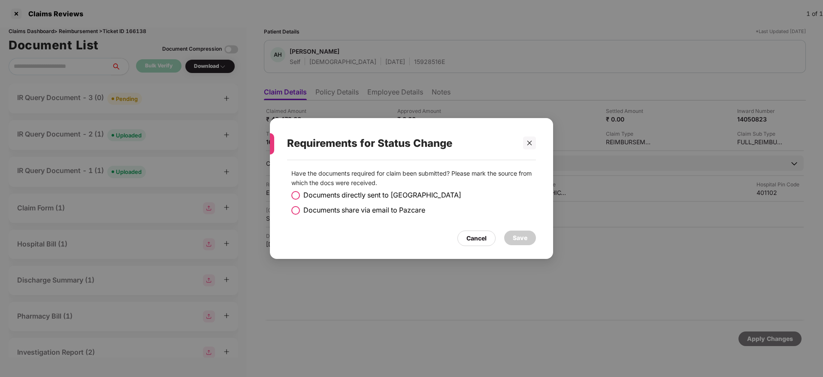
click at [296, 192] on span at bounding box center [295, 195] width 9 height 9
click at [529, 234] on div "Save" at bounding box center [520, 238] width 32 height 15
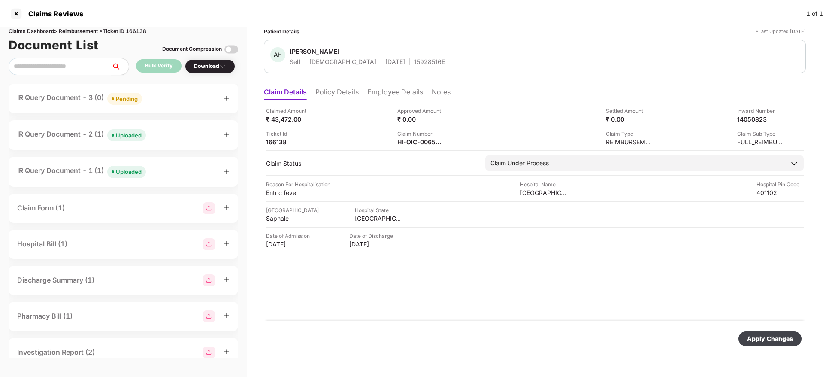
click at [766, 334] on div "Apply Changes" at bounding box center [770, 338] width 46 height 9
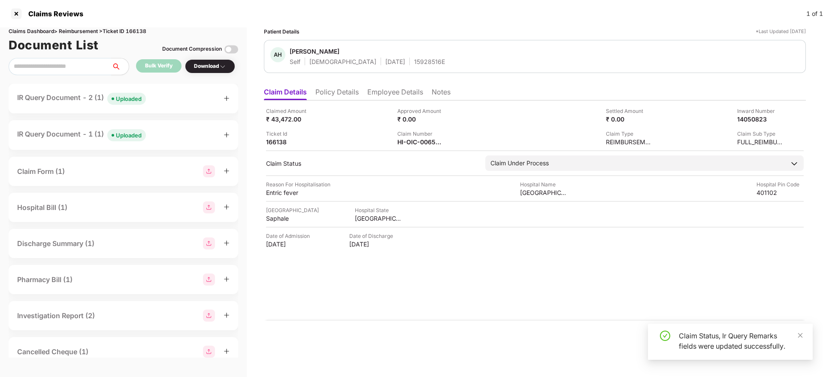
click at [164, 129] on div "IR Query Document - 1 (1) Uploaded" at bounding box center [123, 135] width 212 height 12
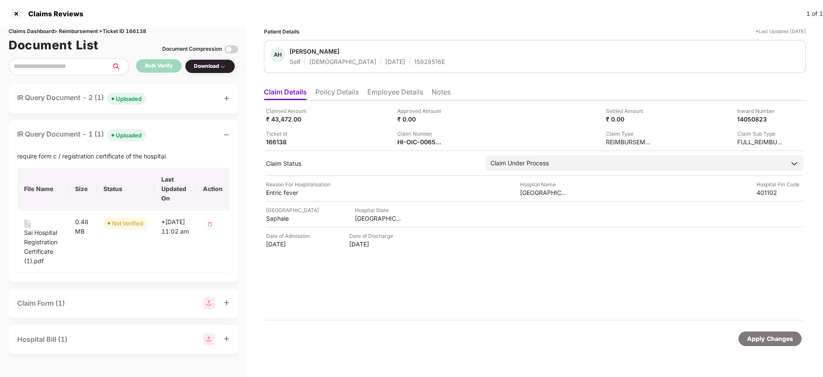
click at [164, 129] on div "IR Query Document - 1 (1) Uploaded" at bounding box center [123, 135] width 212 height 12
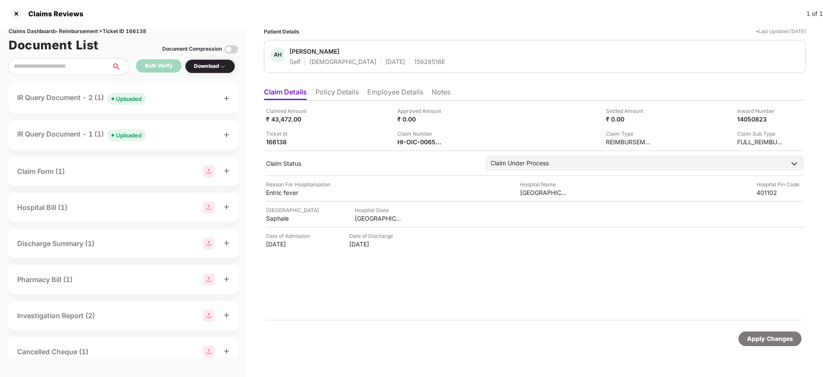
click at [352, 89] on li "Policy Details" at bounding box center [337, 94] width 43 height 12
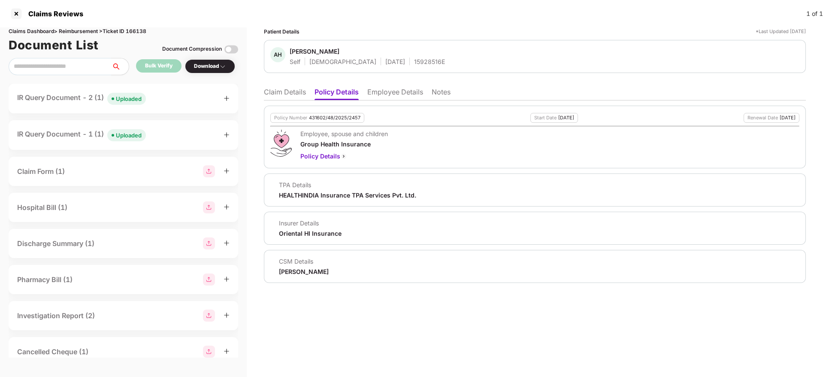
click at [275, 93] on li "Claim Details" at bounding box center [285, 94] width 42 height 12
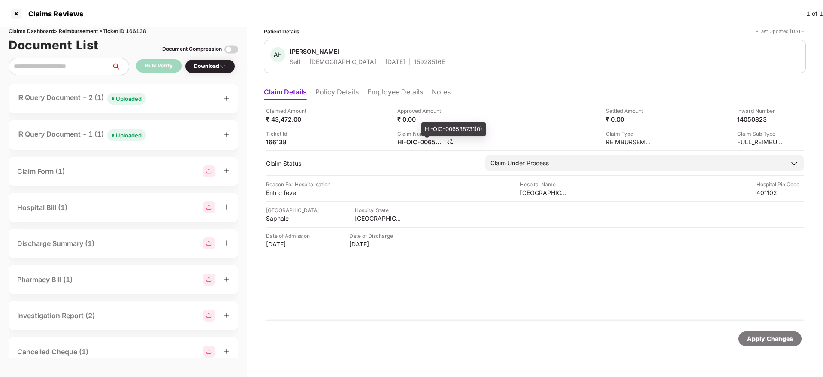
click at [423, 141] on div "HI-OIC-006538731(0)" at bounding box center [420, 142] width 47 height 8
copy div
click at [166, 98] on div "IR Query Document - 2 (1) Uploaded" at bounding box center [123, 98] width 212 height 12
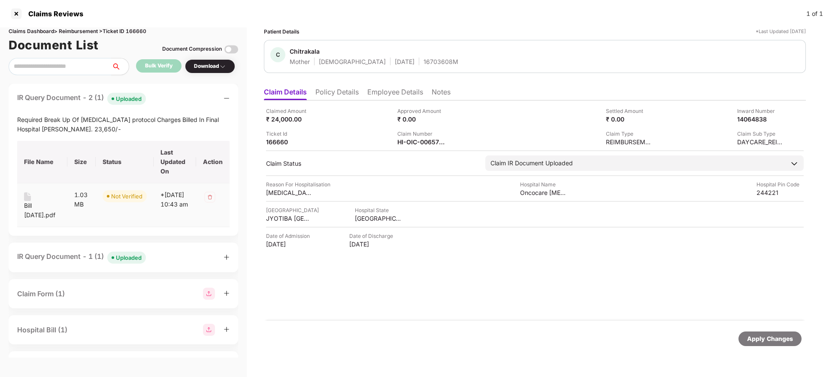
click at [31, 205] on div "Bill 26 July.pdf" at bounding box center [42, 210] width 36 height 19
click at [166, 100] on div "IR Query Document - 2 (1) Uploaded" at bounding box center [123, 98] width 212 height 12
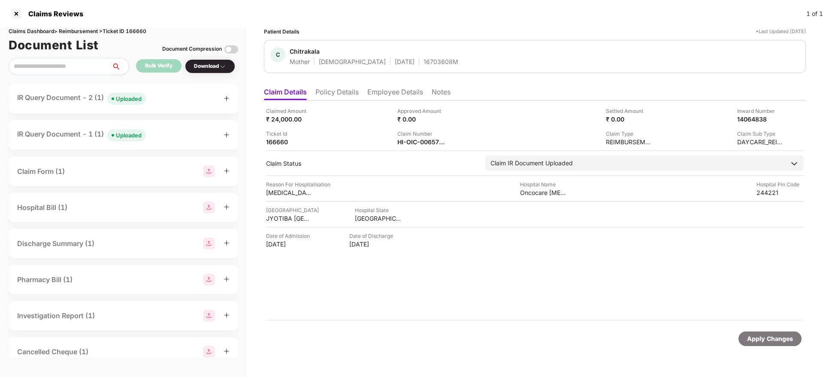
click at [169, 132] on div "IR Query Document - 1 (1) Uploaded" at bounding box center [123, 135] width 212 height 12
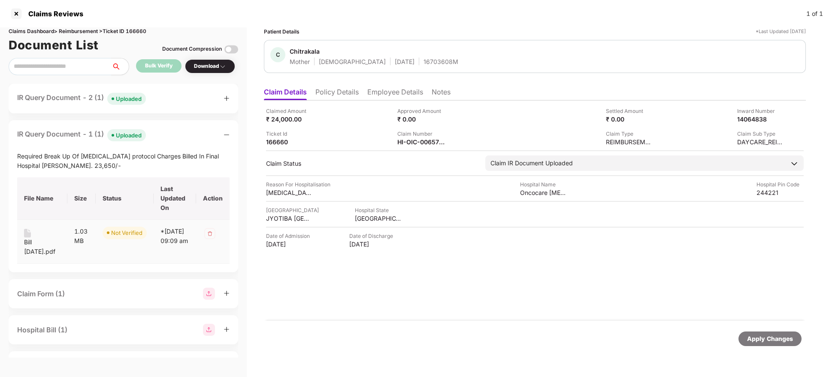
click at [36, 241] on div "Bill 26 July.pdf" at bounding box center [42, 246] width 36 height 19
click at [385, 94] on li "Employee Details" at bounding box center [395, 94] width 56 height 12
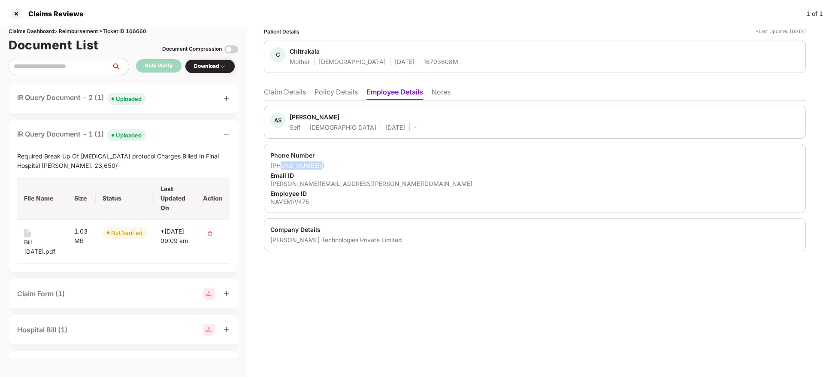
drag, startPoint x: 281, startPoint y: 165, endPoint x: 316, endPoint y: 164, distance: 35.2
click at [316, 164] on div "+919910559044" at bounding box center [534, 165] width 529 height 8
copy div "9910559044"
click at [336, 94] on li "Policy Details" at bounding box center [336, 94] width 43 height 12
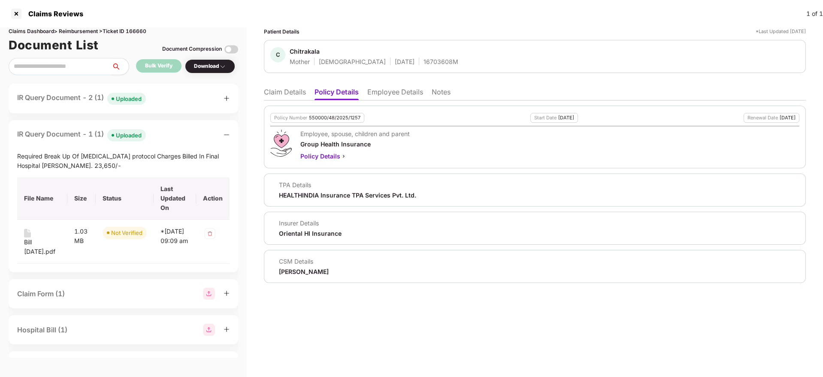
click at [279, 91] on li "Claim Details" at bounding box center [285, 94] width 42 height 12
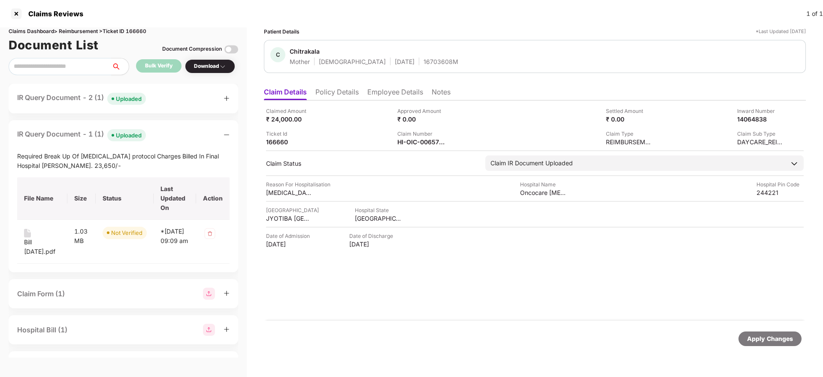
click at [385, 96] on li "Employee Details" at bounding box center [395, 94] width 56 height 12
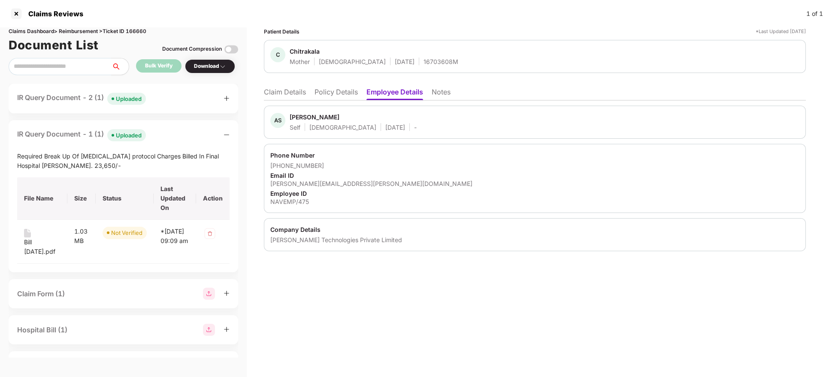
click at [289, 97] on li "Claim Details" at bounding box center [285, 94] width 42 height 12
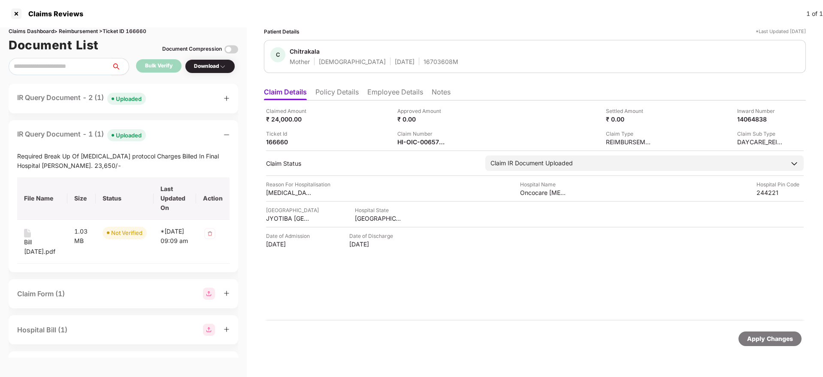
click at [181, 138] on div "IR Query Document - 1 (1) Uploaded" at bounding box center [123, 135] width 212 height 12
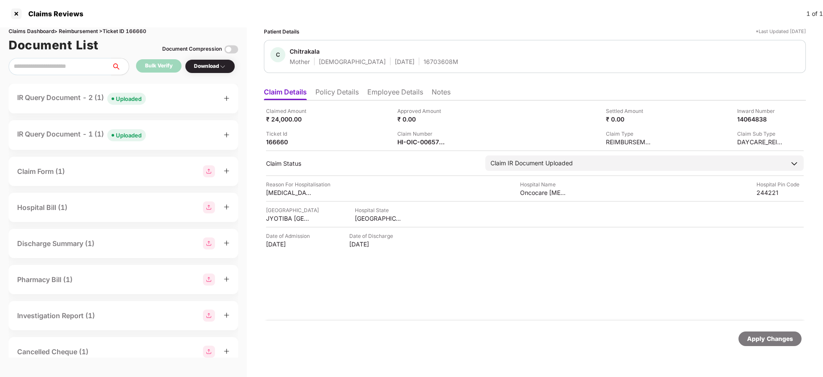
click at [181, 138] on div "IR Query Document - 1 (1) Uploaded" at bounding box center [123, 135] width 212 height 12
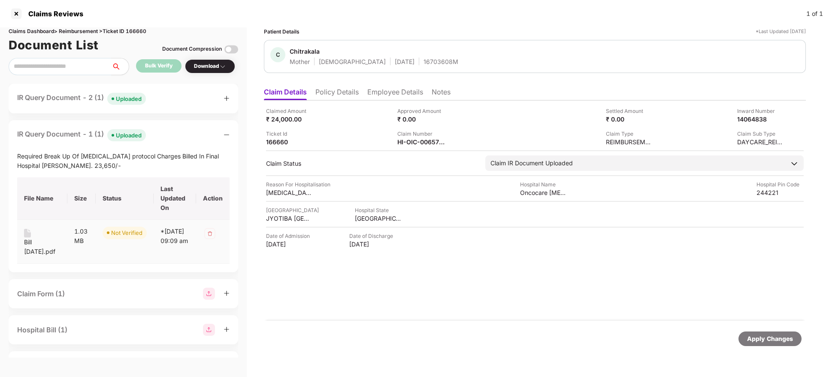
click at [32, 242] on div "Bill 26 July.pdf" at bounding box center [42, 246] width 36 height 19
click at [177, 91] on div "IR Query Document - 2 (1) Uploaded" at bounding box center [124, 99] width 230 height 30
click at [167, 129] on div "IR Query Document - 1 (1) Uploaded" at bounding box center [123, 135] width 212 height 12
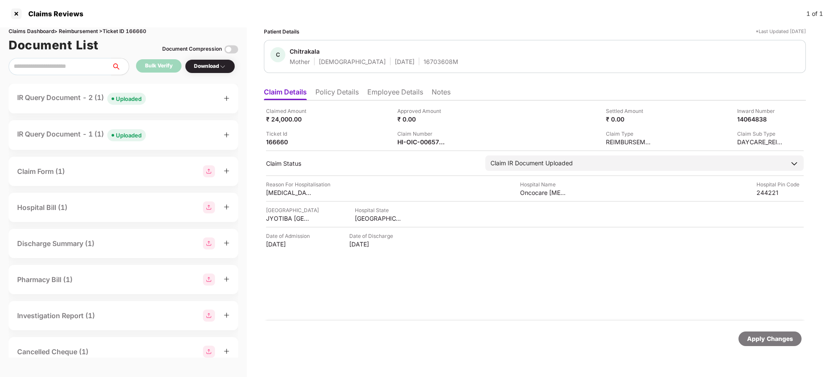
click at [176, 96] on div "IR Query Document - 2 (1) Uploaded" at bounding box center [123, 98] width 212 height 12
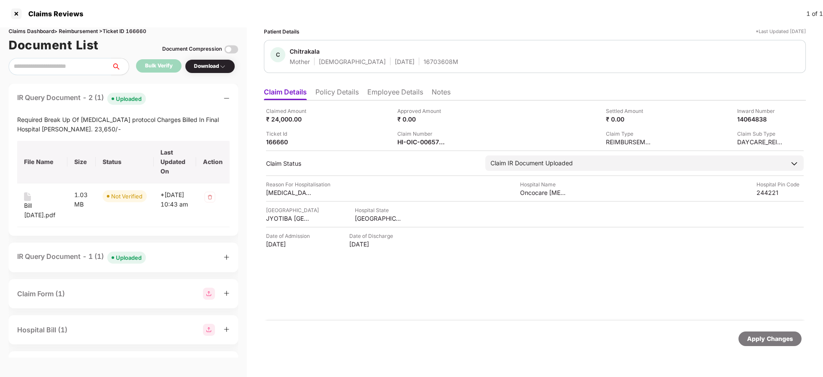
click at [34, 120] on div "Required Break Up Of Chemo protocol Charges Billed In Final Hospital Bill - Rs.…" at bounding box center [123, 124] width 212 height 19
copy div "Required Break Up Of Chemo protocol Charges Billed In Final Hospital Bill - Rs.…"
click at [341, 145] on div "Ticket Id 166660" at bounding box center [328, 138] width 125 height 16
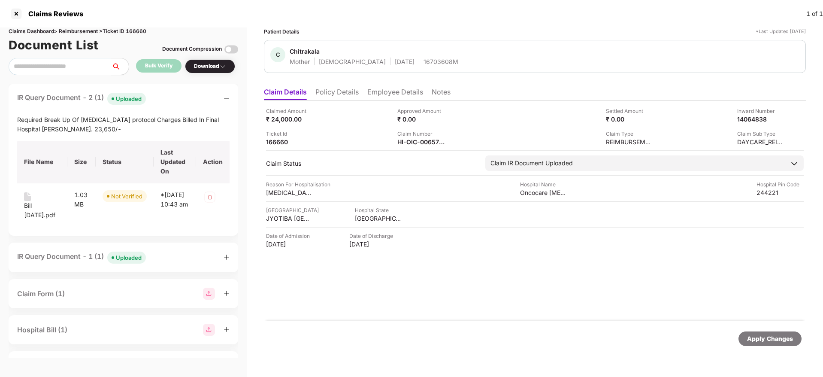
click at [68, 116] on div "Required Break Up Of Chemo protocol Charges Billed In Final Hospital Bill - Rs.…" at bounding box center [123, 124] width 212 height 19
copy div "Required Break Up Of Chemo protocol Charges Billed In Final Hospital Bill - Rs.…"
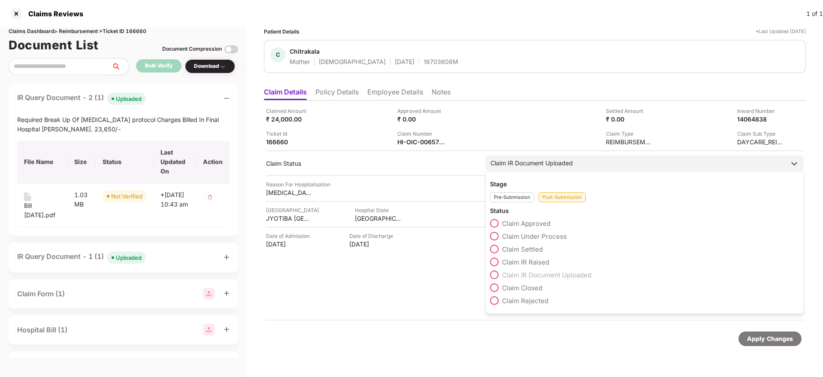
click at [494, 261] on span at bounding box center [494, 262] width 9 height 9
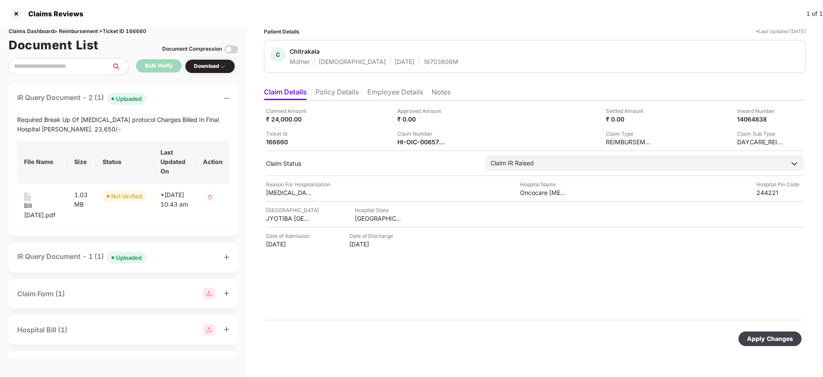
click at [755, 335] on div "Apply Changes" at bounding box center [770, 338] width 46 height 9
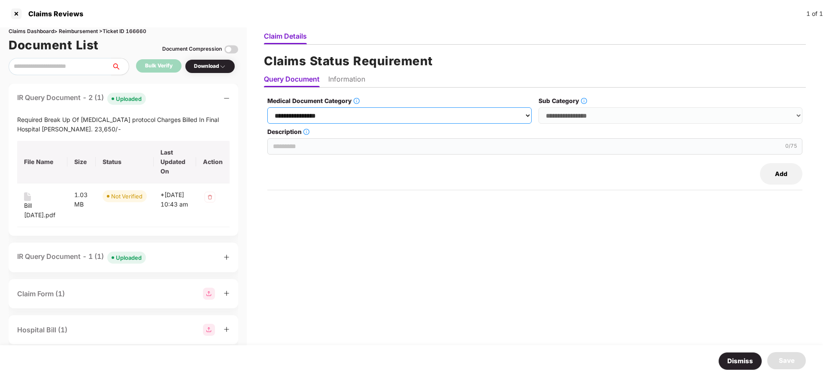
click at [363, 110] on select "**********" at bounding box center [399, 115] width 264 height 16
select select "**********"
click at [268, 107] on select "**********" at bounding box center [399, 115] width 264 height 16
click at [555, 119] on select "**********" at bounding box center [671, 115] width 264 height 16
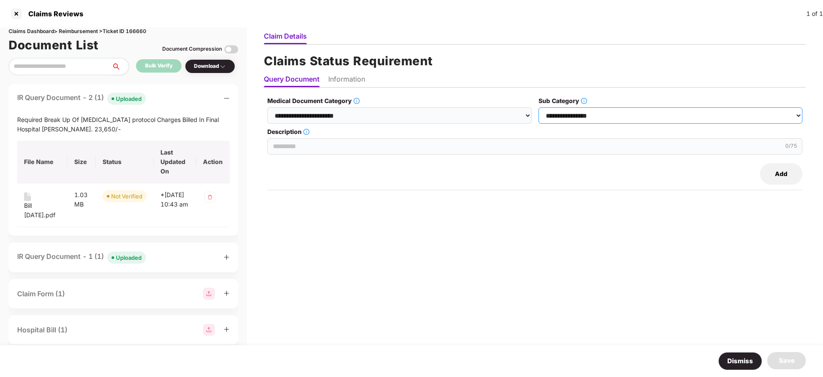
click at [555, 119] on select "**********" at bounding box center [671, 115] width 264 height 16
select select "**********"
click at [539, 107] on select "**********" at bounding box center [671, 115] width 264 height 16
click at [378, 152] on input "Description" at bounding box center [534, 146] width 535 height 16
paste input "**********"
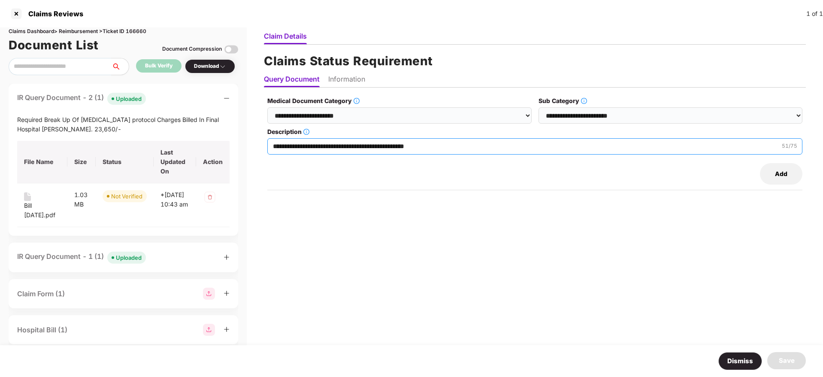
type input "**********"
click at [338, 82] on li "Information" at bounding box center [346, 81] width 37 height 12
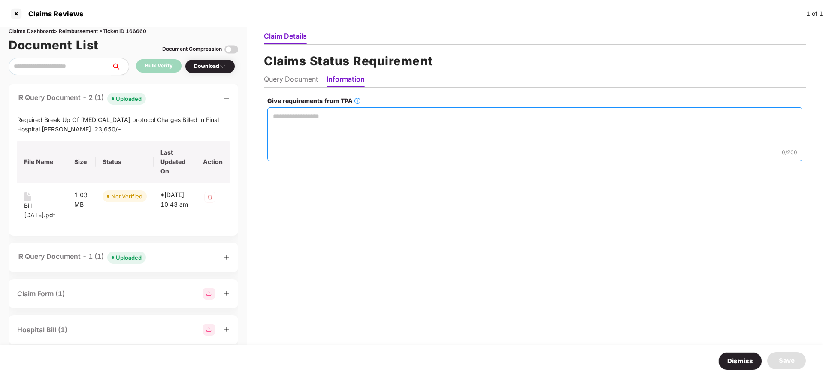
click at [310, 125] on textarea "Give requirements from TPA" at bounding box center [534, 134] width 535 height 54
paste textarea "**********"
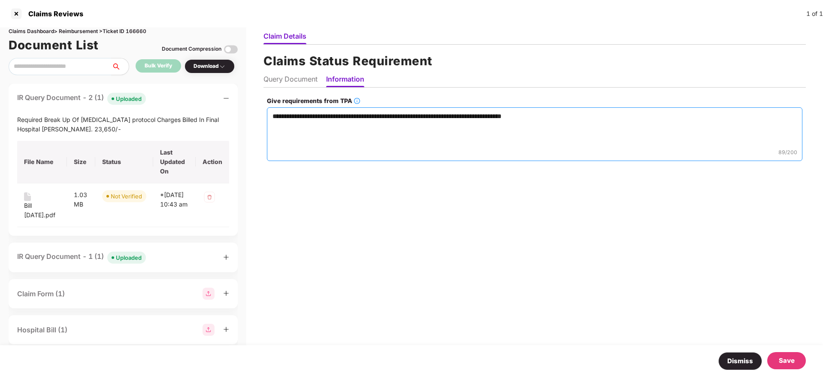
type textarea "**********"
click at [790, 357] on div "Save" at bounding box center [787, 360] width 16 height 10
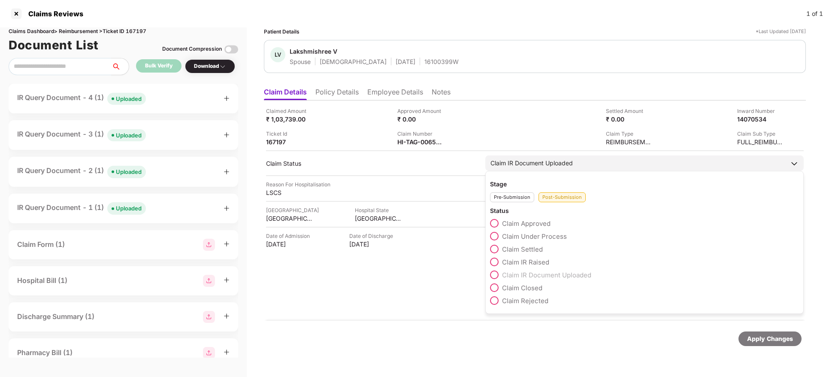
click at [493, 234] on span at bounding box center [494, 236] width 9 height 9
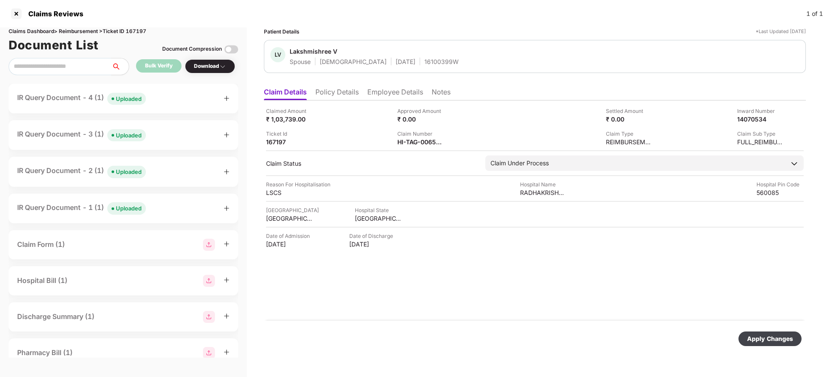
click at [758, 341] on div "Apply Changes" at bounding box center [770, 338] width 46 height 9
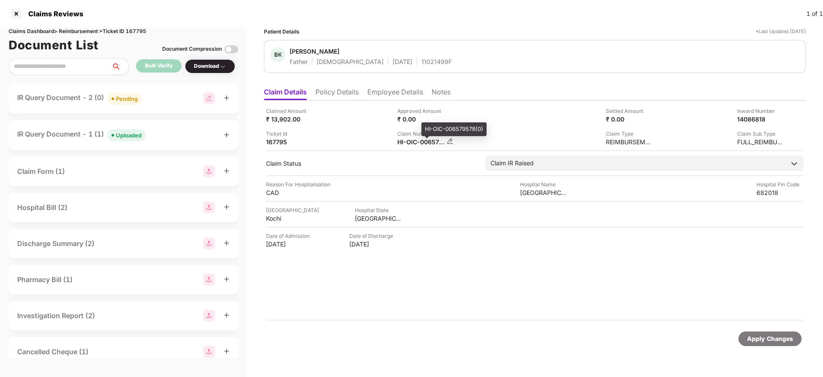
click at [412, 142] on div "HI-OIC-006579578(0)" at bounding box center [420, 142] width 47 height 8
copy div
click at [181, 132] on div "IR Query Document - 1 (1) Uploaded" at bounding box center [123, 135] width 212 height 12
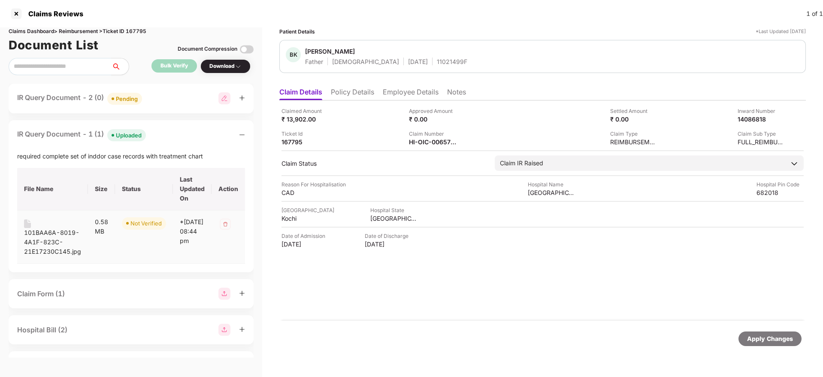
click at [42, 231] on div "101BAA6A-8019-4A1F-823C-21E17230C145.jpg" at bounding box center [52, 242] width 57 height 28
click at [147, 95] on div "IR Query Document - 2 (0) Pending" at bounding box center [131, 98] width 228 height 12
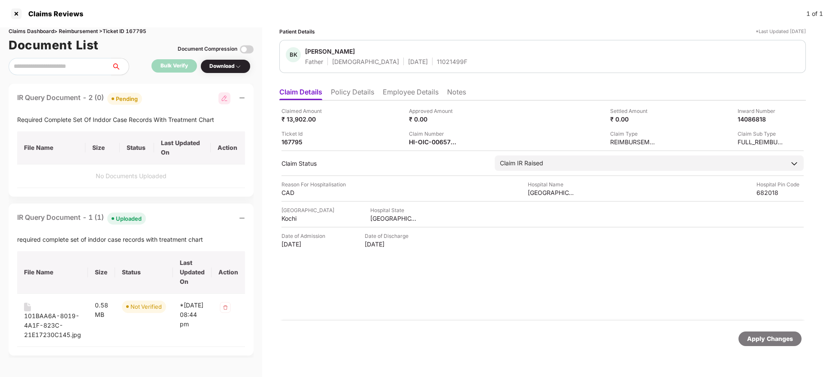
click at [182, 222] on div "IR Query Document - 1 (1) Uploaded" at bounding box center [131, 218] width 228 height 12
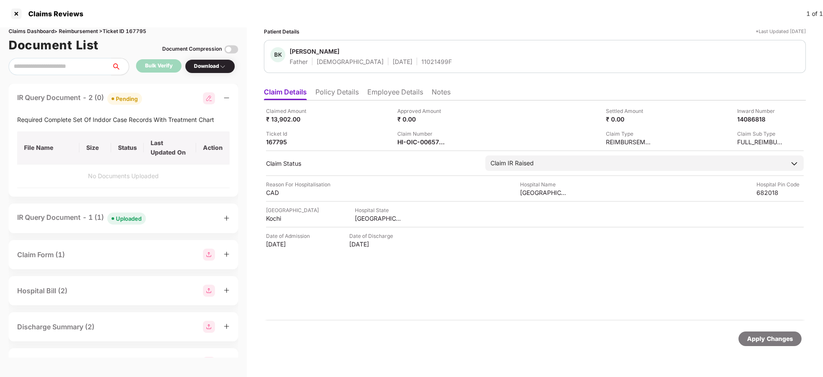
click at [176, 97] on div "IR Query Document - 2 (0) Pending" at bounding box center [123, 98] width 212 height 12
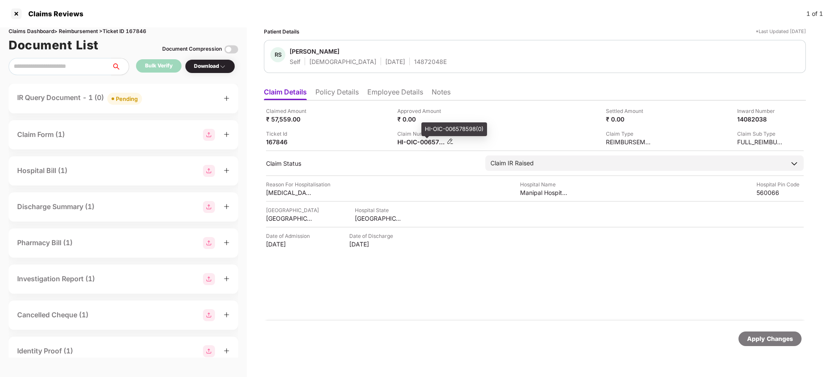
click at [420, 142] on div "HI-OIC-006578598(0)" at bounding box center [420, 142] width 47 height 8
copy div
click at [158, 97] on div "IR Query Document - 1 (0) Pending" at bounding box center [123, 98] width 212 height 12
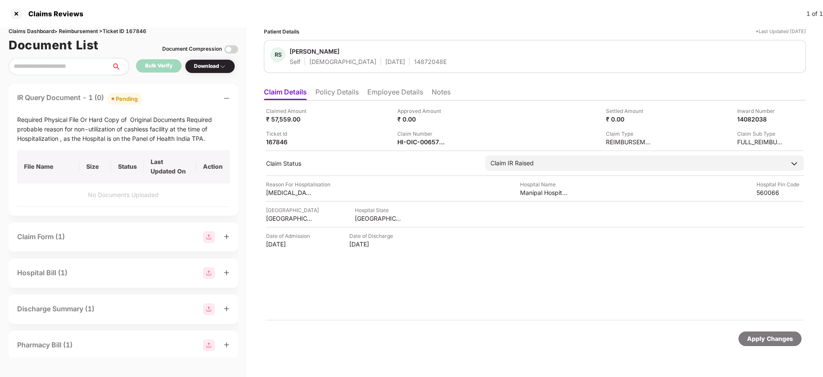
click at [158, 97] on div "IR Query Document - 1 (0) Pending" at bounding box center [123, 98] width 212 height 12
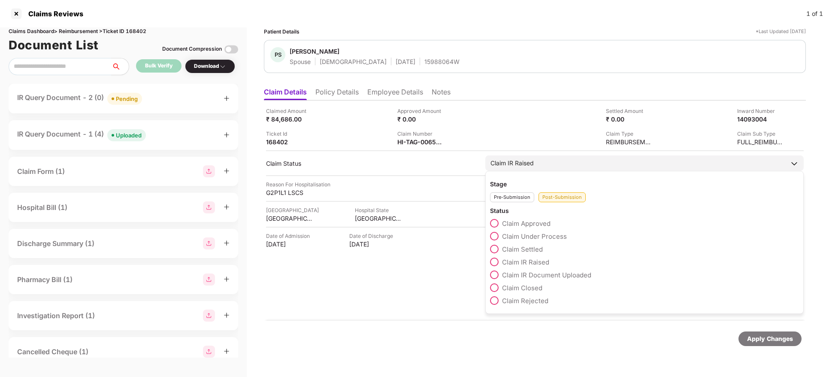
click at [493, 237] on span at bounding box center [494, 236] width 9 height 9
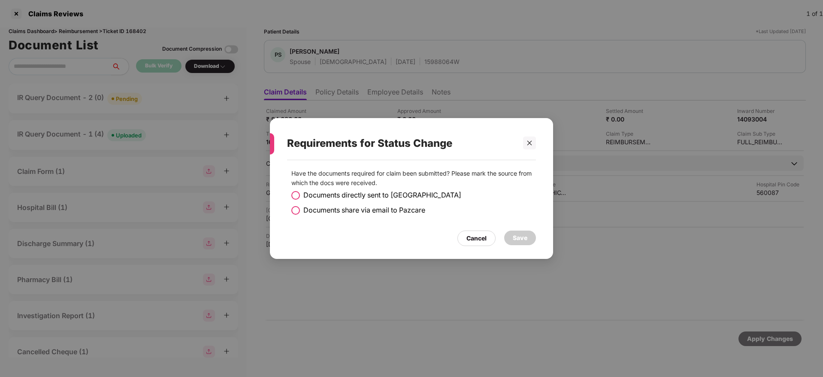
click at [294, 212] on span at bounding box center [295, 210] width 9 height 9
click at [522, 237] on div "Save" at bounding box center [520, 237] width 15 height 9
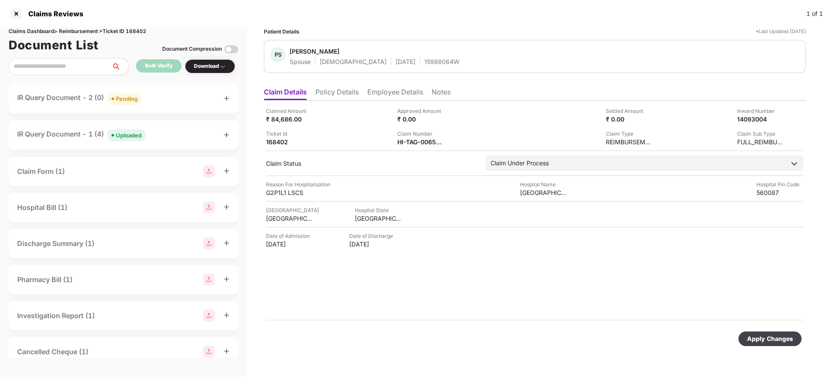
click at [754, 333] on div "Apply Changes" at bounding box center [770, 338] width 63 height 15
click at [185, 101] on div "IR Query Document - 1 (4) Uploaded" at bounding box center [123, 98] width 212 height 12
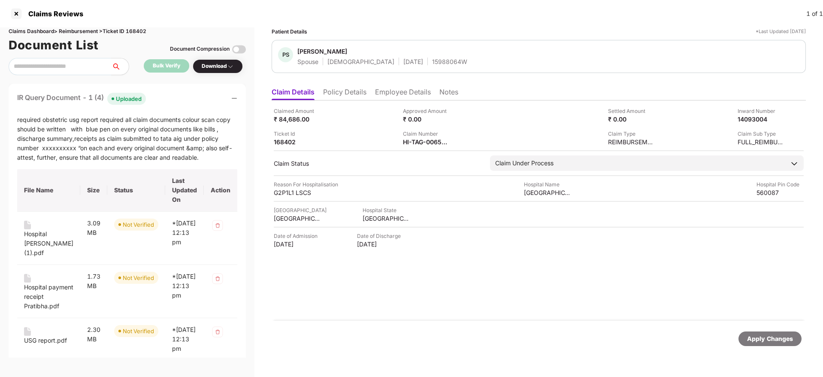
click at [185, 101] on div "IR Query Document - 1 (4) Uploaded" at bounding box center [127, 98] width 220 height 12
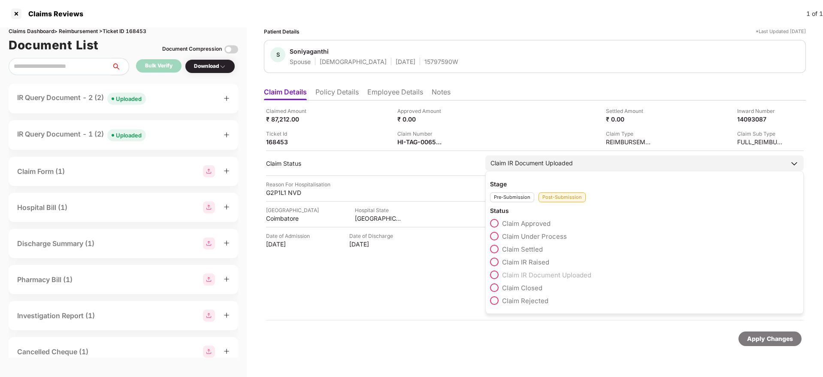
click at [494, 237] on span at bounding box center [494, 236] width 9 height 9
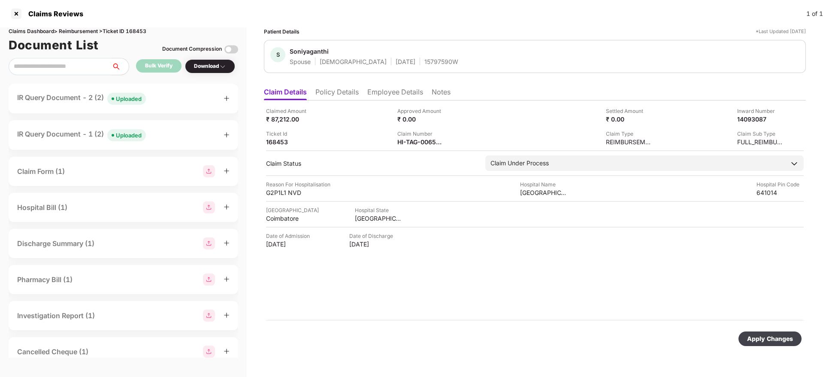
click at [756, 340] on div "Apply Changes" at bounding box center [770, 338] width 46 height 9
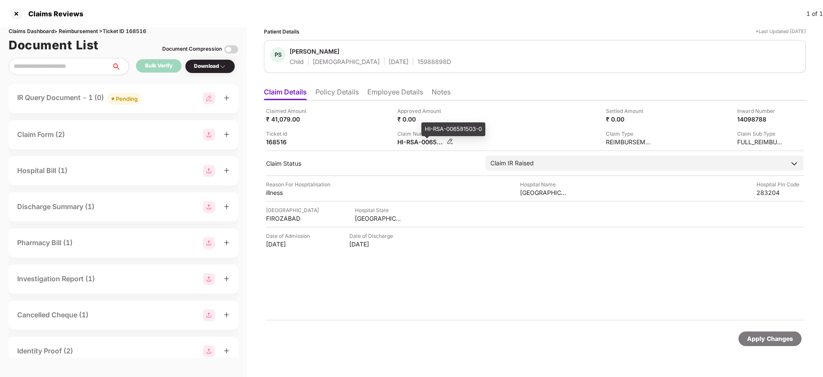
click at [415, 141] on div "HI-RSA-006581503-0" at bounding box center [420, 142] width 47 height 8
copy div
click at [170, 109] on div "IR Query Document - 1 (9) Uploaded" at bounding box center [124, 99] width 230 height 30
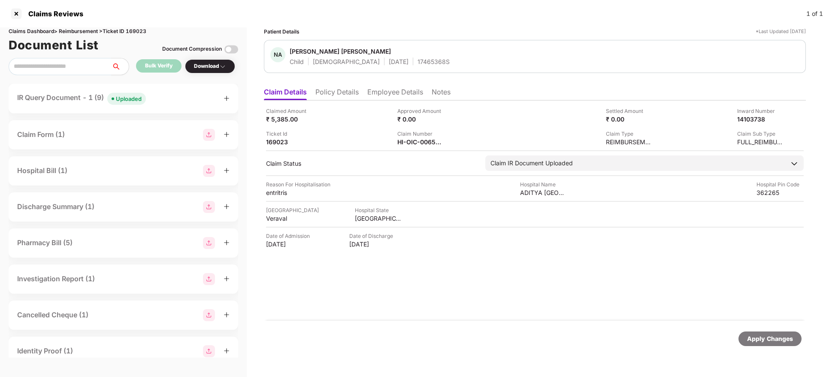
click at [168, 101] on div "IR Query Document - 1 (9) Uploaded" at bounding box center [123, 98] width 212 height 12
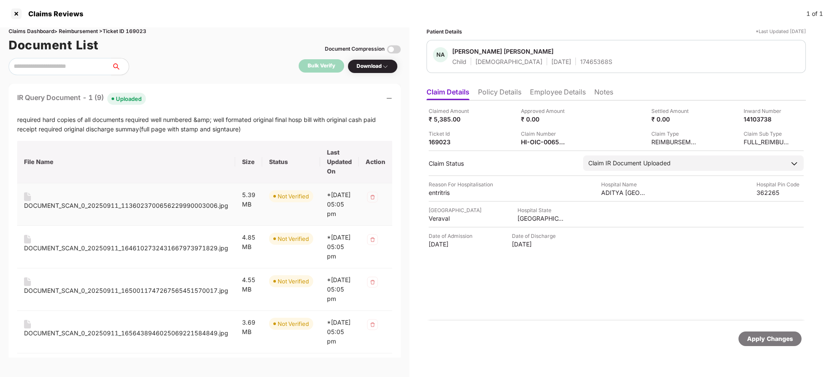
click at [107, 203] on div "DOCUMENT_SCAN_0_20250911_1136023700656229990003006.jpg" at bounding box center [126, 205] width 204 height 9
click at [109, 253] on div "DOCUMENT_SCAN_0_20250911_1646102732431667973971829.jpg" at bounding box center [126, 247] width 204 height 9
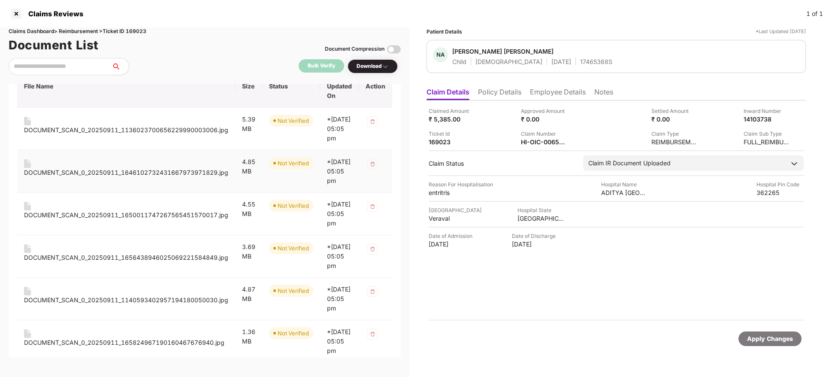
scroll to position [82, 0]
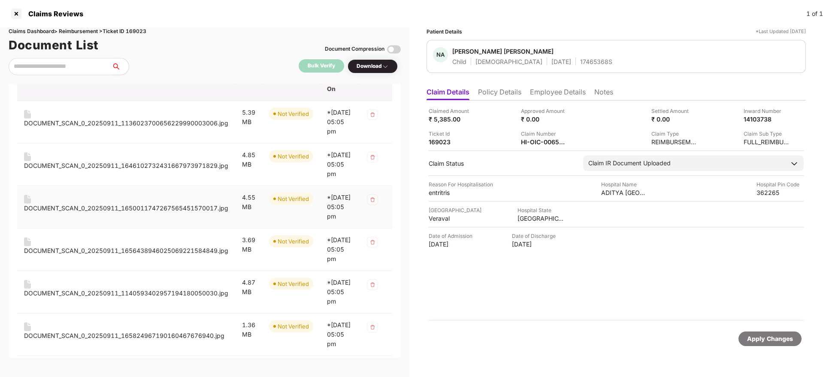
click at [99, 213] on div "DOCUMENT_SCAN_0_20250911_1650011747267565451570017.jpg" at bounding box center [126, 207] width 204 height 9
click at [98, 255] on div "DOCUMENT_SCAN_0_20250911_1656438946025069221584849.jpg" at bounding box center [126, 250] width 204 height 9
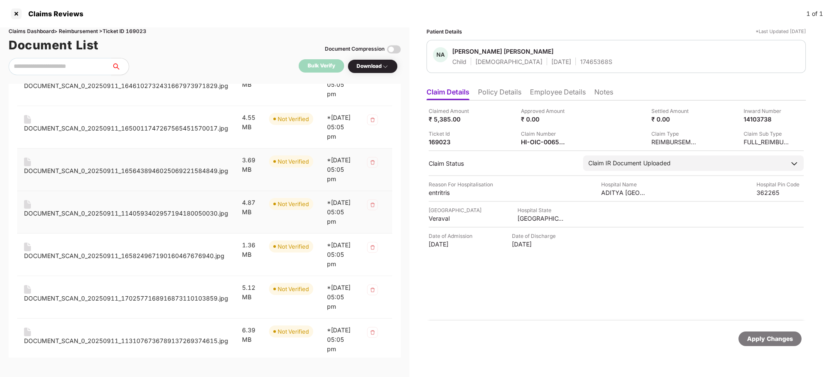
scroll to position [163, 0]
click at [75, 217] on div "DOCUMENT_SCAN_0_20250911_1140593402957194180050030.jpg" at bounding box center [126, 212] width 204 height 9
click at [61, 260] on div "DOCUMENT_SCAN_0_20250911_165824967190160467676940.jpg" at bounding box center [124, 254] width 200 height 9
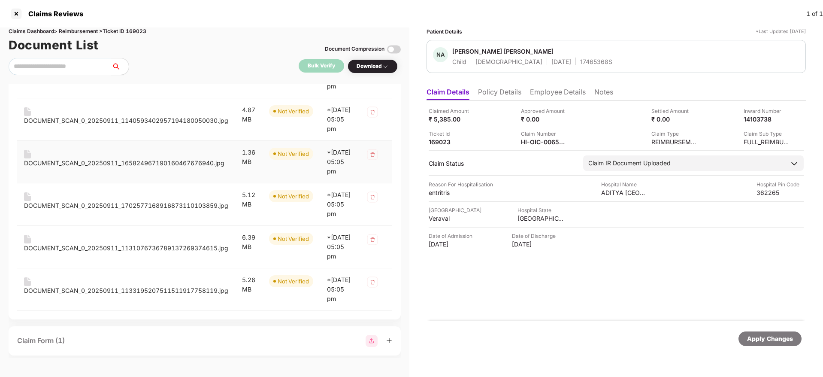
scroll to position [258, 0]
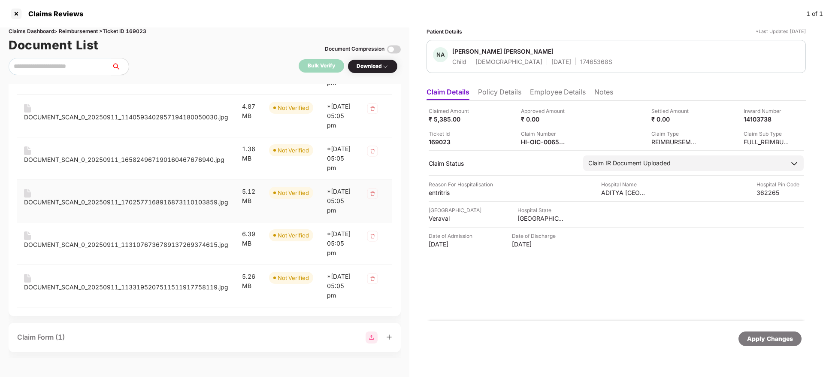
click at [109, 207] on div "DOCUMENT_SCAN_0_20250911_1702577168916873110103859.jpg" at bounding box center [126, 201] width 204 height 9
click at [99, 249] on div "DOCUMENT_SCAN_0_20250911_1131076736789137269374615.jpg" at bounding box center [126, 244] width 204 height 9
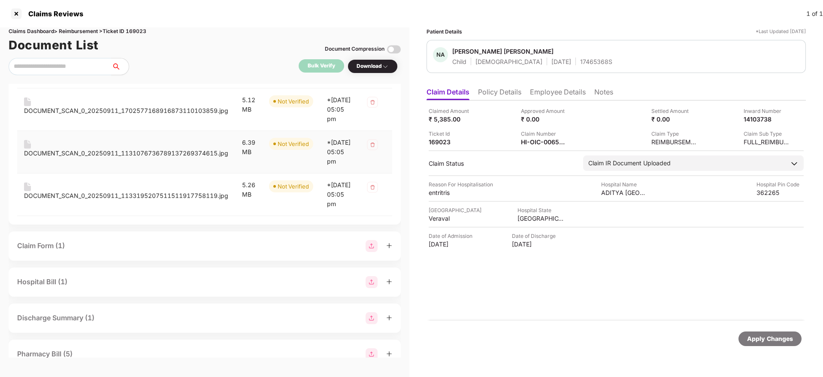
scroll to position [353, 0]
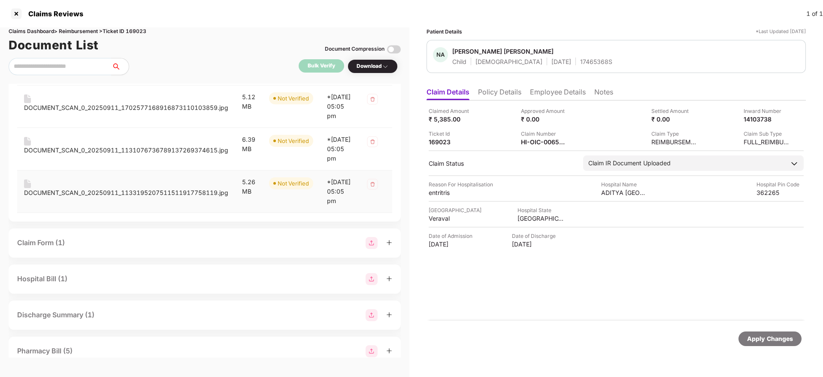
click at [121, 197] on div "DOCUMENT_SCAN_0_20250911_1133195207511511917758119.jpg" at bounding box center [126, 192] width 204 height 9
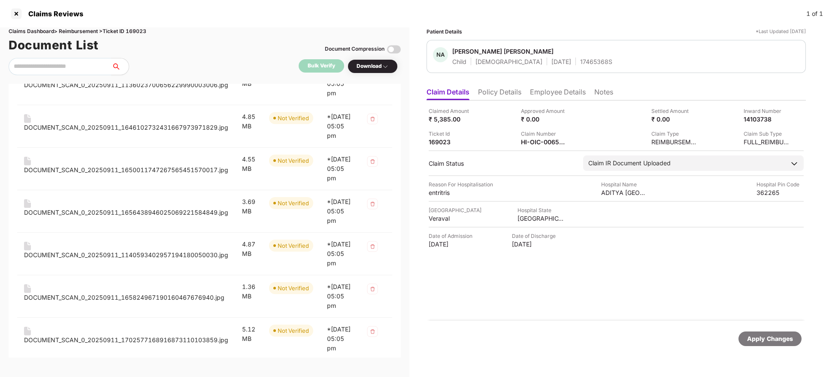
scroll to position [0, 0]
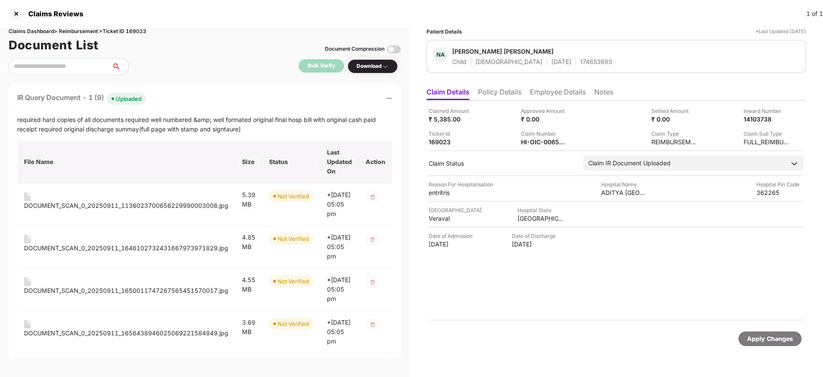
click at [191, 98] on div "IR Query Document - 1 (9) Uploaded" at bounding box center [204, 98] width 375 height 12
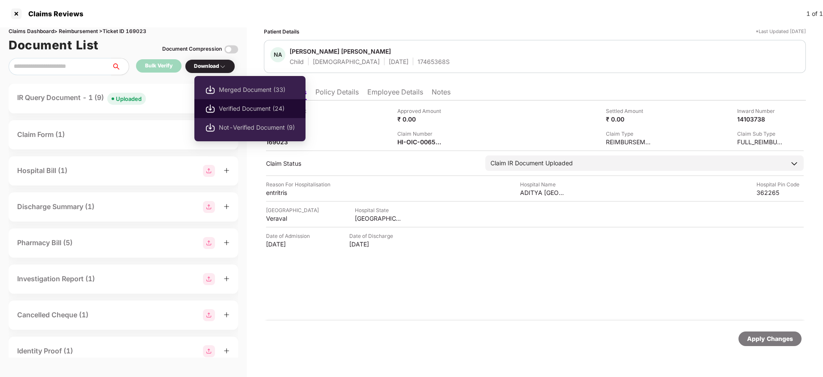
click at [234, 105] on span "Verified Document (24)" at bounding box center [257, 108] width 76 height 9
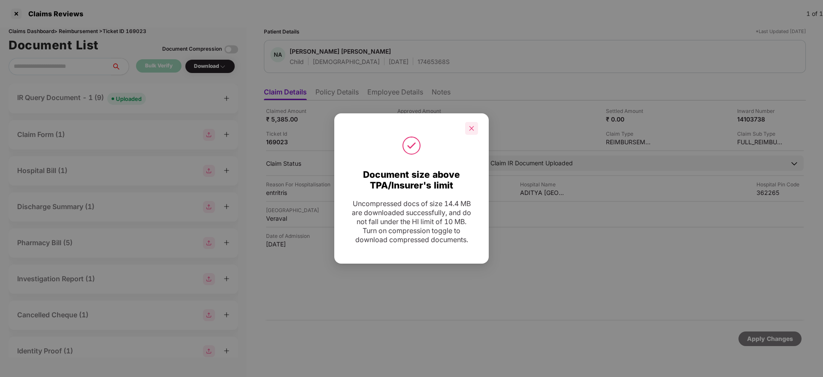
click at [475, 127] on div at bounding box center [471, 128] width 13 height 13
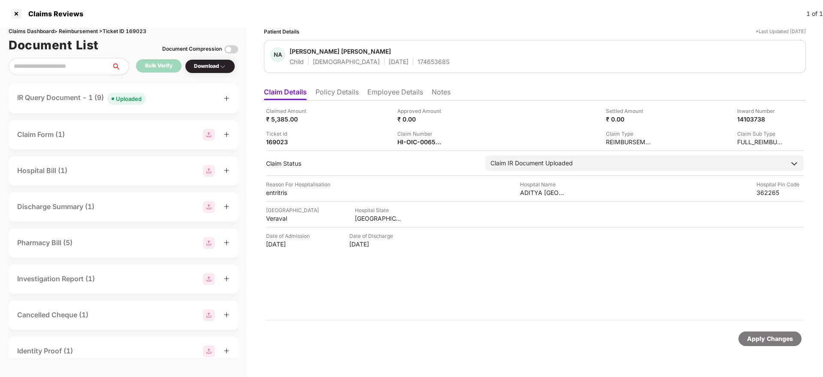
click at [341, 93] on li "Policy Details" at bounding box center [337, 94] width 43 height 12
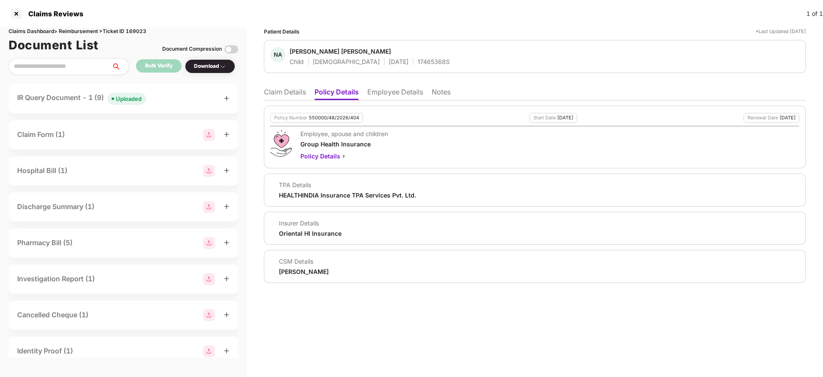
click at [276, 93] on li "Claim Details" at bounding box center [285, 94] width 42 height 12
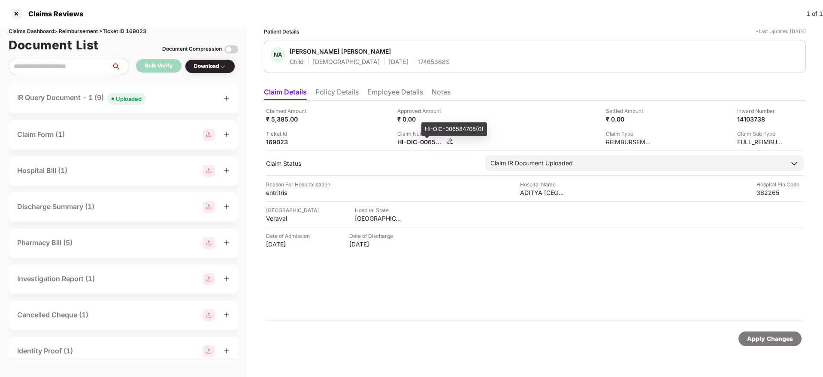
click at [407, 140] on div "HI-OIC-006584708(0)" at bounding box center [420, 142] width 47 height 8
copy div
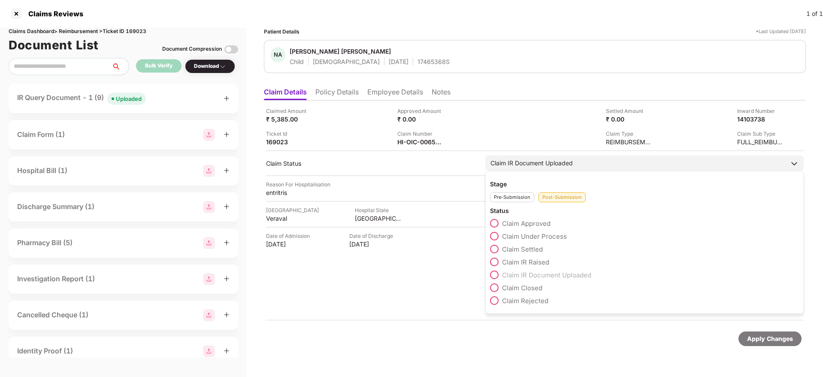
click at [495, 261] on span at bounding box center [494, 262] width 9 height 9
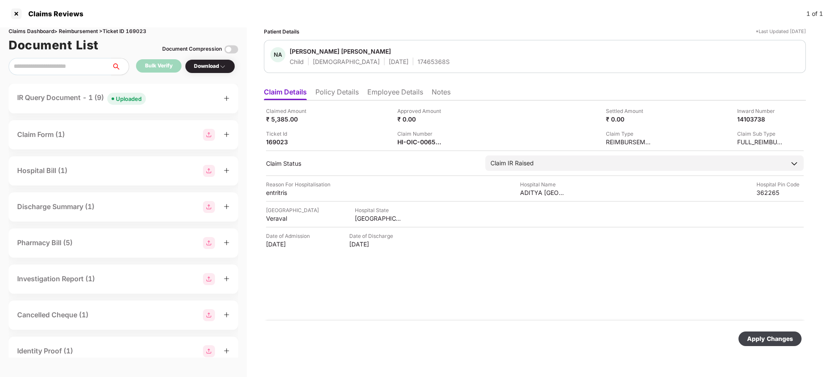
click at [772, 337] on div "Apply Changes" at bounding box center [770, 338] width 46 height 9
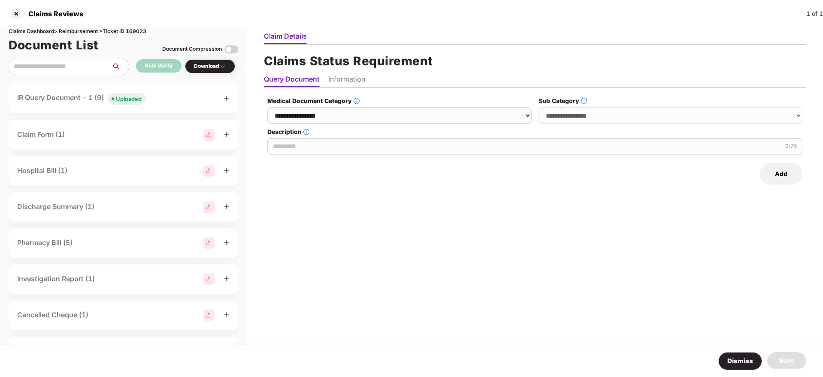
click at [178, 101] on div "IR Query Document - 1 (9) Uploaded" at bounding box center [123, 98] width 212 height 12
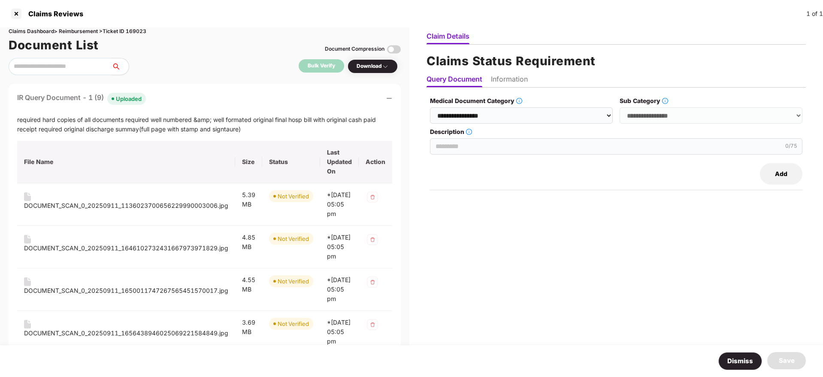
click at [178, 101] on div "IR Query Document - 1 (9) Uploaded" at bounding box center [204, 98] width 375 height 12
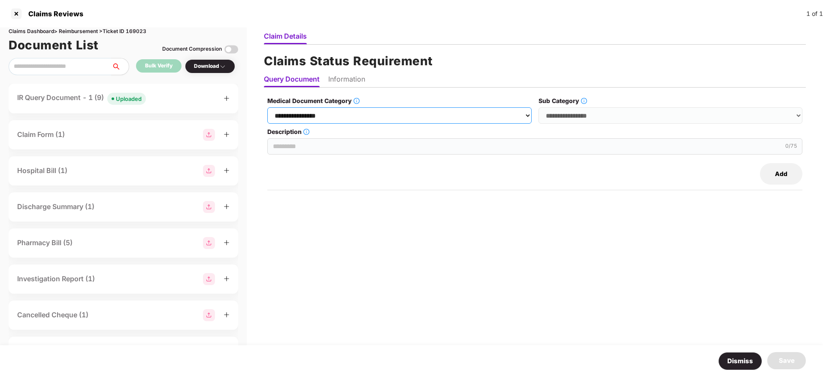
click at [372, 118] on select "**********" at bounding box center [399, 115] width 264 height 16
click at [268, 107] on select "**********" at bounding box center [399, 115] width 264 height 16
click at [561, 121] on select "**********" at bounding box center [671, 115] width 264 height 16
click at [290, 143] on div "Description 0 /75" at bounding box center [534, 140] width 535 height 27
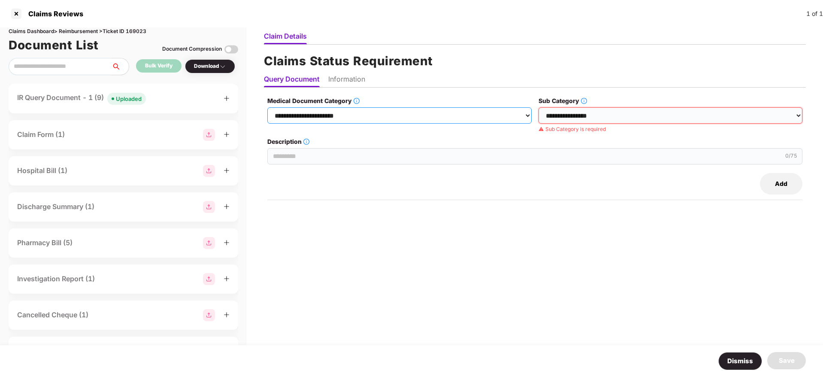
click at [354, 113] on select "**********" at bounding box center [399, 115] width 264 height 16
select select "**********"
click at [268, 107] on select "**********" at bounding box center [399, 115] width 264 height 16
click at [573, 109] on select "**********" at bounding box center [671, 115] width 264 height 16
click at [539, 107] on select "**********" at bounding box center [671, 115] width 264 height 16
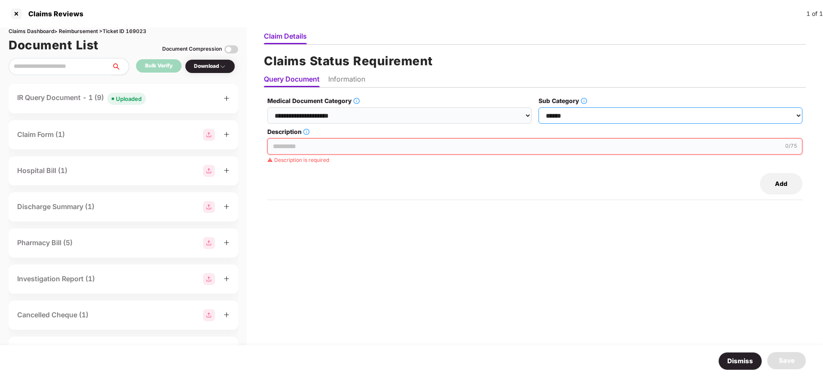
click at [574, 112] on select "**********" at bounding box center [671, 115] width 264 height 16
select select "**********"
click at [539, 107] on select "**********" at bounding box center [671, 115] width 264 height 16
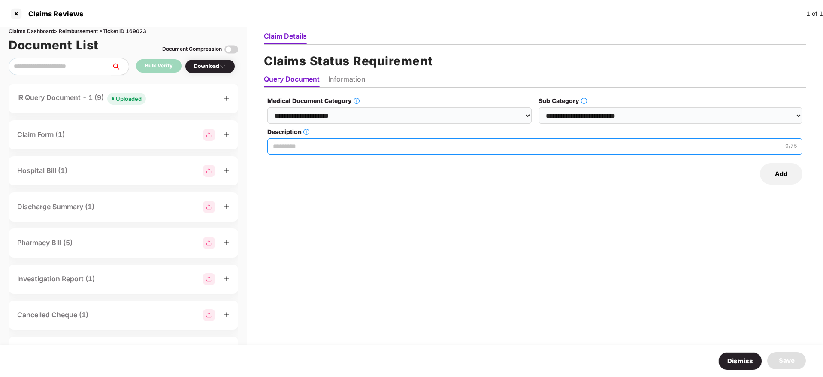
click at [270, 146] on input "Description" at bounding box center [534, 146] width 535 height 16
paste input "**********"
type input "**********"
click at [347, 82] on li "Information" at bounding box center [346, 81] width 37 height 12
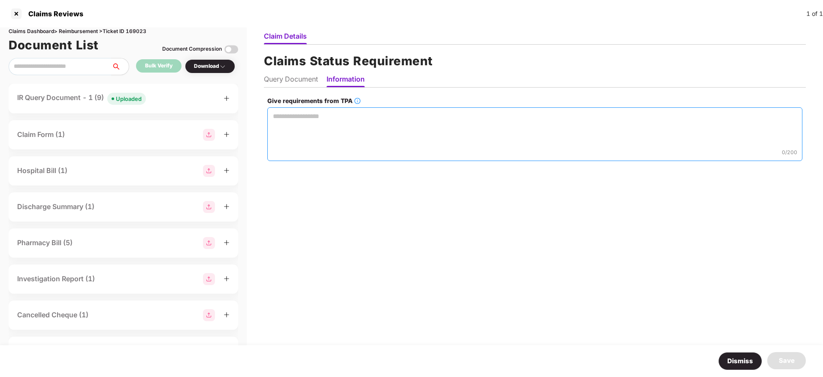
click at [310, 137] on textarea "Give requirements from TPA" at bounding box center [534, 134] width 535 height 54
paste textarea "**********"
type textarea "**********"
click at [781, 358] on div "Save" at bounding box center [787, 360] width 16 height 10
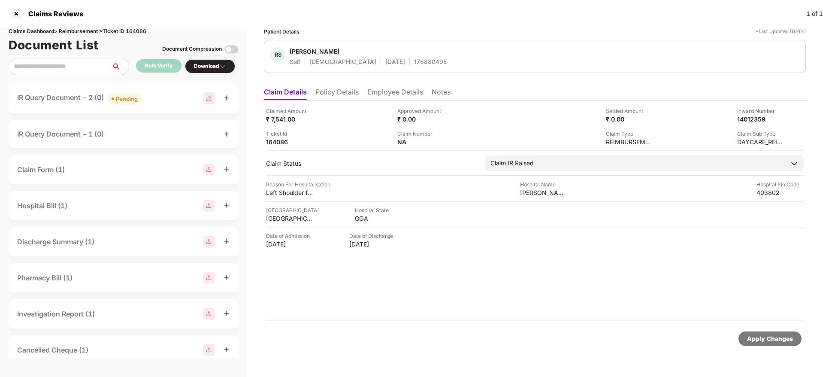
click at [164, 91] on div "IR Query Document - 2 (0) Pending" at bounding box center [124, 99] width 230 height 30
click at [159, 95] on div "IR Query Document - 2 (0) Pending" at bounding box center [123, 98] width 212 height 12
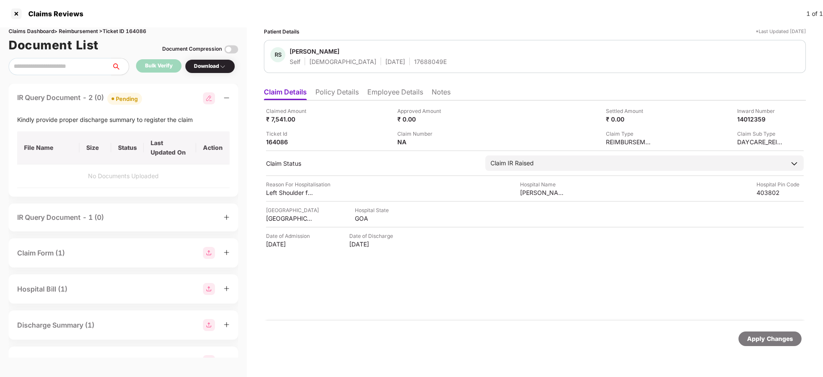
click at [159, 95] on div "IR Query Document - 2 (0) Pending" at bounding box center [123, 98] width 212 height 12
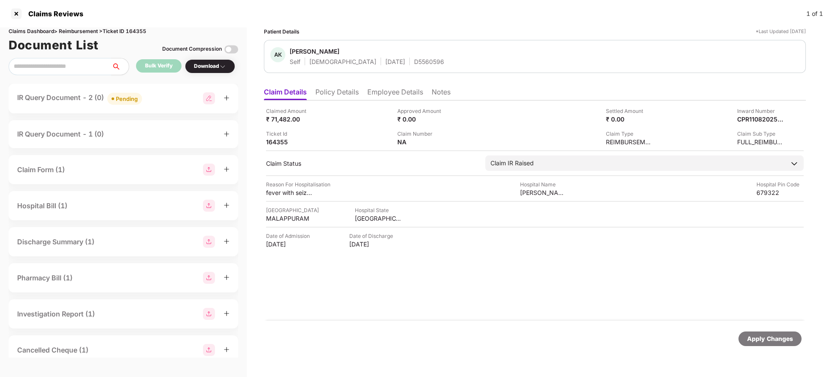
click at [160, 97] on div "IR Query Document - 2 (0) Pending" at bounding box center [123, 98] width 212 height 12
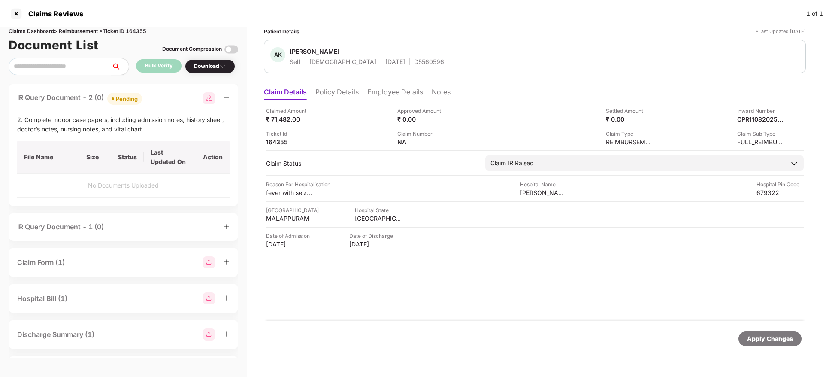
click at [160, 97] on div "IR Query Document - 2 (0) Pending" at bounding box center [123, 98] width 212 height 12
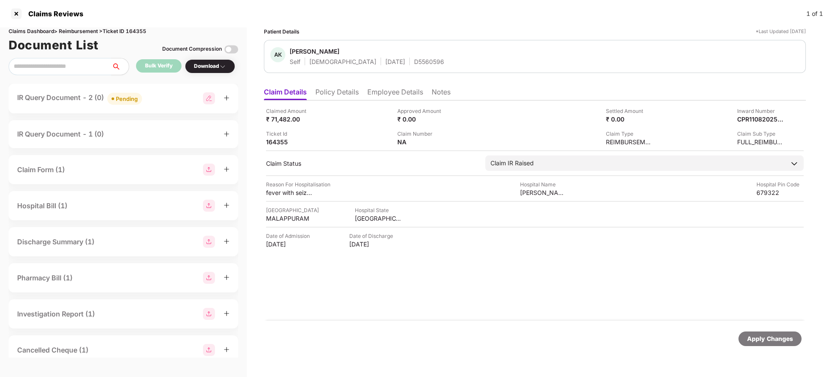
click at [340, 93] on li "Policy Details" at bounding box center [337, 94] width 43 height 12
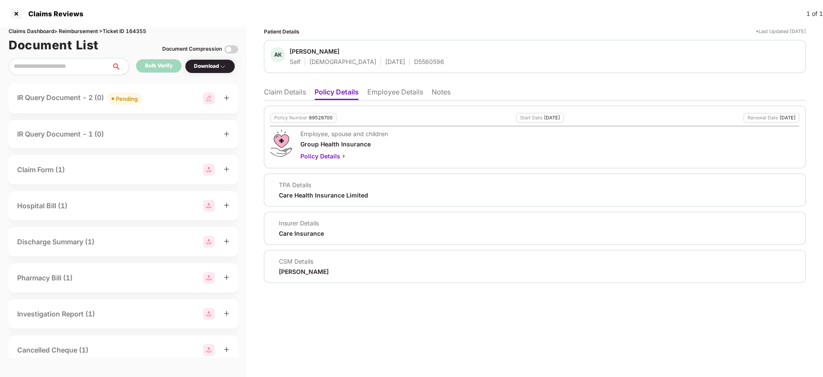
click at [289, 91] on li "Claim Details" at bounding box center [285, 94] width 42 height 12
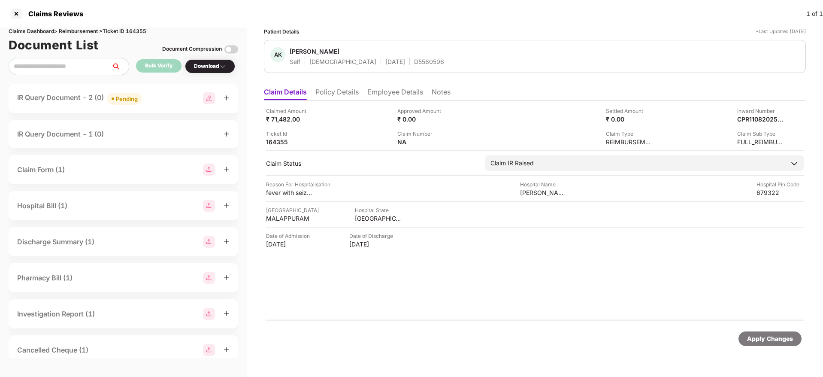
click at [345, 88] on li "Policy Details" at bounding box center [337, 94] width 43 height 12
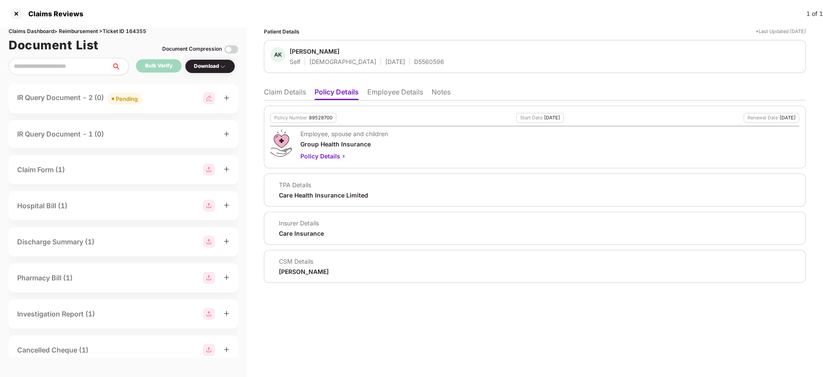
click at [319, 121] on div "Policy Number 89528700" at bounding box center [303, 118] width 66 height 10
copy div "89528700"
click at [414, 60] on div "D5560596" at bounding box center [429, 62] width 30 height 8
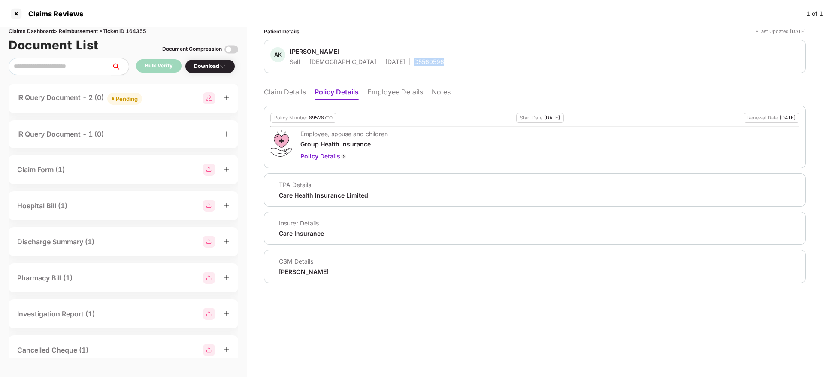
copy div "D5560596"
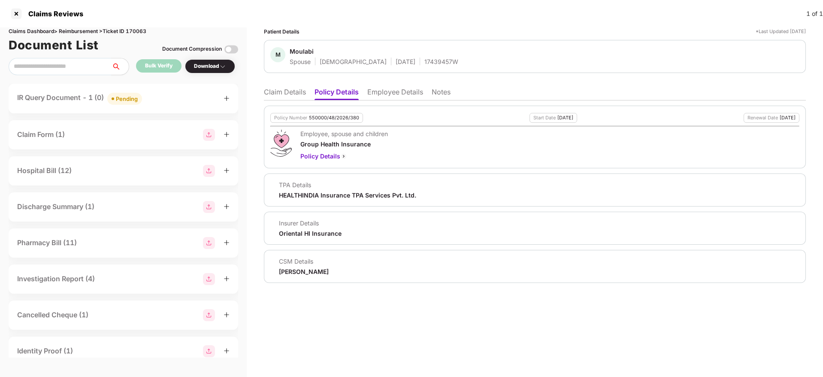
click at [291, 94] on li "Claim Details" at bounding box center [285, 94] width 42 height 12
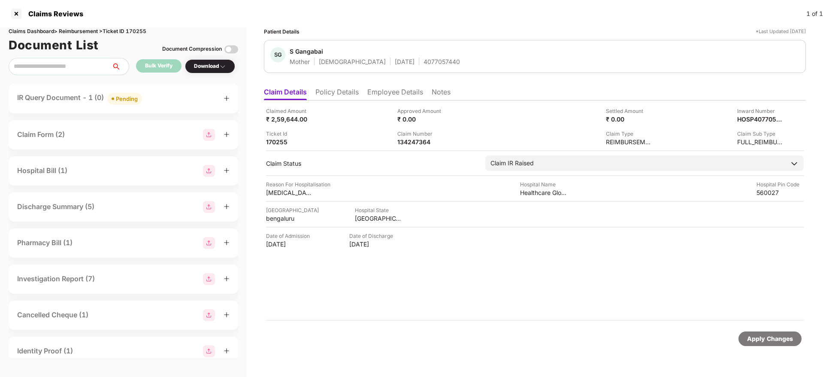
click at [346, 93] on li "Policy Details" at bounding box center [337, 94] width 43 height 12
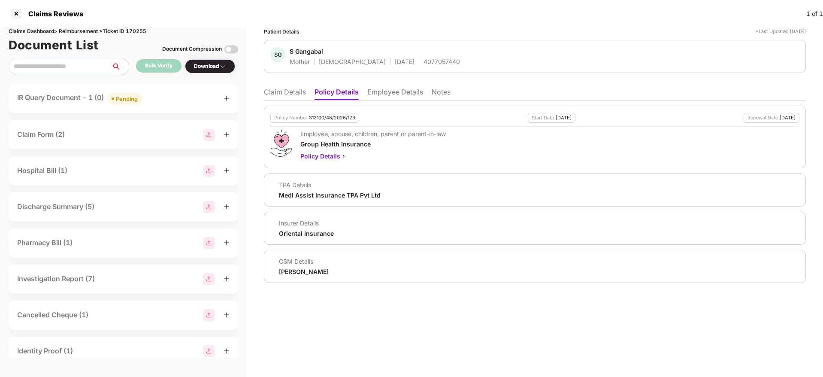
click at [286, 89] on li "Claim Details" at bounding box center [285, 94] width 42 height 12
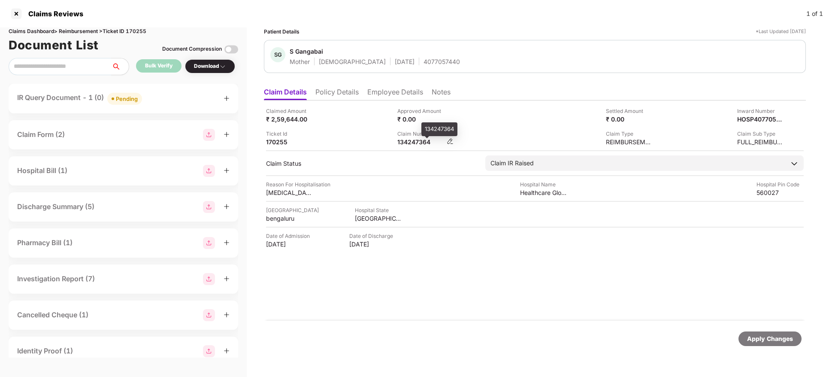
click at [406, 143] on div "134247364" at bounding box center [420, 142] width 47 height 8
copy div "134247364"
click at [179, 96] on div "IR Query Document - 1 (0) Pending" at bounding box center [123, 98] width 212 height 12
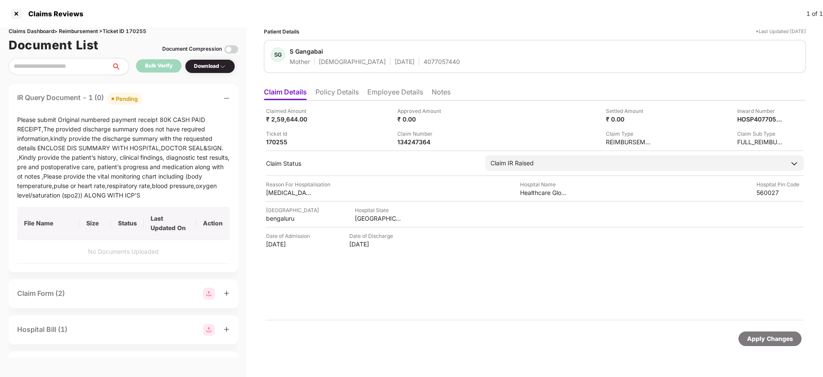
click at [179, 96] on div "IR Query Document - 1 (0) Pending" at bounding box center [123, 98] width 212 height 12
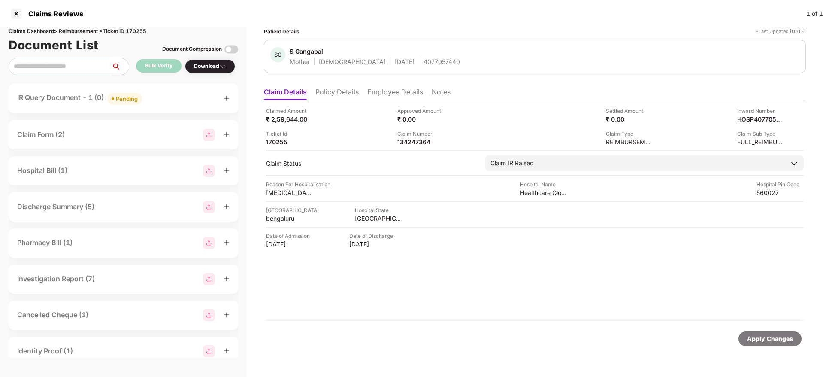
click at [335, 95] on li "Policy Details" at bounding box center [337, 94] width 43 height 12
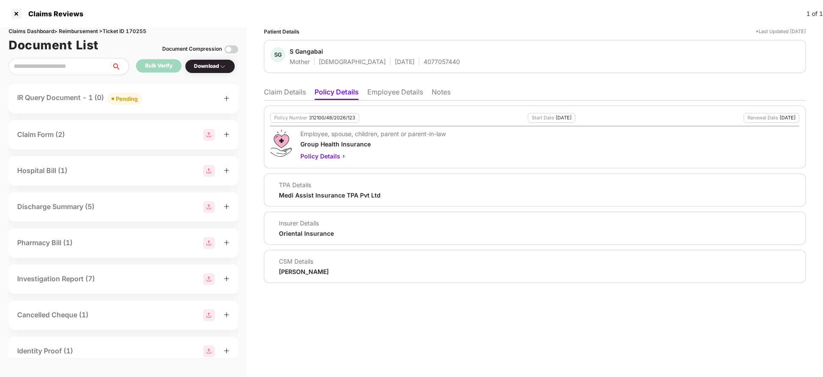
click at [388, 93] on li "Employee Details" at bounding box center [395, 94] width 56 height 12
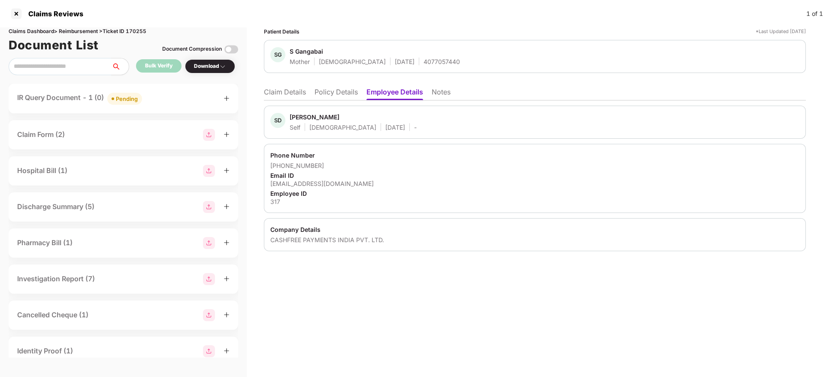
click at [332, 88] on li "Policy Details" at bounding box center [336, 94] width 43 height 12
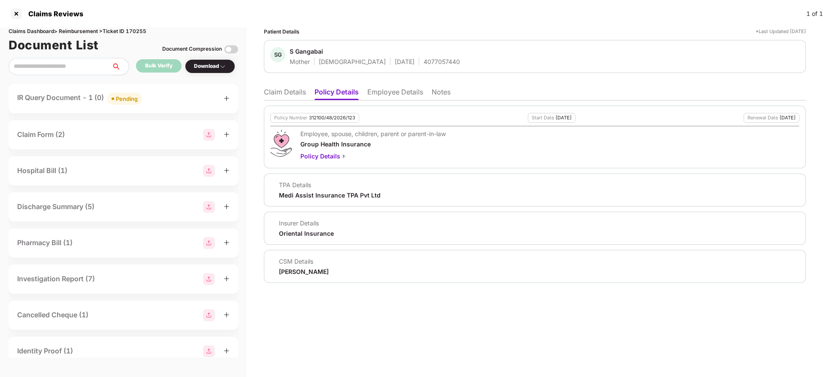
click at [279, 88] on li "Claim Details" at bounding box center [285, 94] width 42 height 12
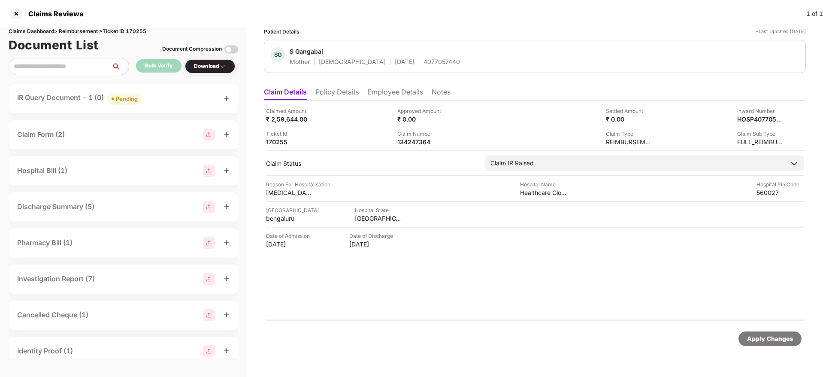
click at [333, 89] on li "Policy Details" at bounding box center [337, 94] width 43 height 12
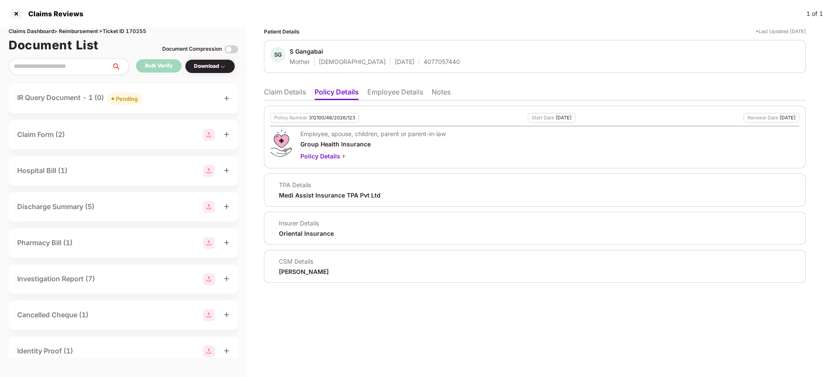
click at [392, 94] on li "Employee Details" at bounding box center [395, 94] width 56 height 12
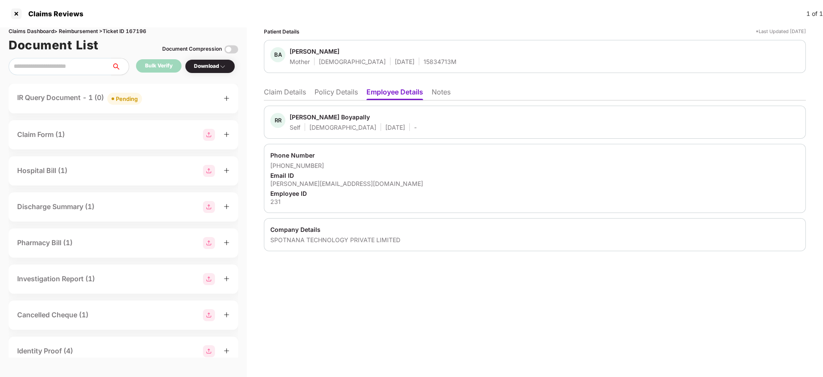
click at [280, 96] on li "Claim Details" at bounding box center [285, 94] width 42 height 12
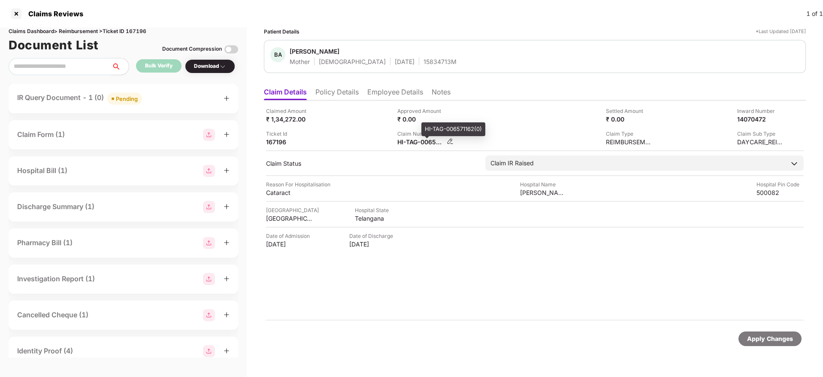
click at [415, 142] on div "HI-TAG-006571162(0)" at bounding box center [420, 142] width 47 height 8
copy div
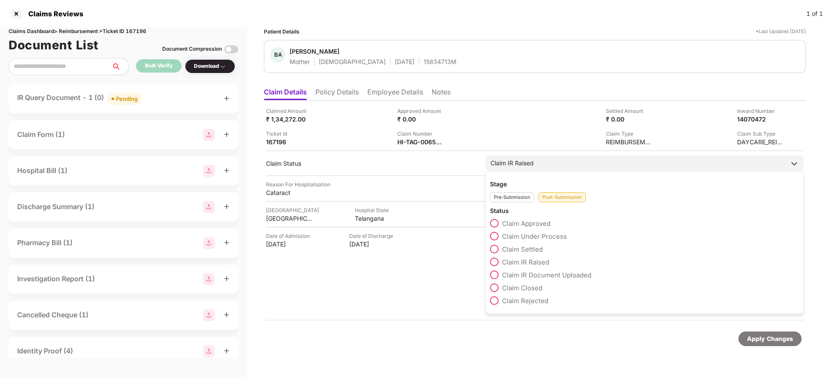
click at [494, 236] on span at bounding box center [494, 236] width 9 height 9
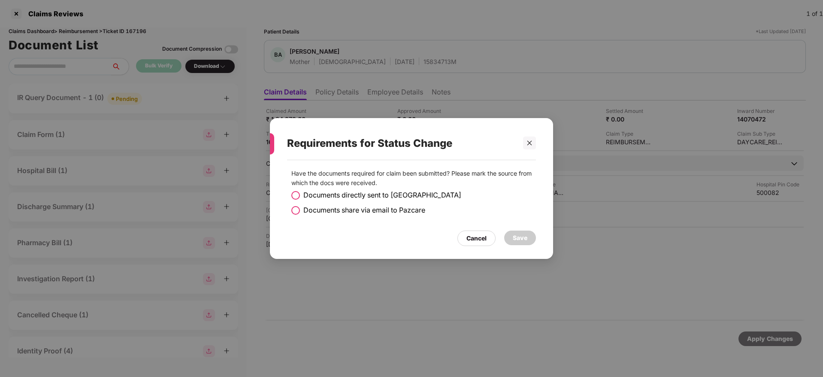
click at [299, 210] on span at bounding box center [295, 210] width 9 height 9
click at [524, 237] on div "Save" at bounding box center [520, 237] width 15 height 9
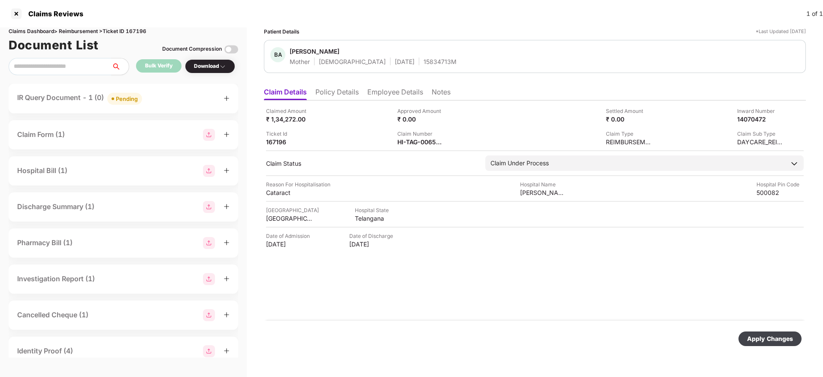
click at [762, 340] on div "Apply Changes" at bounding box center [770, 338] width 46 height 9
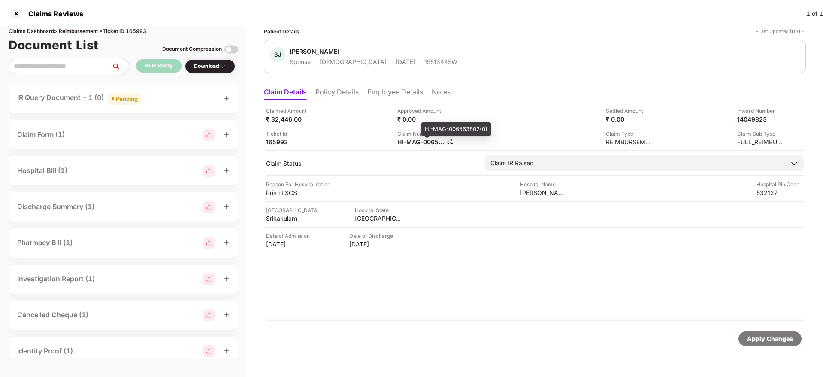
click at [403, 139] on div "HI-MAG-006563802(0)" at bounding box center [420, 142] width 47 height 8
copy div
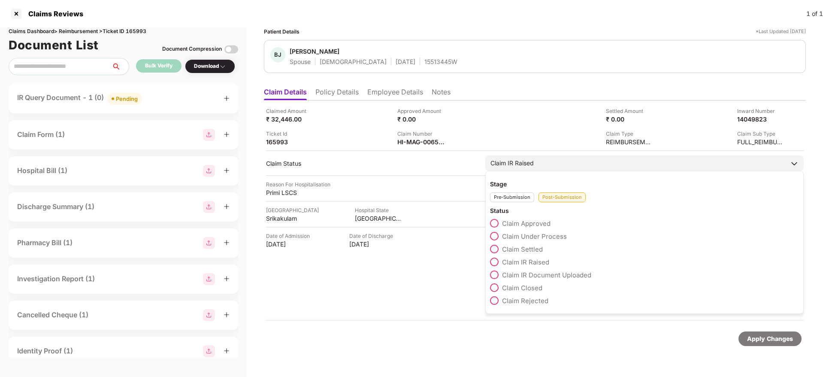
click at [493, 236] on span at bounding box center [494, 236] width 9 height 9
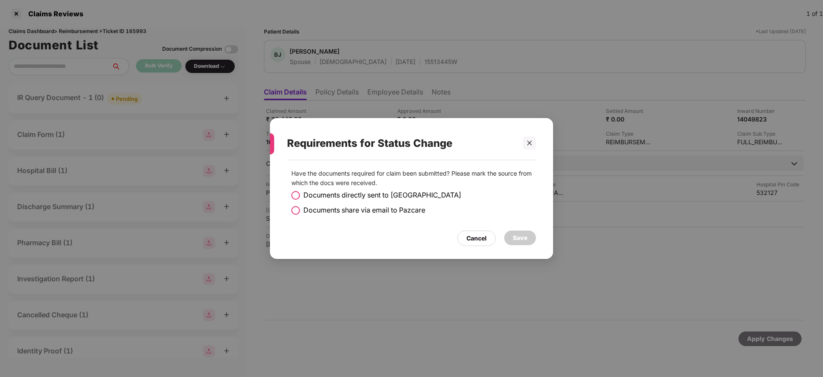
click at [292, 208] on span at bounding box center [295, 210] width 9 height 9
click at [522, 235] on div "Save" at bounding box center [520, 237] width 15 height 9
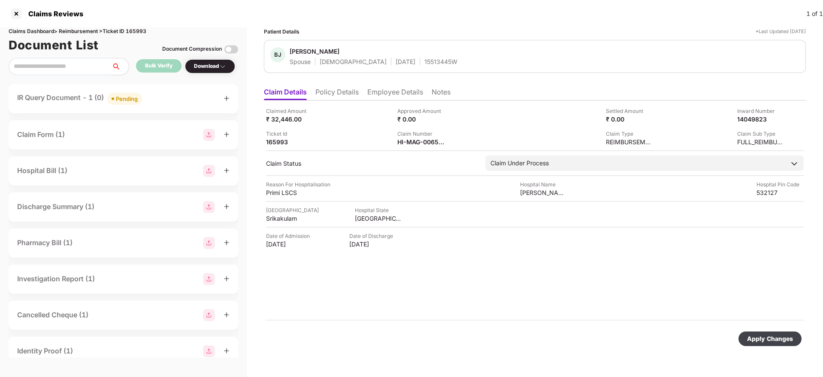
click at [773, 337] on div "Apply Changes" at bounding box center [770, 338] width 46 height 9
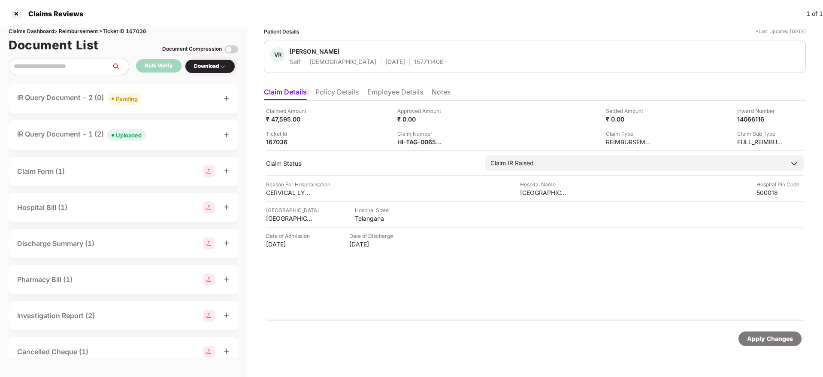
click at [160, 100] on div "IR Query Document - 2 (0) Pending" at bounding box center [123, 98] width 212 height 12
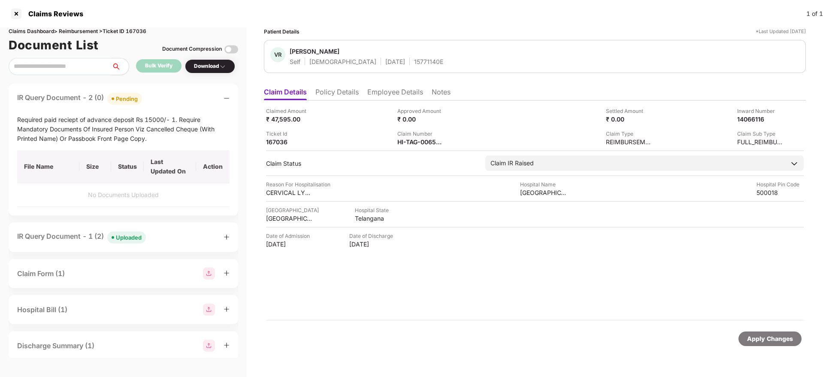
click at [160, 100] on div "IR Query Document - 2 (0) Pending" at bounding box center [123, 98] width 212 height 12
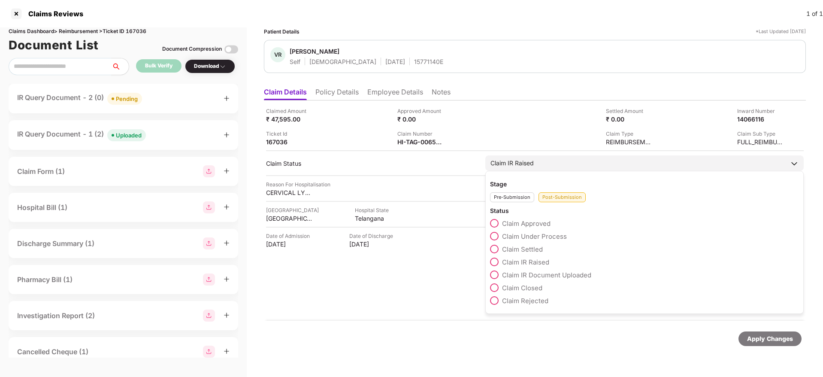
click at [496, 236] on span at bounding box center [494, 236] width 9 height 9
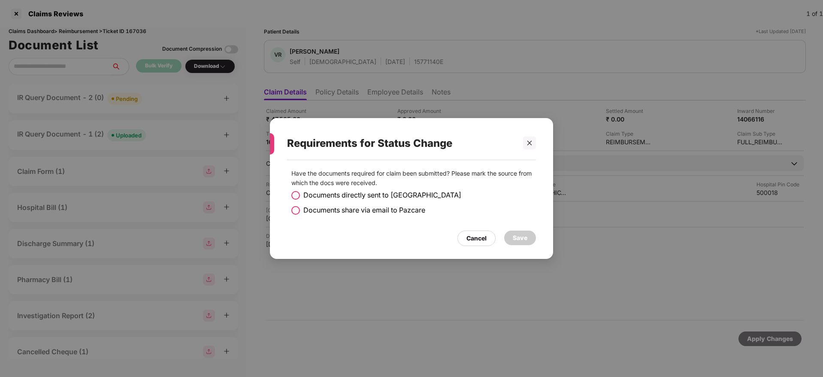
click at [300, 211] on span at bounding box center [295, 210] width 9 height 9
click at [515, 235] on div "Save" at bounding box center [520, 237] width 15 height 9
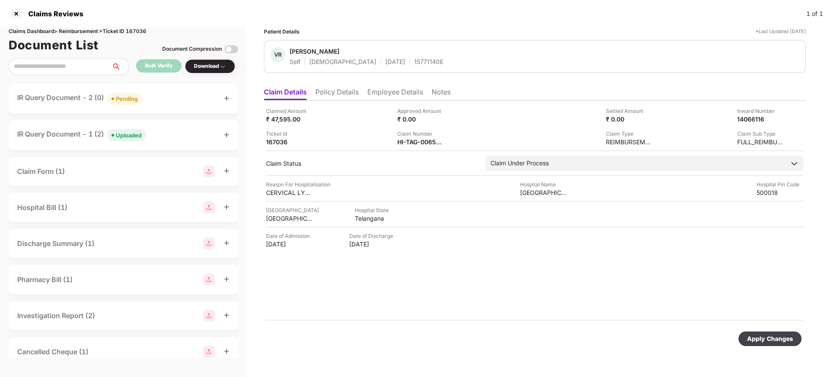
click at [756, 337] on div "Apply Changes" at bounding box center [770, 338] width 46 height 9
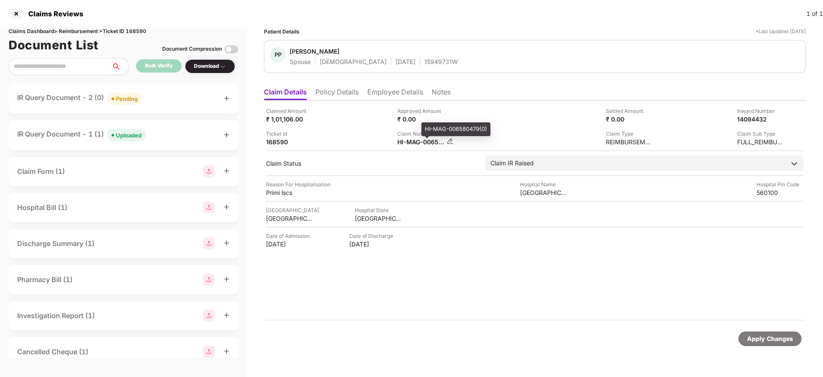
click at [407, 142] on div "HI-MAG-006580479(0)" at bounding box center [420, 142] width 47 height 8
copy div
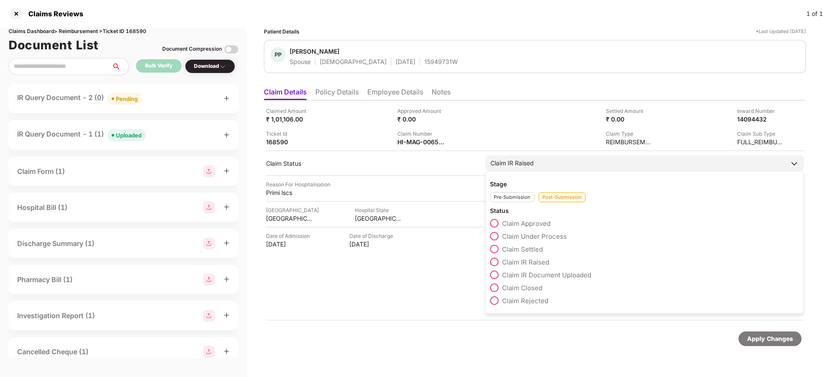
click at [495, 231] on div "Claim Approved" at bounding box center [644, 225] width 309 height 13
click at [496, 234] on span at bounding box center [494, 236] width 9 height 9
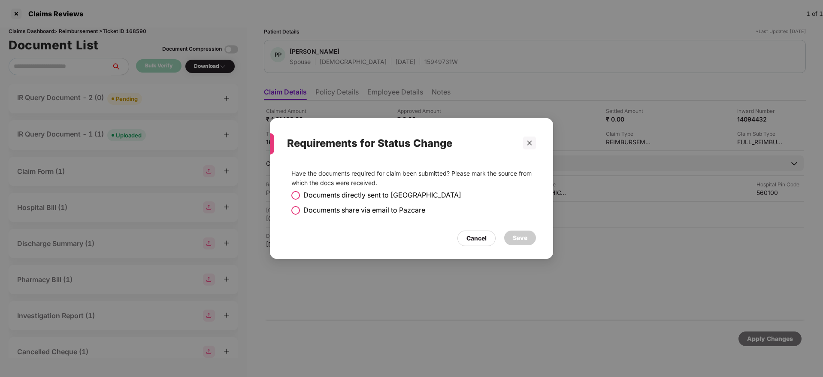
click at [298, 210] on span at bounding box center [295, 210] width 9 height 9
click at [526, 239] on div "Save" at bounding box center [520, 237] width 15 height 9
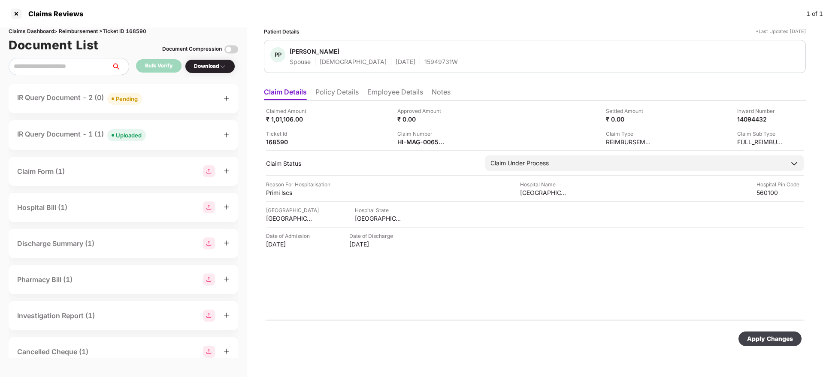
click at [774, 337] on div "Apply Changes" at bounding box center [770, 338] width 46 height 9
click at [157, 96] on div "IR Query Document - 2 (0) Pending" at bounding box center [123, 98] width 212 height 12
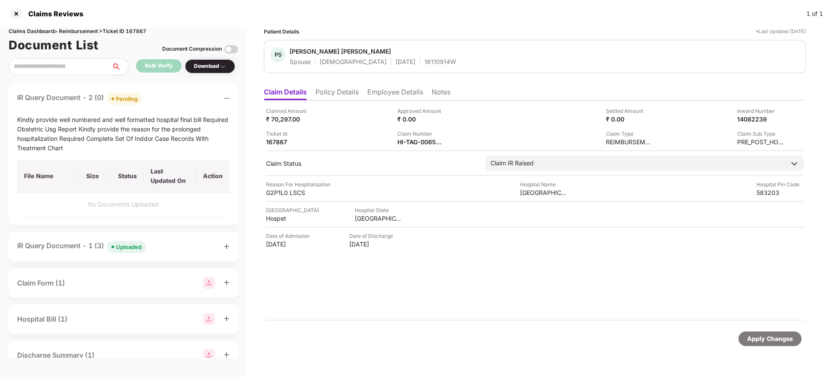
click at [157, 96] on div "IR Query Document - 2 (0) Pending" at bounding box center [123, 98] width 212 height 12
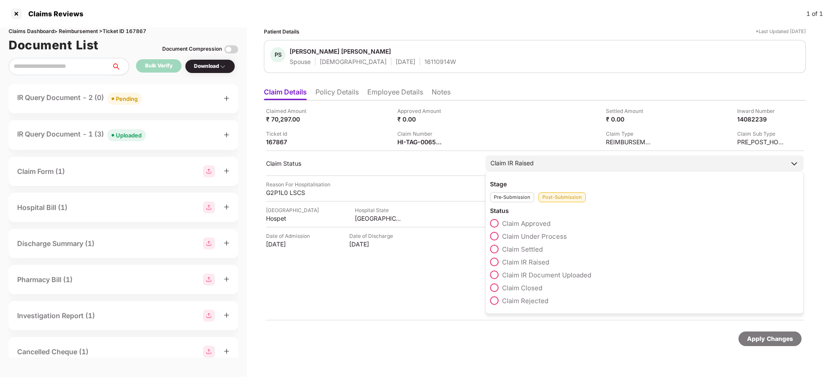
click at [498, 236] on span at bounding box center [494, 236] width 9 height 9
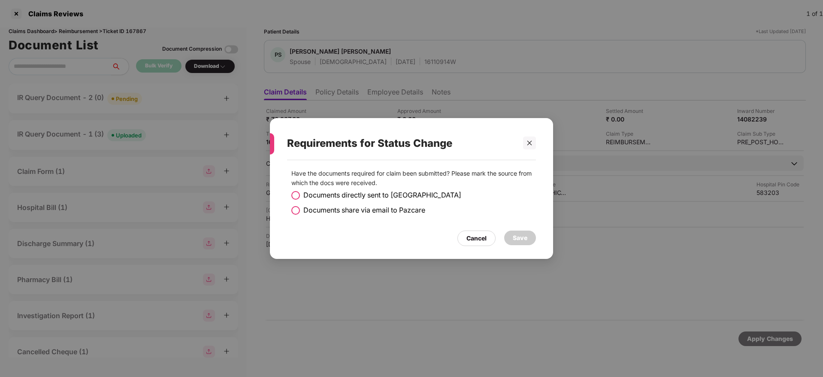
click at [299, 211] on span at bounding box center [295, 210] width 9 height 9
click at [521, 234] on div "Save" at bounding box center [520, 237] width 15 height 9
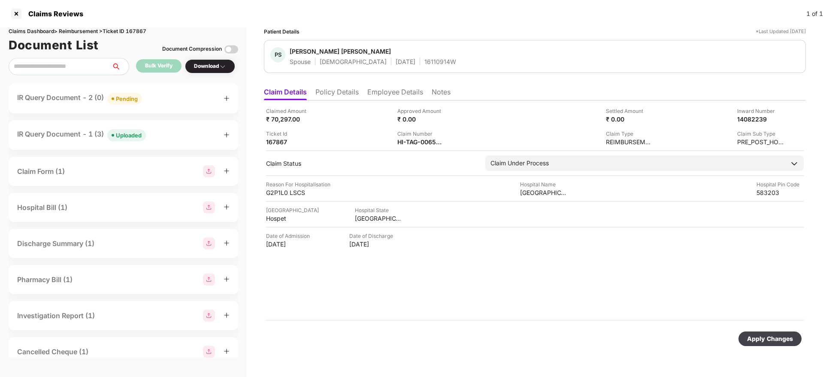
click at [768, 340] on div "Apply Changes" at bounding box center [770, 338] width 46 height 9
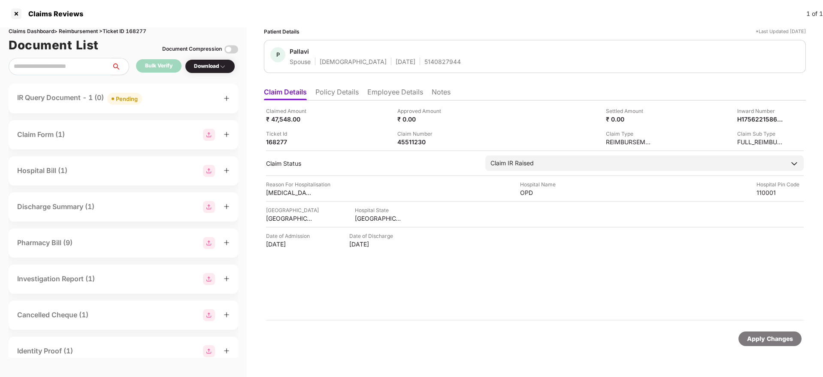
click at [181, 104] on div "IR Query Document - 1 (0) Pending" at bounding box center [123, 98] width 212 height 12
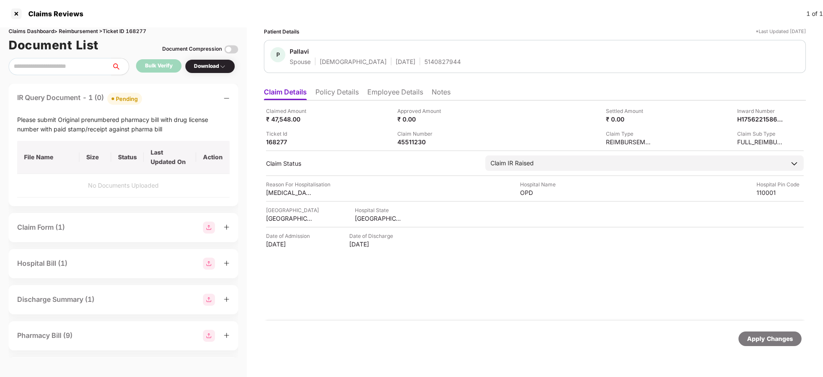
click at [170, 100] on div "IR Query Document - 1 (0) Pending" at bounding box center [123, 98] width 212 height 12
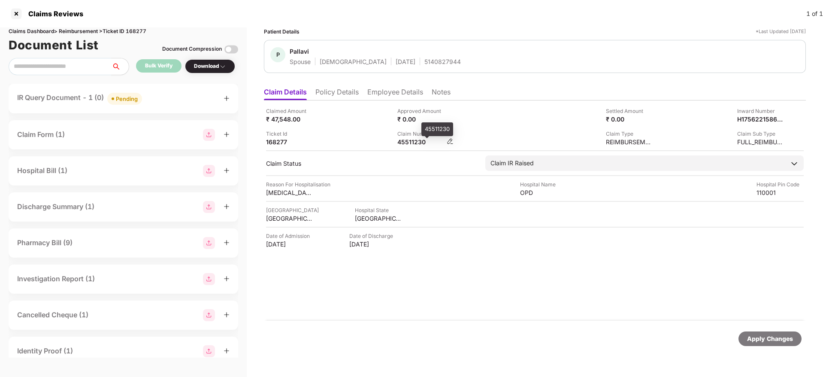
click at [400, 138] on div "45511230" at bounding box center [420, 142] width 47 height 8
copy div "45511230"
click at [385, 98] on li "Employee Details" at bounding box center [395, 94] width 56 height 12
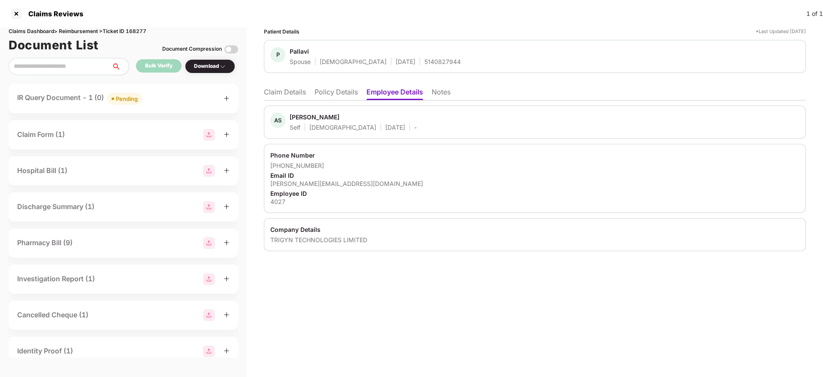
click at [288, 90] on li "Claim Details" at bounding box center [285, 94] width 42 height 12
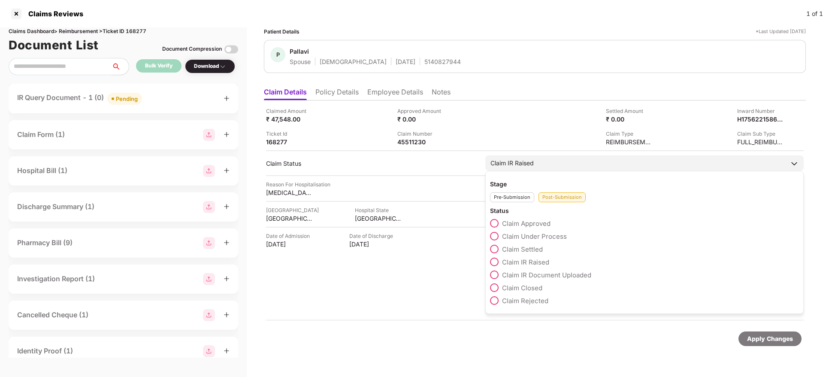
click at [494, 238] on span at bounding box center [494, 236] width 9 height 9
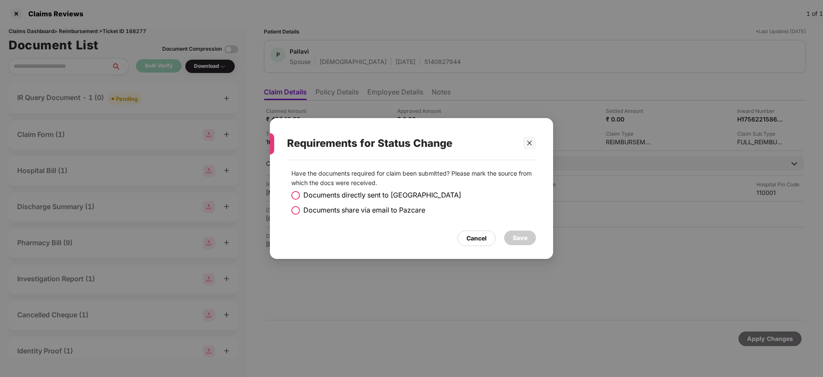
click at [294, 193] on span at bounding box center [295, 195] width 9 height 9
click at [515, 237] on div "Save" at bounding box center [520, 237] width 15 height 9
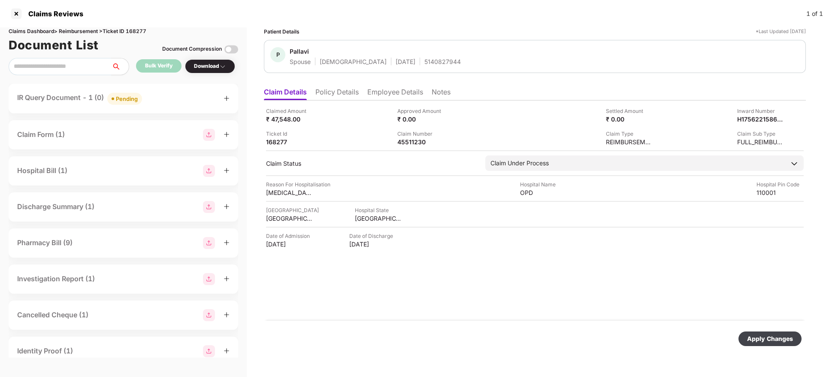
click at [758, 337] on div "Apply Changes" at bounding box center [770, 338] width 46 height 9
click at [136, 31] on div "Claims Dashboard > Reimbursement > Ticket ID 168277" at bounding box center [124, 31] width 230 height 8
copy div "168277"
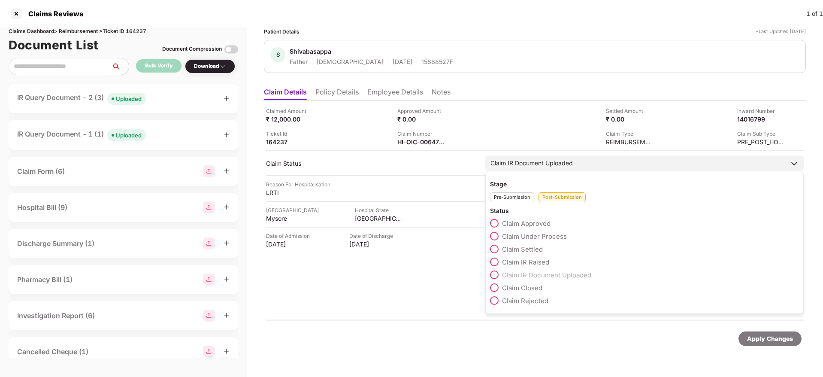
click at [493, 235] on span at bounding box center [494, 236] width 9 height 9
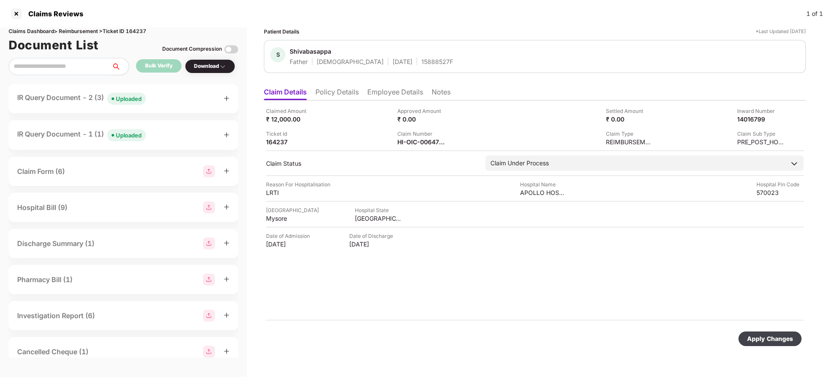
click at [758, 337] on div "Apply Changes" at bounding box center [770, 338] width 46 height 9
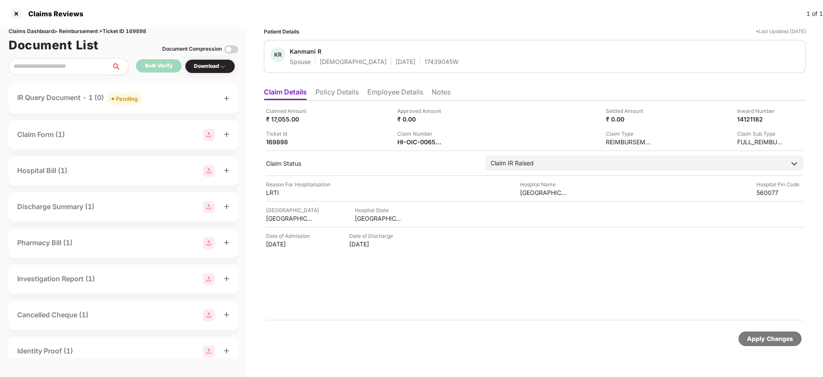
click at [164, 101] on div "IR Query Document - 1 (0) Pending" at bounding box center [123, 98] width 212 height 12
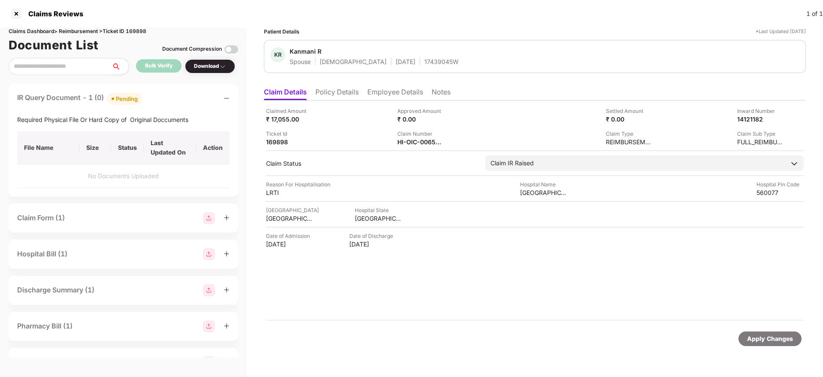
click at [168, 98] on div "IR Query Document - 1 (0) Pending" at bounding box center [123, 98] width 212 height 12
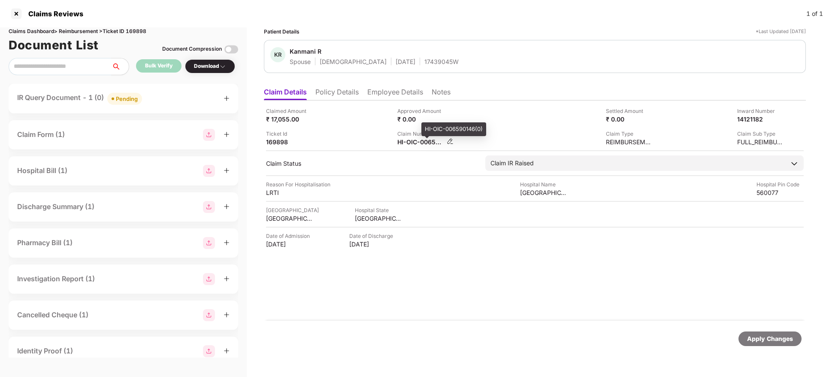
click at [407, 143] on div "HI-OIC-006590146(0)" at bounding box center [420, 142] width 47 height 8
copy div
click at [404, 142] on div "HI-TAG-006590583(0)" at bounding box center [420, 142] width 47 height 8
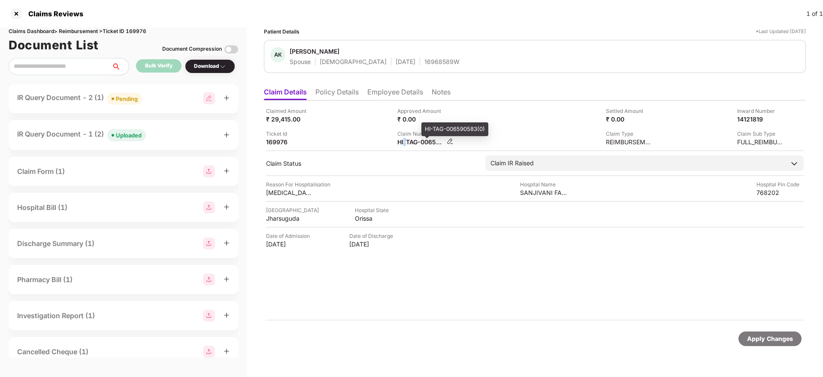
click at [404, 142] on div "HI-TAG-006590583(0)" at bounding box center [420, 142] width 47 height 8
copy div
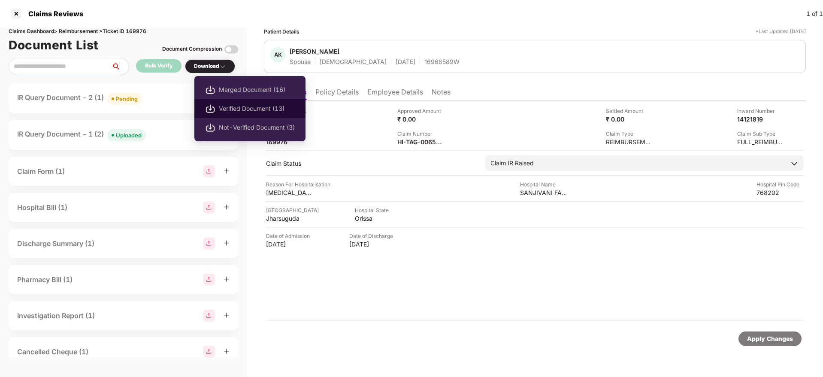
click at [237, 105] on span "Verified Document (13)" at bounding box center [257, 108] width 76 height 9
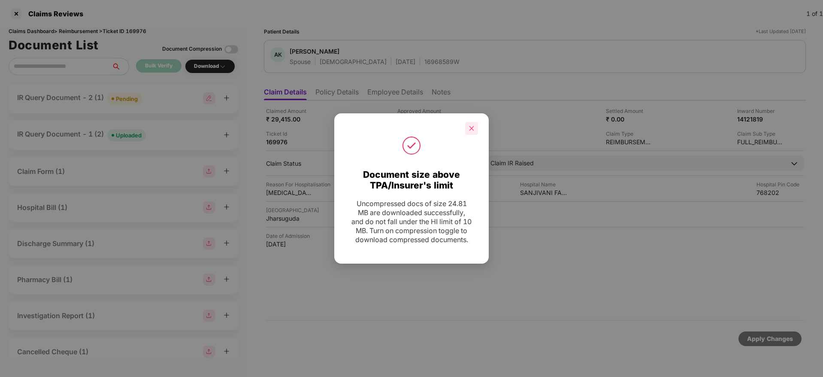
click at [474, 125] on icon "close" at bounding box center [472, 128] width 6 height 6
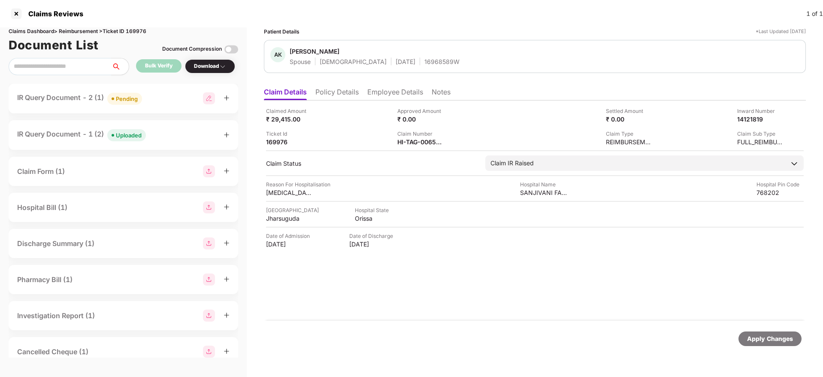
click at [164, 135] on div "IR Query Document - 1 (2) Uploaded" at bounding box center [123, 135] width 212 height 12
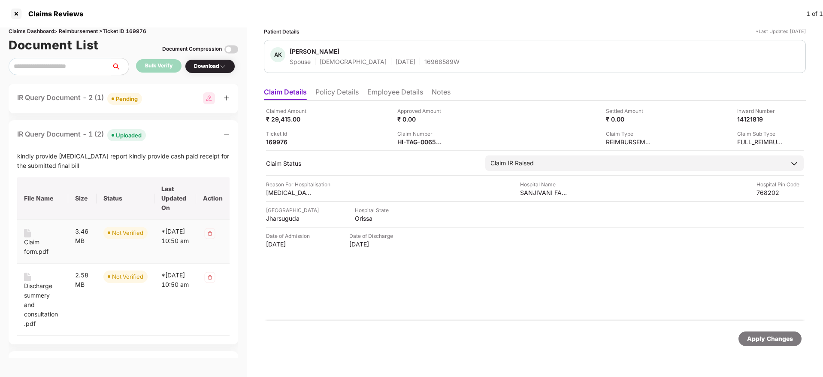
click at [27, 244] on div "Claim form.pdf" at bounding box center [42, 246] width 37 height 19
click at [42, 287] on div "Discharge summery and consultation .pdf" at bounding box center [42, 304] width 37 height 47
click at [169, 139] on div "IR Query Document - 1 (2) Uploaded" at bounding box center [123, 135] width 212 height 12
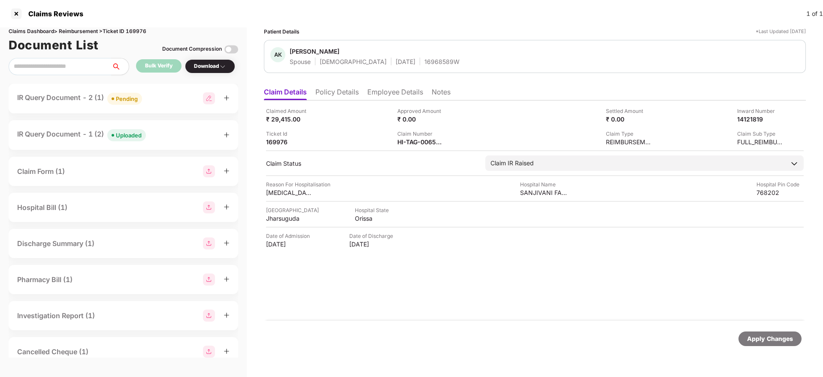
click at [158, 95] on div "IR Query Document - 2 (1) Pending" at bounding box center [123, 98] width 212 height 12
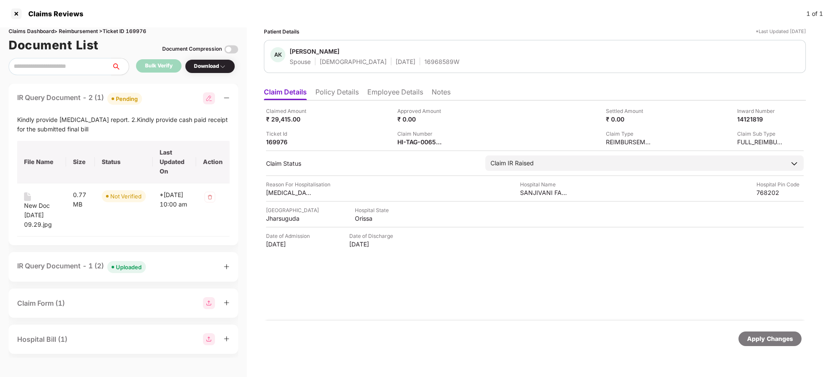
click at [67, 119] on div "Kindly provide biopsy report. 2.Kindly provide cash paid receipt for the submit…" at bounding box center [123, 124] width 212 height 19
copy div "biopsy report"
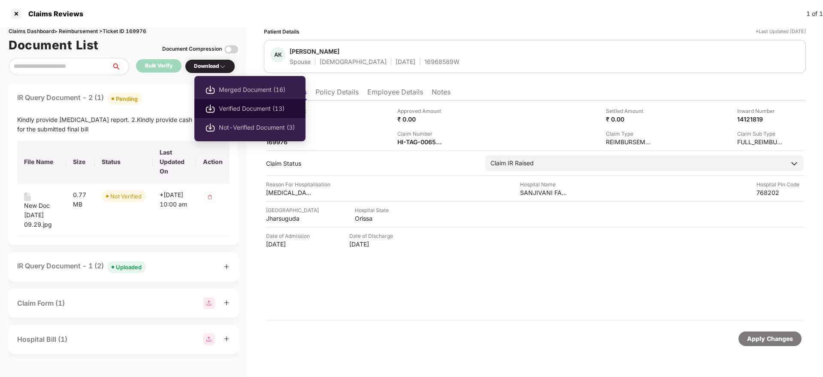
click at [245, 111] on span "Verified Document (13)" at bounding box center [257, 108] width 76 height 9
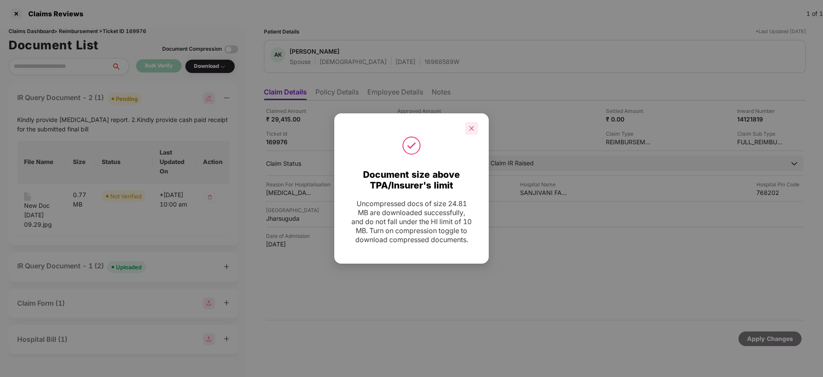
click at [469, 122] on div at bounding box center [471, 128] width 13 height 13
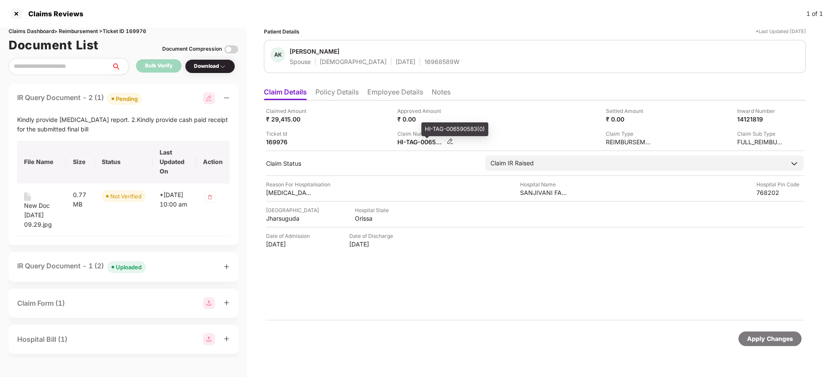
click at [419, 143] on div "HI-TAG-006590583(0)" at bounding box center [420, 142] width 47 height 8
copy div
click at [480, 134] on div "Claim Number HI-TAG-006590583(0)" at bounding box center [459, 138] width 125 height 16
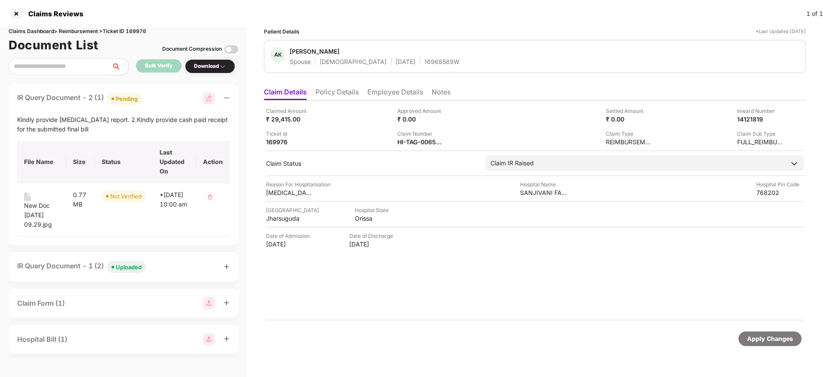
click at [162, 95] on div "IR Query Document - 2 (1) Pending" at bounding box center [123, 98] width 212 height 12
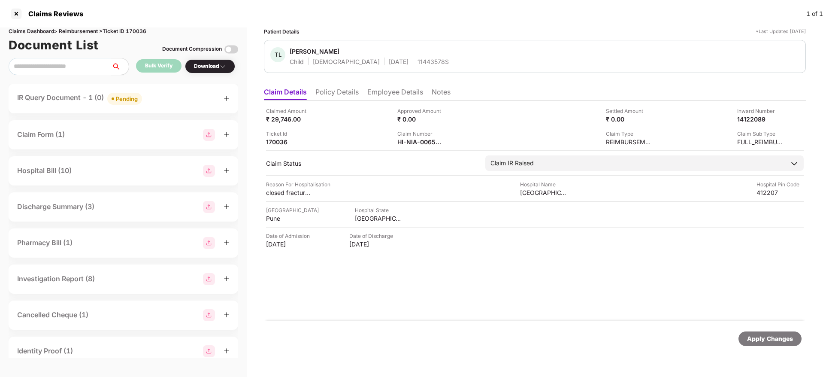
click at [164, 104] on div "IR Query Document - 1 (0) Pending" at bounding box center [123, 98] width 212 height 12
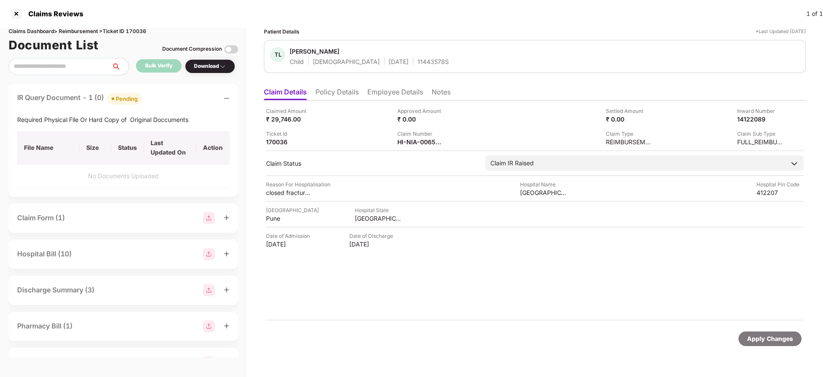
click at [164, 104] on div "IR Query Document - 1 (0) Pending" at bounding box center [123, 98] width 212 height 12
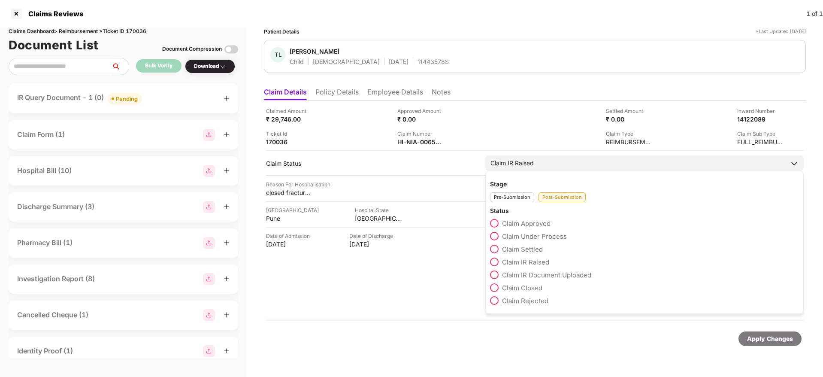
click at [496, 235] on span at bounding box center [494, 236] width 9 height 9
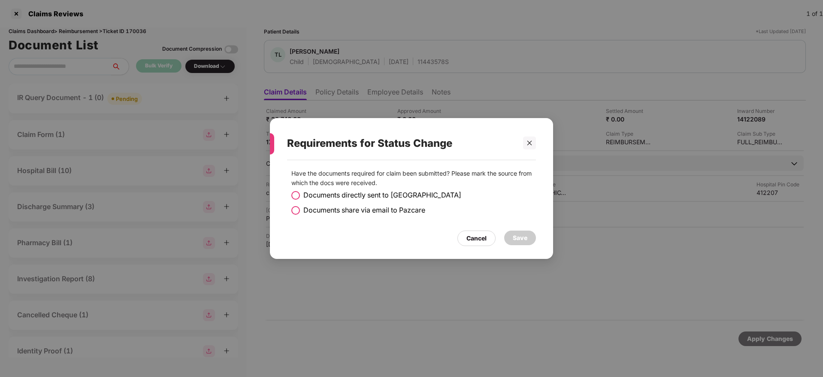
click at [298, 194] on span at bounding box center [295, 195] width 9 height 9
click at [520, 240] on div "Save" at bounding box center [520, 237] width 15 height 9
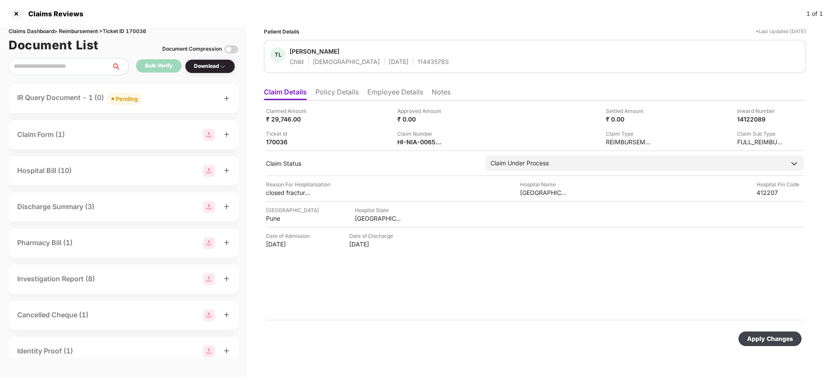
click at [780, 338] on div "Apply Changes" at bounding box center [770, 338] width 46 height 9
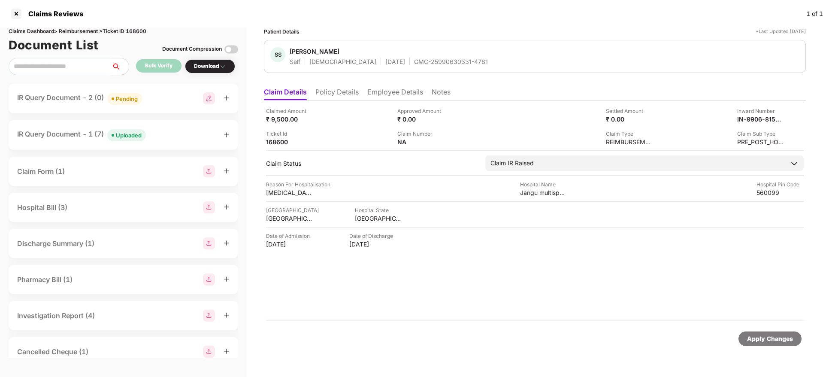
click at [349, 93] on li "Policy Details" at bounding box center [337, 94] width 43 height 12
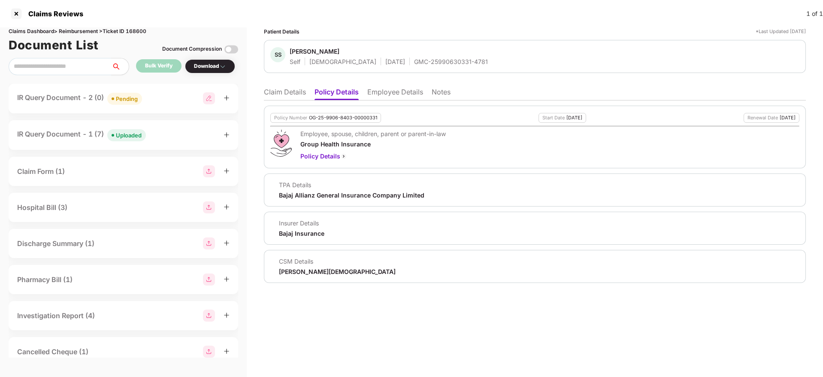
click at [394, 95] on li "Employee Details" at bounding box center [395, 94] width 56 height 12
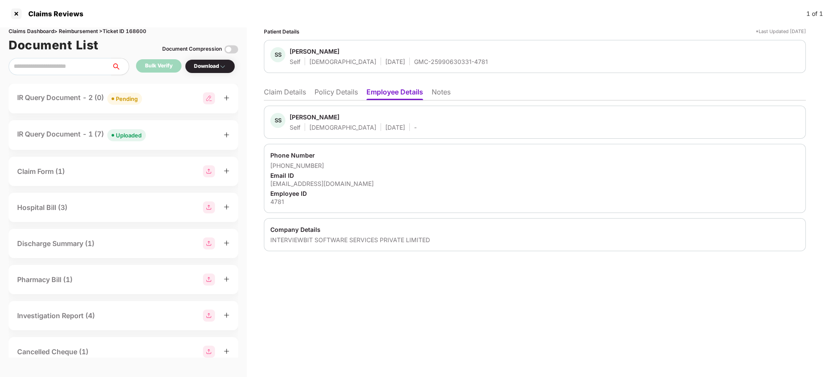
click at [277, 91] on li "Claim Details" at bounding box center [285, 94] width 42 height 12
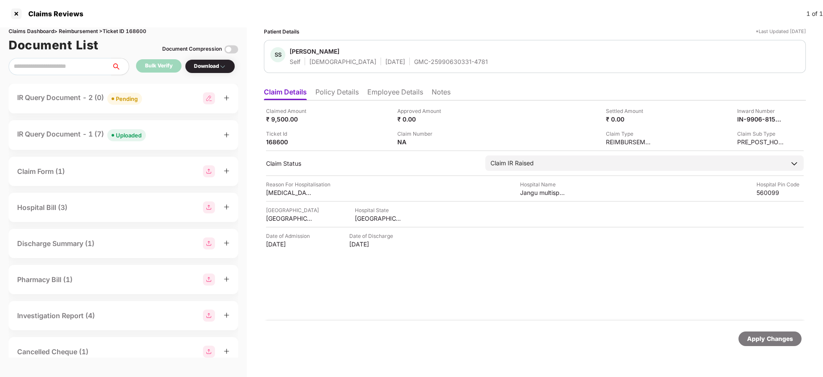
click at [177, 140] on div "IR Query Document - 1 (7) Uploaded" at bounding box center [123, 135] width 212 height 12
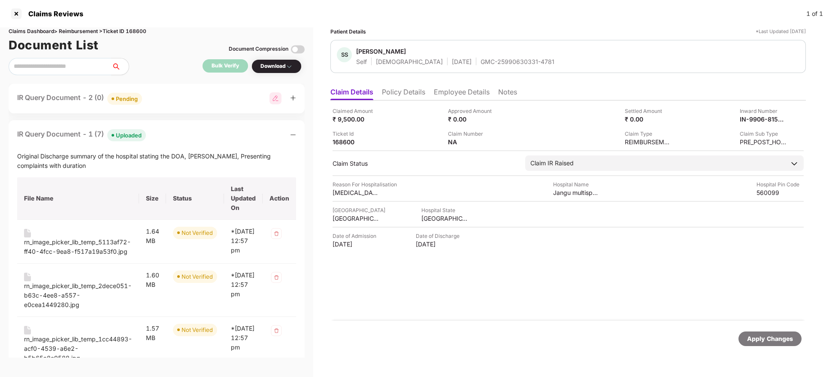
click at [177, 140] on div "IR Query Document - 1 (7) Uploaded" at bounding box center [156, 135] width 279 height 12
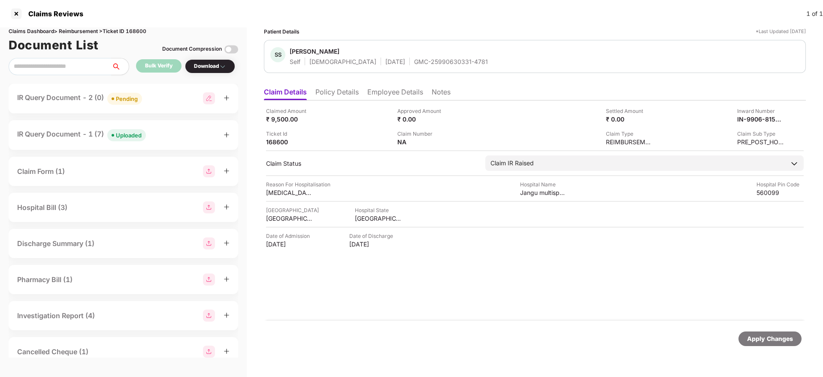
click at [414, 63] on div "GMC-25990630331-4781" at bounding box center [451, 62] width 74 height 8
copy div "GMC-25990630331-4781"
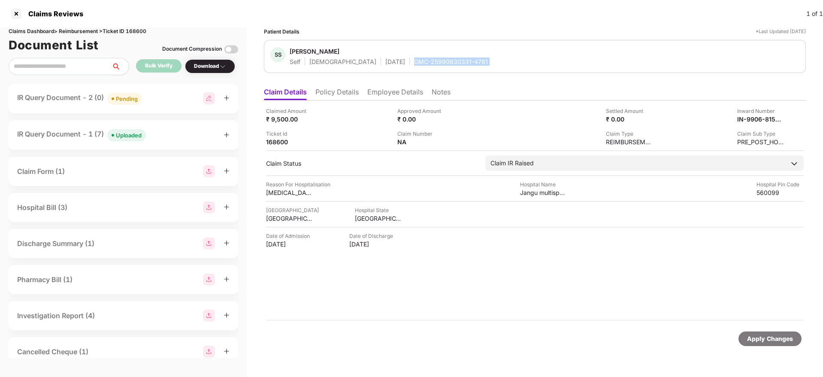
copy div "GMC-25990630331-4781"
click at [370, 115] on div "Claimed Amount ₹ 9,500.00" at bounding box center [328, 115] width 125 height 16
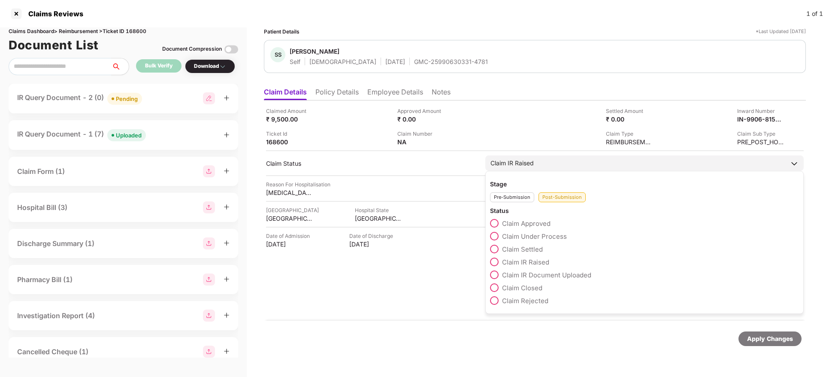
click at [493, 233] on span at bounding box center [494, 236] width 9 height 9
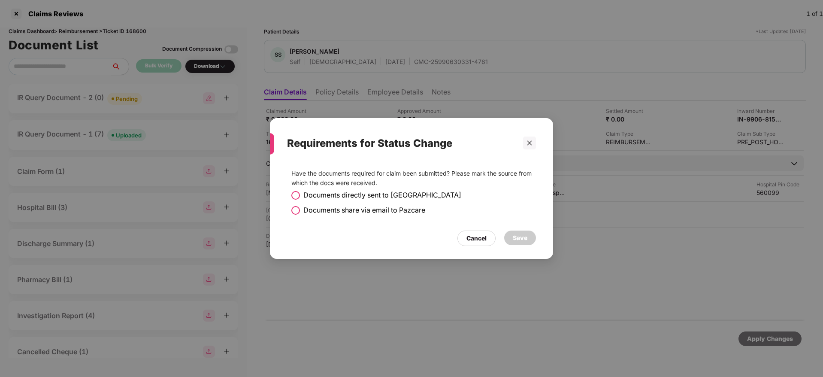
click at [295, 208] on span at bounding box center [295, 210] width 9 height 9
click at [530, 232] on div "Save" at bounding box center [520, 238] width 32 height 15
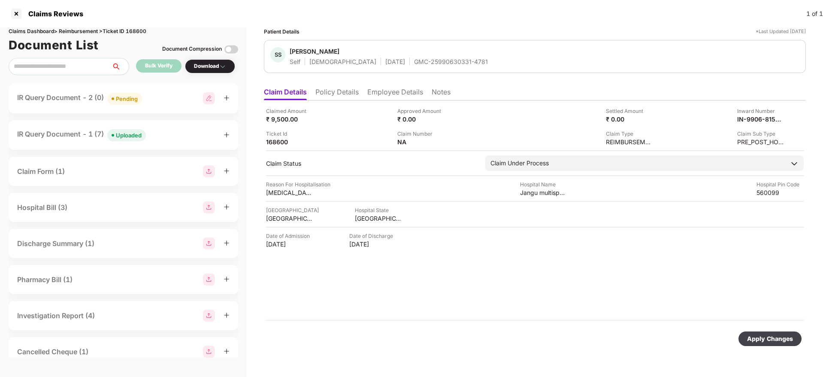
click at [759, 339] on div "Apply Changes" at bounding box center [770, 338] width 46 height 9
click at [182, 138] on div "IR Query Document - 1 (7) Uploaded" at bounding box center [123, 133] width 212 height 12
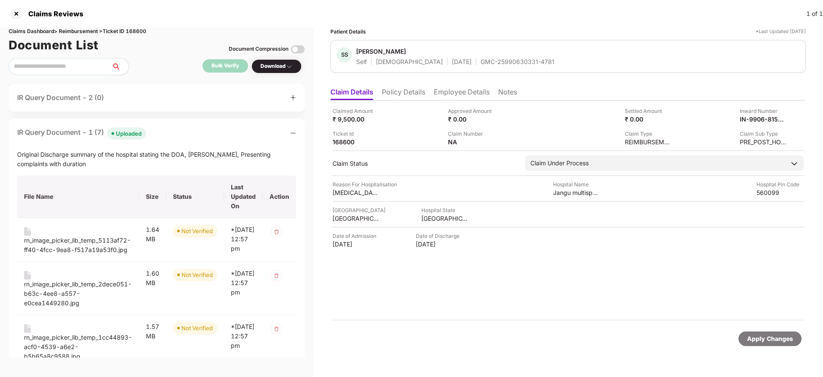
click at [176, 144] on div "IR Query Document - 1 (7) Uploaded Original Discharge summary of the hospital s…" at bounding box center [157, 349] width 296 height 462
click at [188, 136] on div "IR Query Document - 1 (7) Uploaded" at bounding box center [156, 133] width 279 height 12
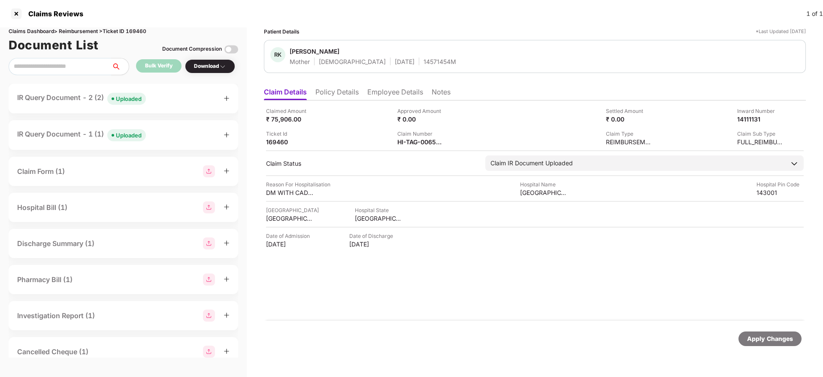
click at [155, 142] on div "IR Query Document - 1 (1) Uploaded" at bounding box center [124, 135] width 230 height 30
click at [170, 97] on div "IR Query Document - 2 (2) Uploaded" at bounding box center [123, 98] width 212 height 12
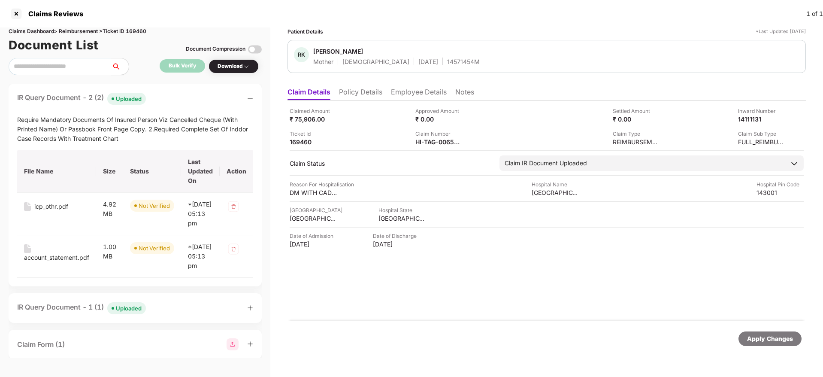
click at [169, 100] on div "IR Query Document - 2 (2) Uploaded" at bounding box center [135, 98] width 236 height 12
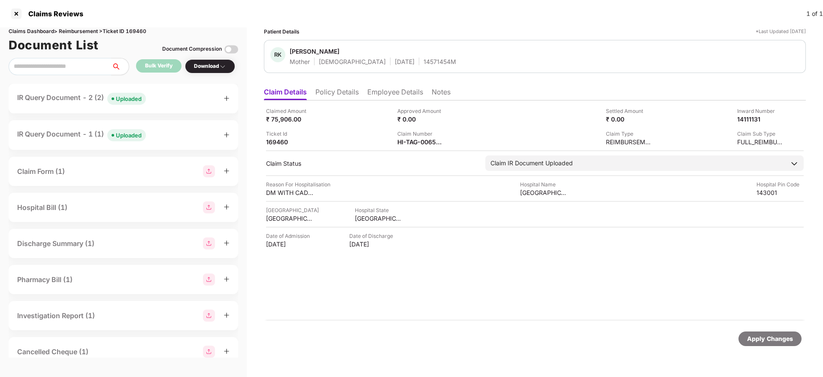
click at [156, 140] on div "IR Query Document - 1 (1) Uploaded" at bounding box center [123, 135] width 212 height 12
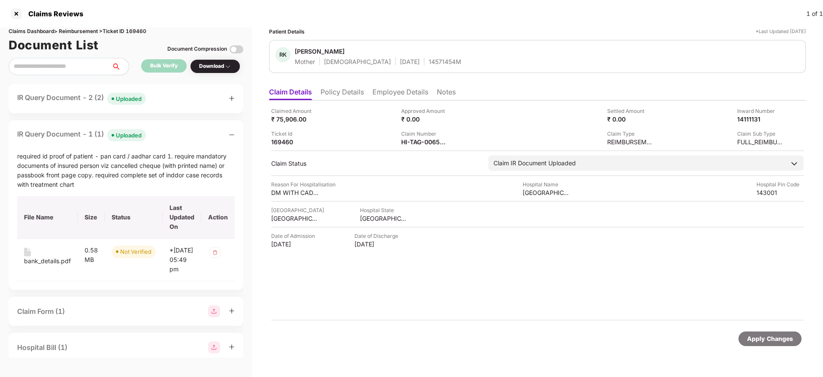
click at [170, 140] on div "IR Query Document - 1 (1) Uploaded" at bounding box center [126, 135] width 218 height 12
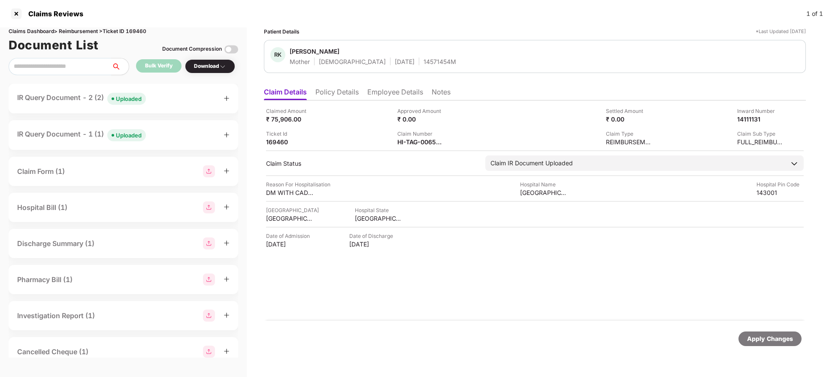
click at [164, 93] on div "IR Query Document - 2 (2) Uploaded" at bounding box center [123, 98] width 212 height 12
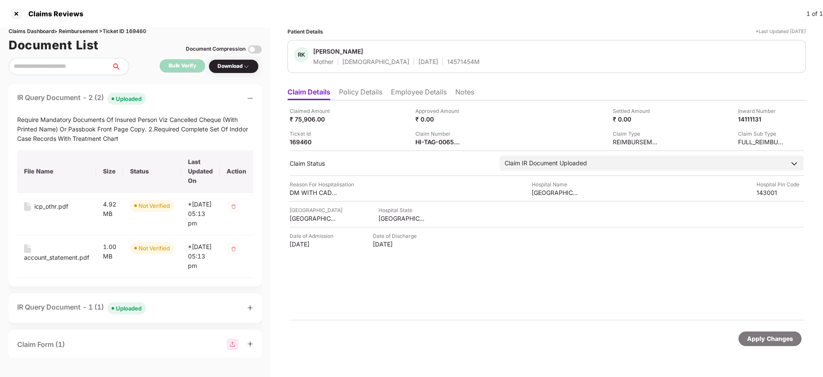
click at [164, 93] on div "IR Query Document - 2 (2) Uploaded" at bounding box center [135, 98] width 236 height 12
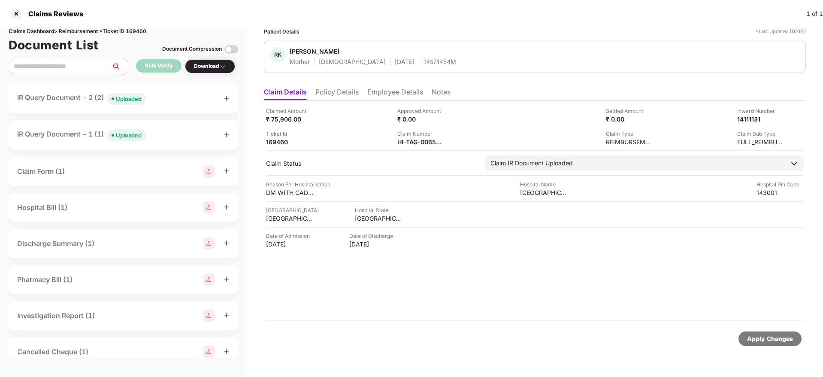
click at [167, 144] on div "IR Query Document - 1 (1) Uploaded" at bounding box center [124, 135] width 230 height 30
click at [173, 141] on div "IR Query Document - 1 (1) Uploaded" at bounding box center [124, 135] width 230 height 30
click at [158, 134] on div "IR Query Document - 1 (1) Uploaded" at bounding box center [123, 135] width 212 height 12
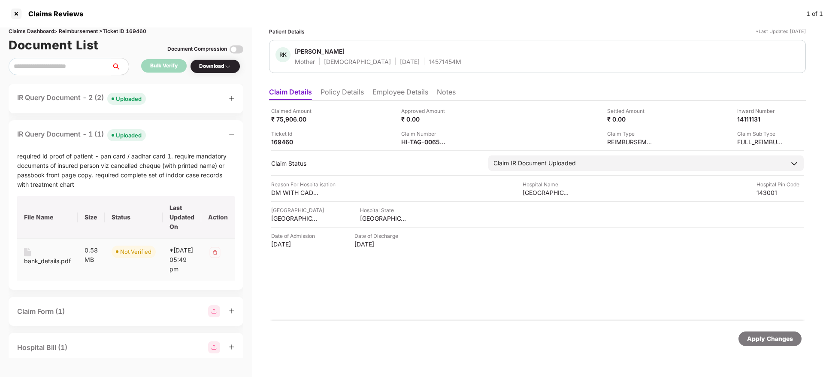
click at [45, 264] on div "bank_details.pdf" at bounding box center [47, 260] width 47 height 9
click at [168, 131] on div "IR Query Document - 1 (1) Uploaded" at bounding box center [126, 135] width 218 height 12
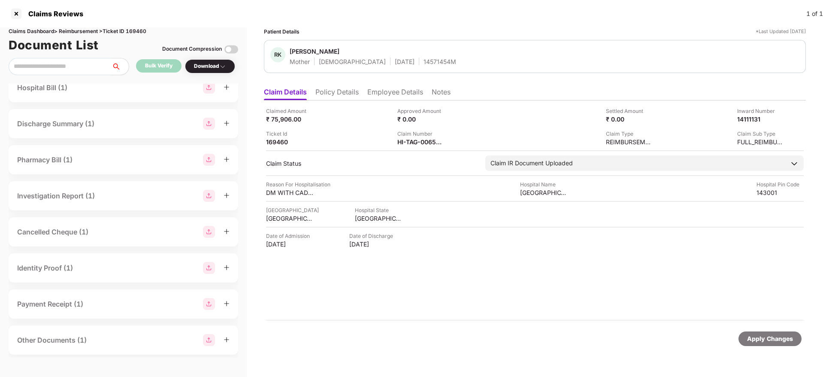
scroll to position [196, 0]
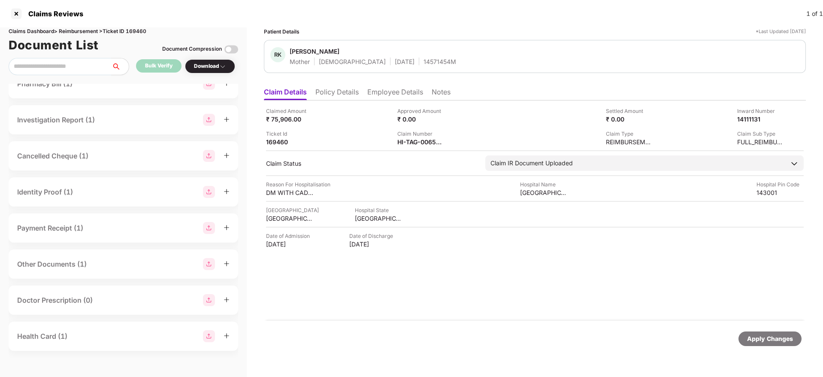
click at [105, 265] on div "Other Documents (1)" at bounding box center [123, 264] width 212 height 12
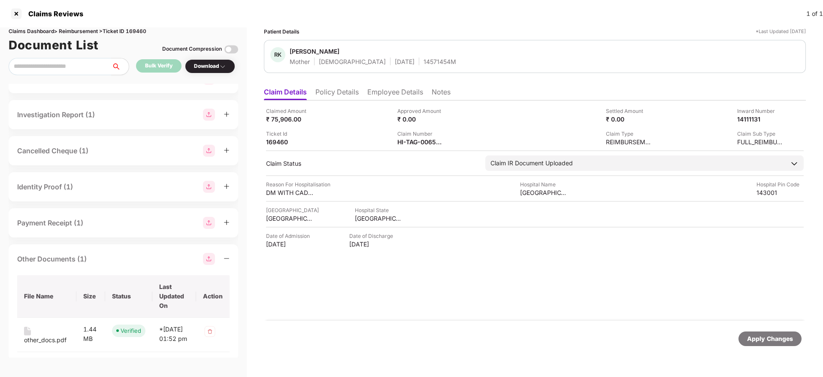
scroll to position [161, 0]
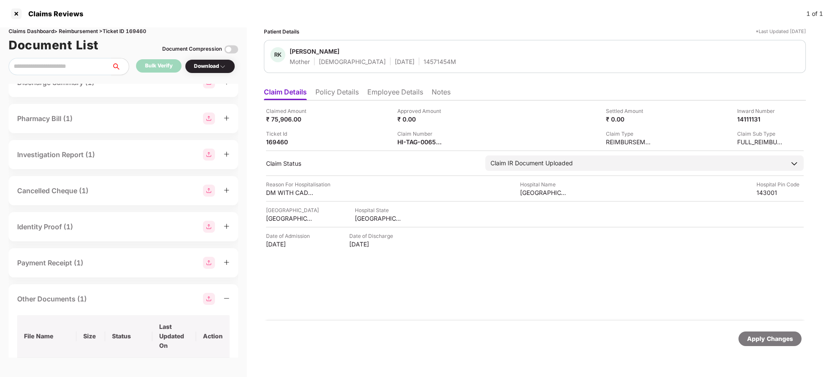
click at [106, 230] on div "Identity Proof (1)" at bounding box center [123, 227] width 212 height 12
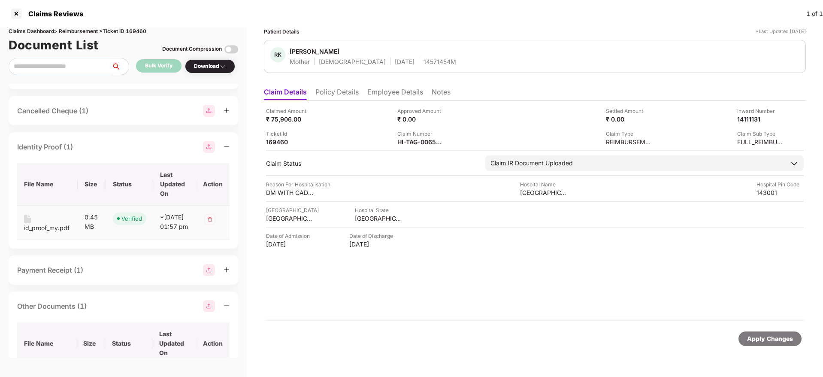
scroll to position [0, 0]
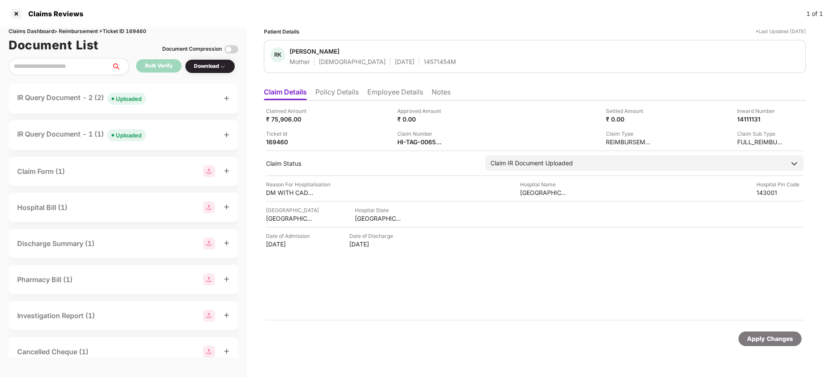
click at [170, 100] on div "IR Query Document - 2 (2) Uploaded" at bounding box center [123, 98] width 212 height 12
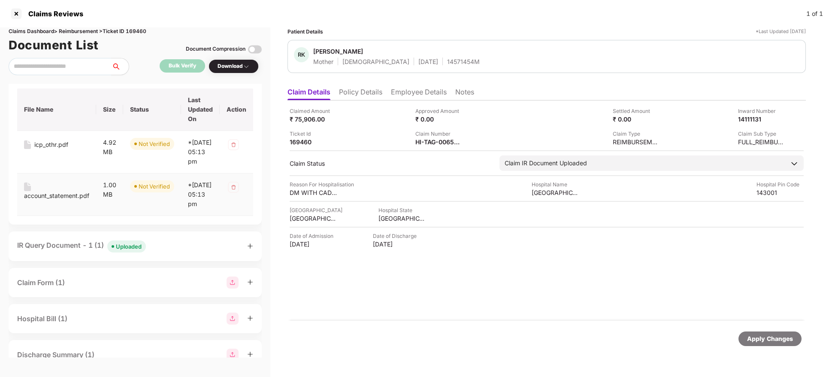
scroll to position [63, 0]
click at [166, 252] on div "IR Query Document - 1 (1) Uploaded" at bounding box center [135, 245] width 236 height 12
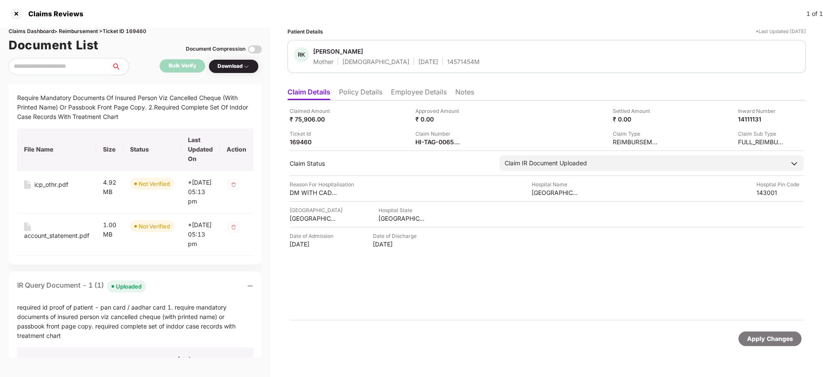
scroll to position [0, 0]
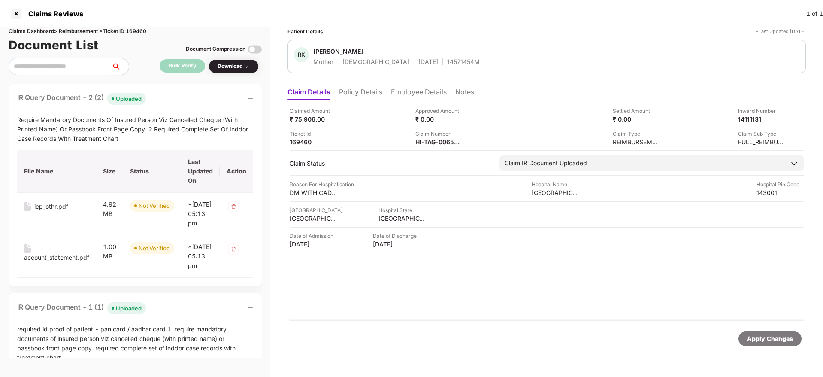
click at [190, 105] on div "IR Query Document - 2 (2) Uploaded Require Mandatory Documents Of Insured Perso…" at bounding box center [135, 185] width 253 height 203
click at [178, 96] on div "IR Query Document - 2 (2) Uploaded" at bounding box center [135, 98] width 236 height 12
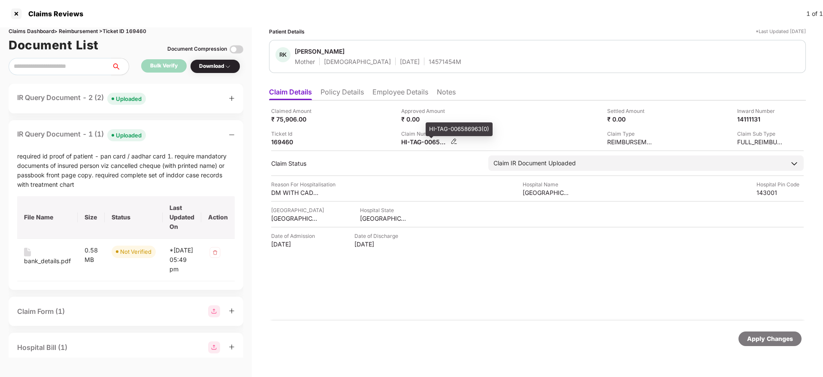
click at [423, 141] on div "HI-TAG-006586963(0)" at bounding box center [424, 142] width 47 height 8
copy div
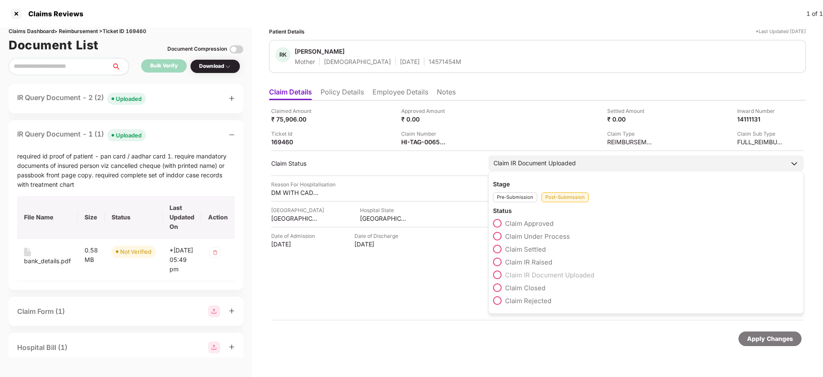
click at [498, 234] on span at bounding box center [497, 236] width 9 height 9
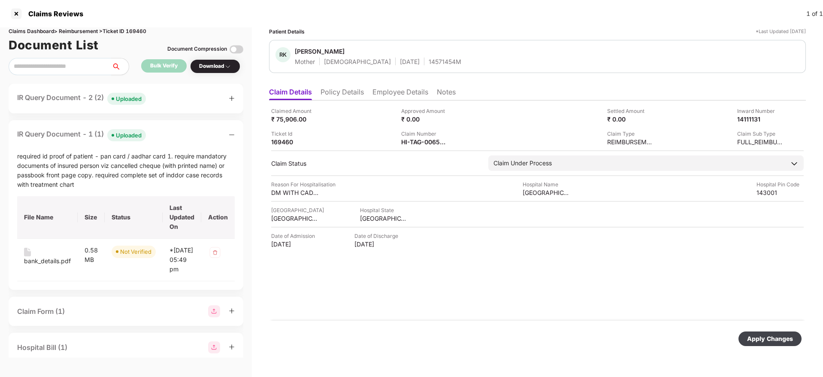
click at [760, 339] on div "Apply Changes" at bounding box center [770, 338] width 46 height 9
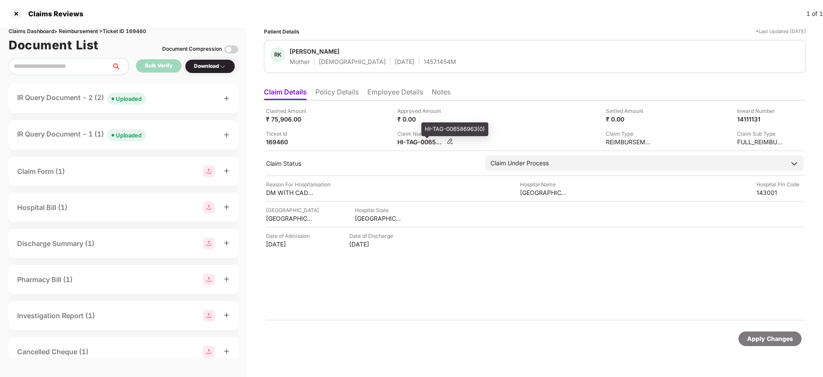
click at [411, 142] on div "HI-TAG-006586963(0)" at bounding box center [420, 142] width 47 height 8
copy div
click at [354, 137] on div "Ticket Id 169460" at bounding box center [328, 138] width 125 height 16
